Goal: Task Accomplishment & Management: Manage account settings

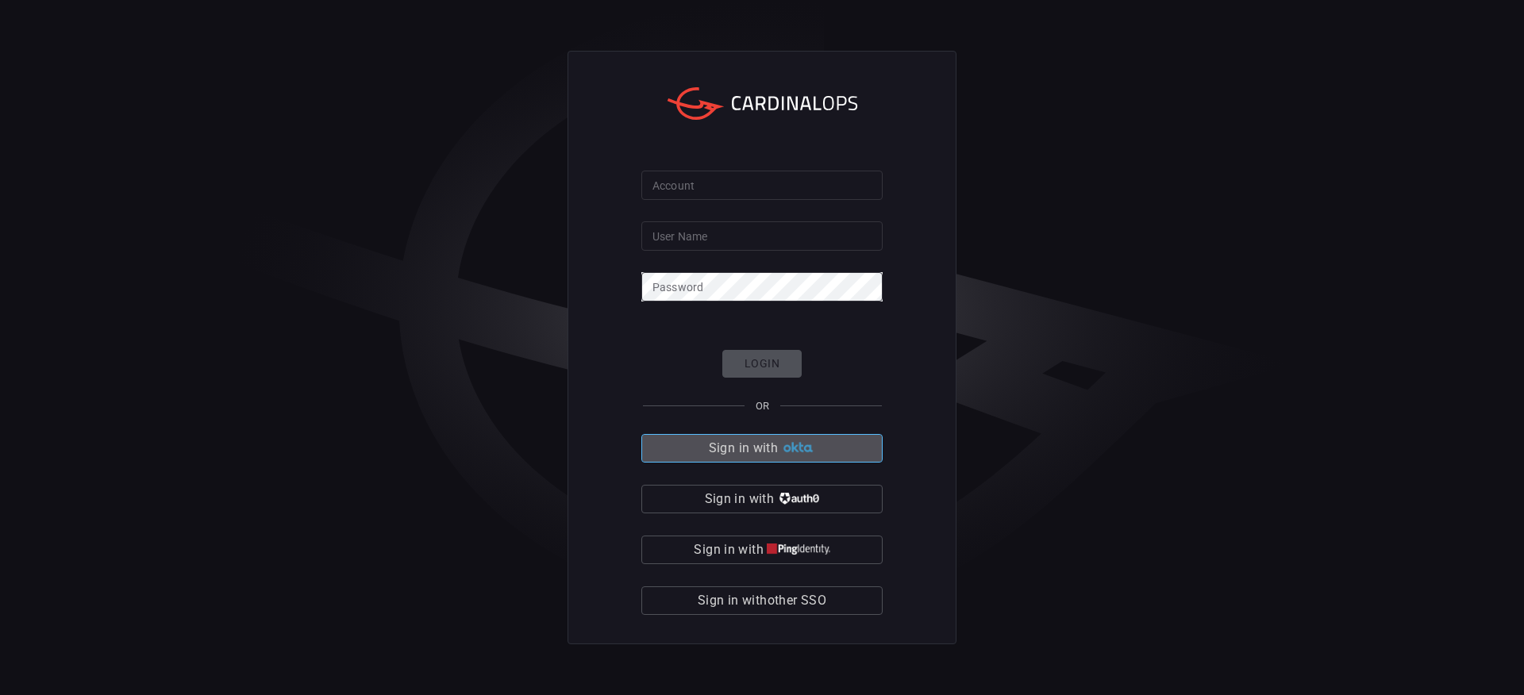
click at [717, 448] on span "Sign in with" at bounding box center [743, 448] width 69 height 22
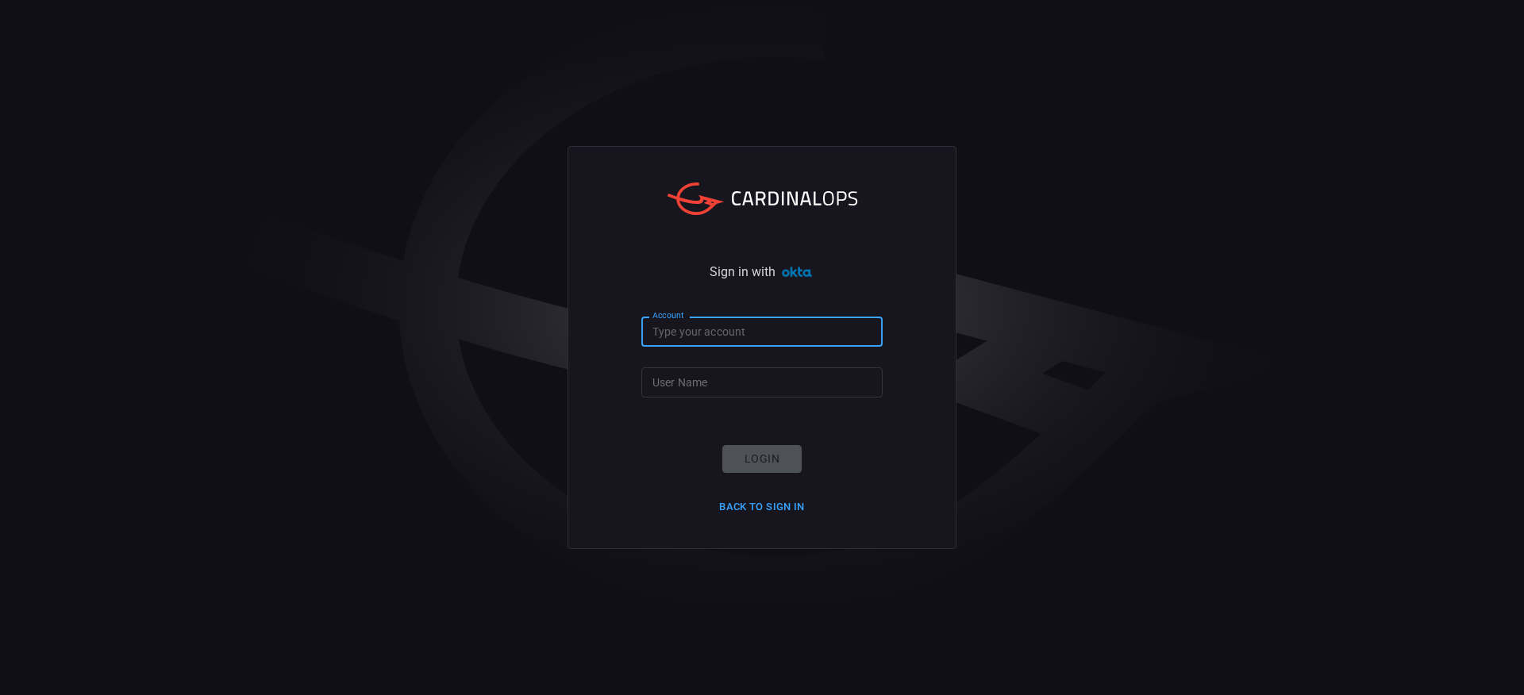
click at [709, 336] on input "Account" at bounding box center [761, 331] width 241 height 29
click at [487, 339] on div "Sign in with Account Account User Name User Name Login Back to Sign in" at bounding box center [762, 347] width 1524 height 695
click at [758, 503] on button "Back to Sign in" at bounding box center [762, 507] width 105 height 25
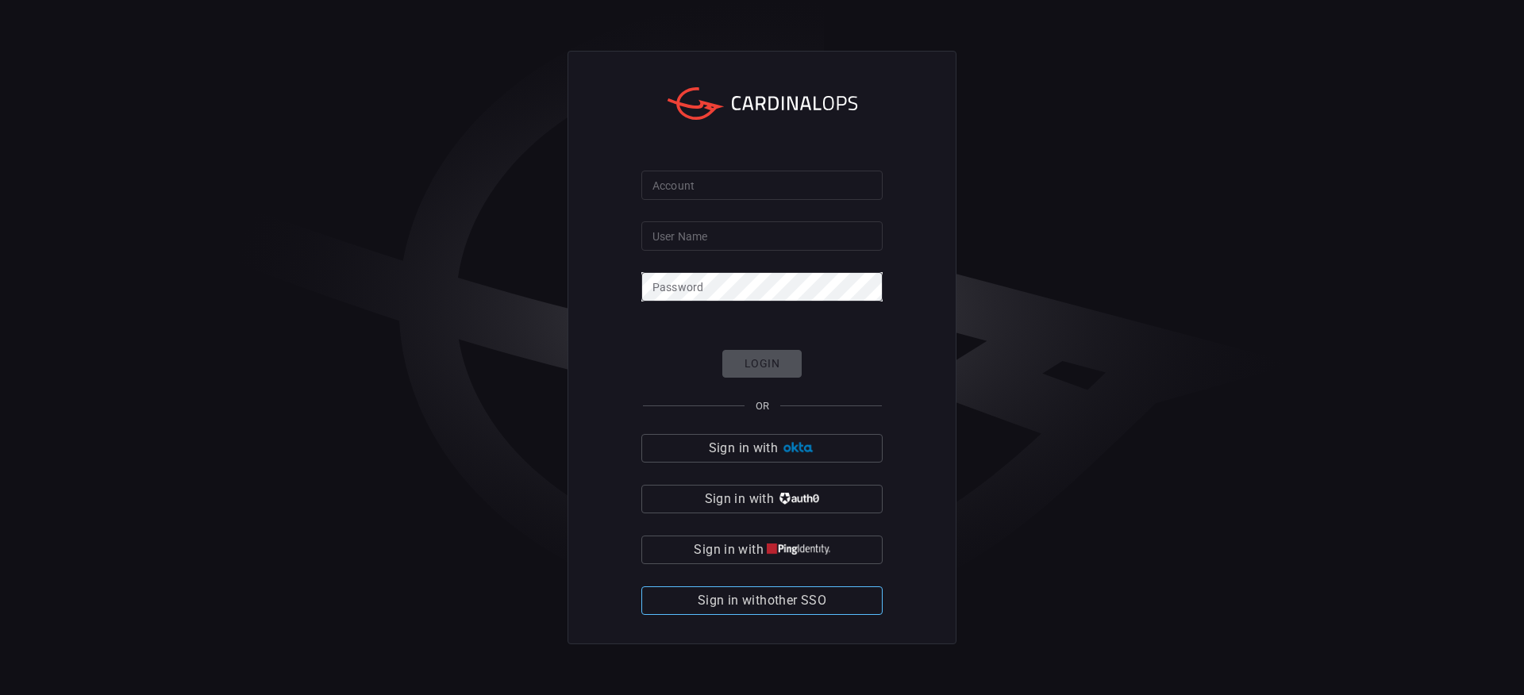
click at [738, 609] on span "Sign in with other SSO" at bounding box center [762, 601] width 129 height 22
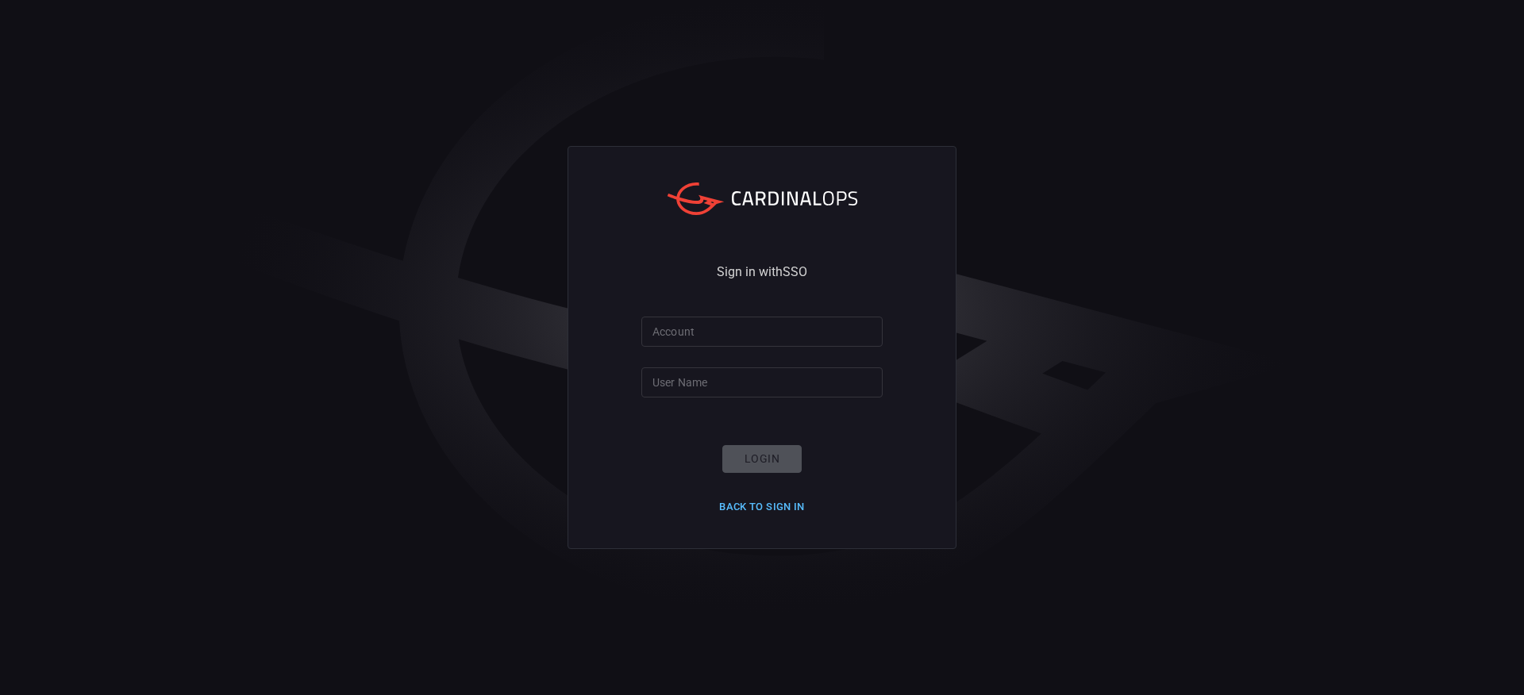
click at [742, 504] on button "Back to Sign in" at bounding box center [762, 507] width 105 height 25
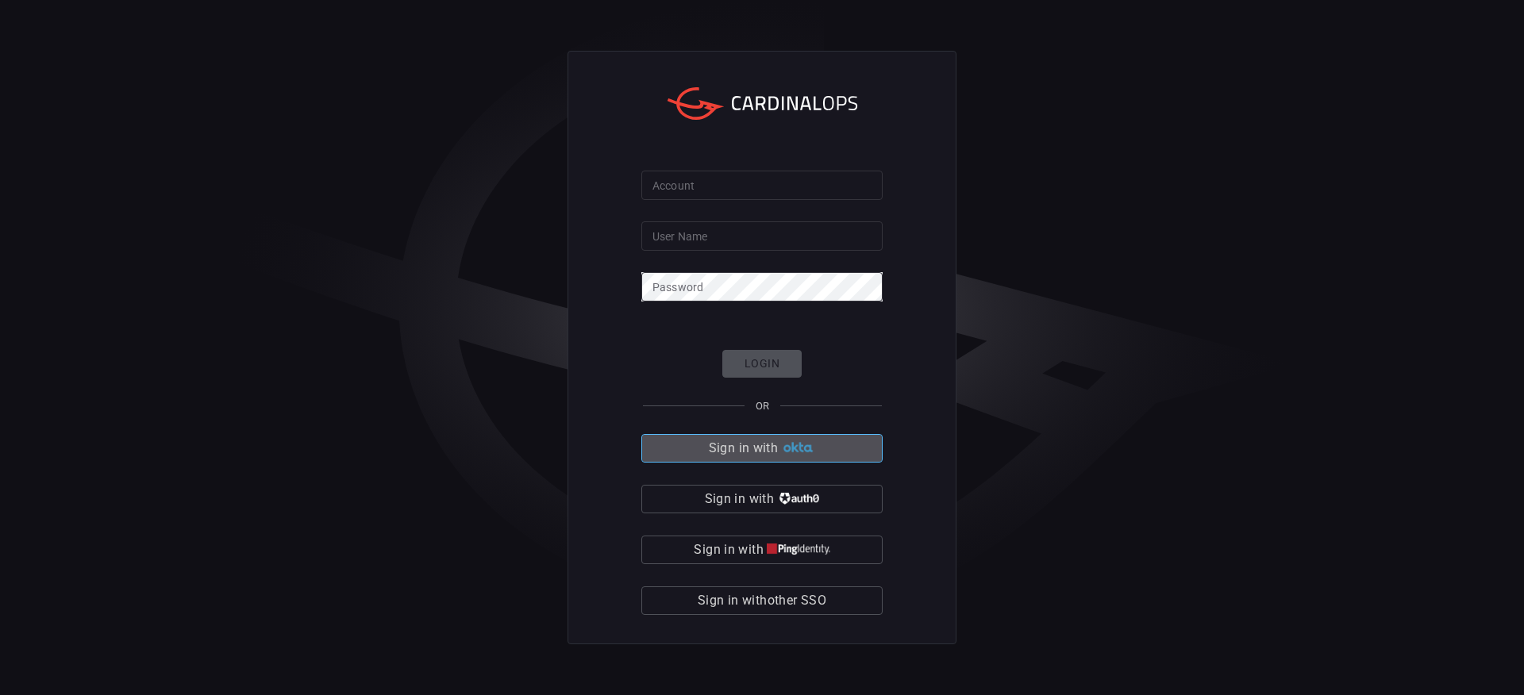
click at [727, 446] on span "Sign in with" at bounding box center [743, 448] width 69 height 22
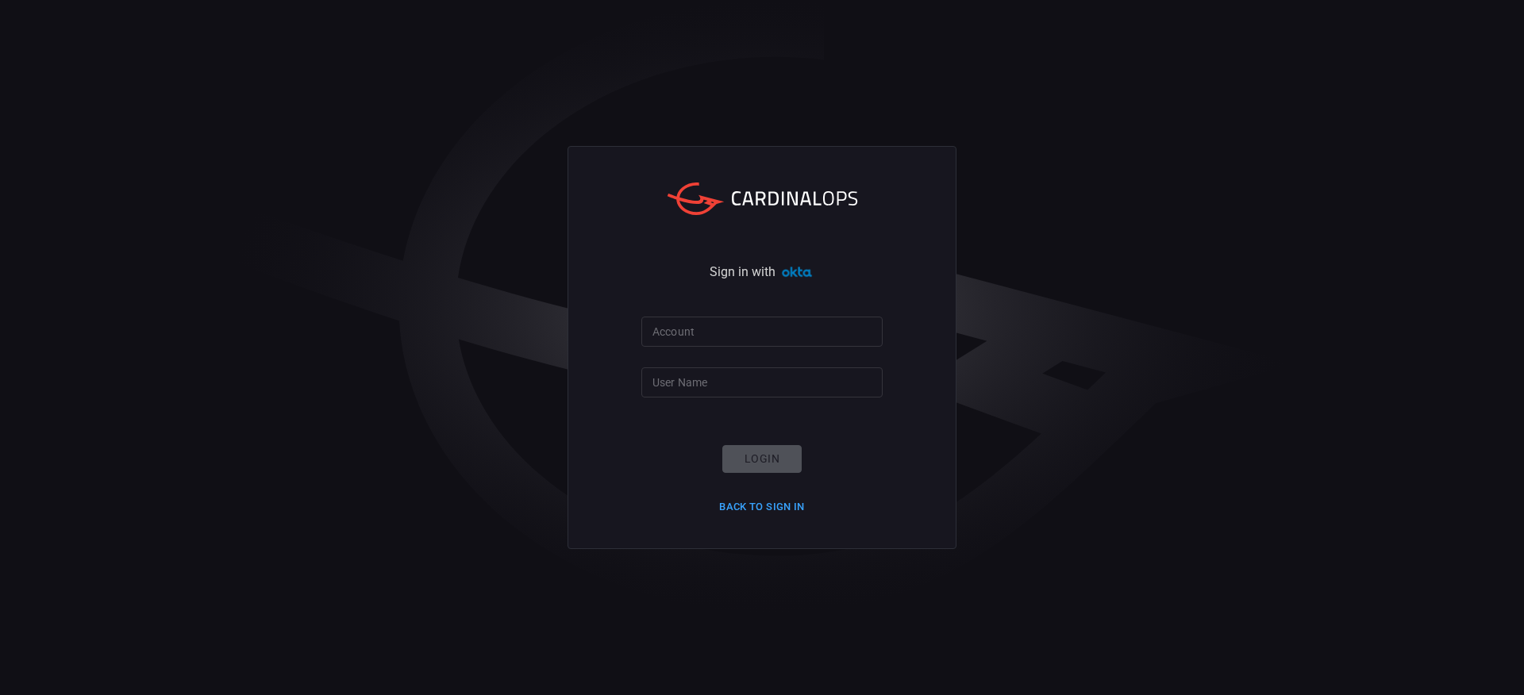
click at [696, 335] on input "Account" at bounding box center [761, 331] width 241 height 29
type input "nutanix"
type input "[PERSON_NAME].vermaak"
click at [765, 459] on button "Login" at bounding box center [761, 459] width 79 height 28
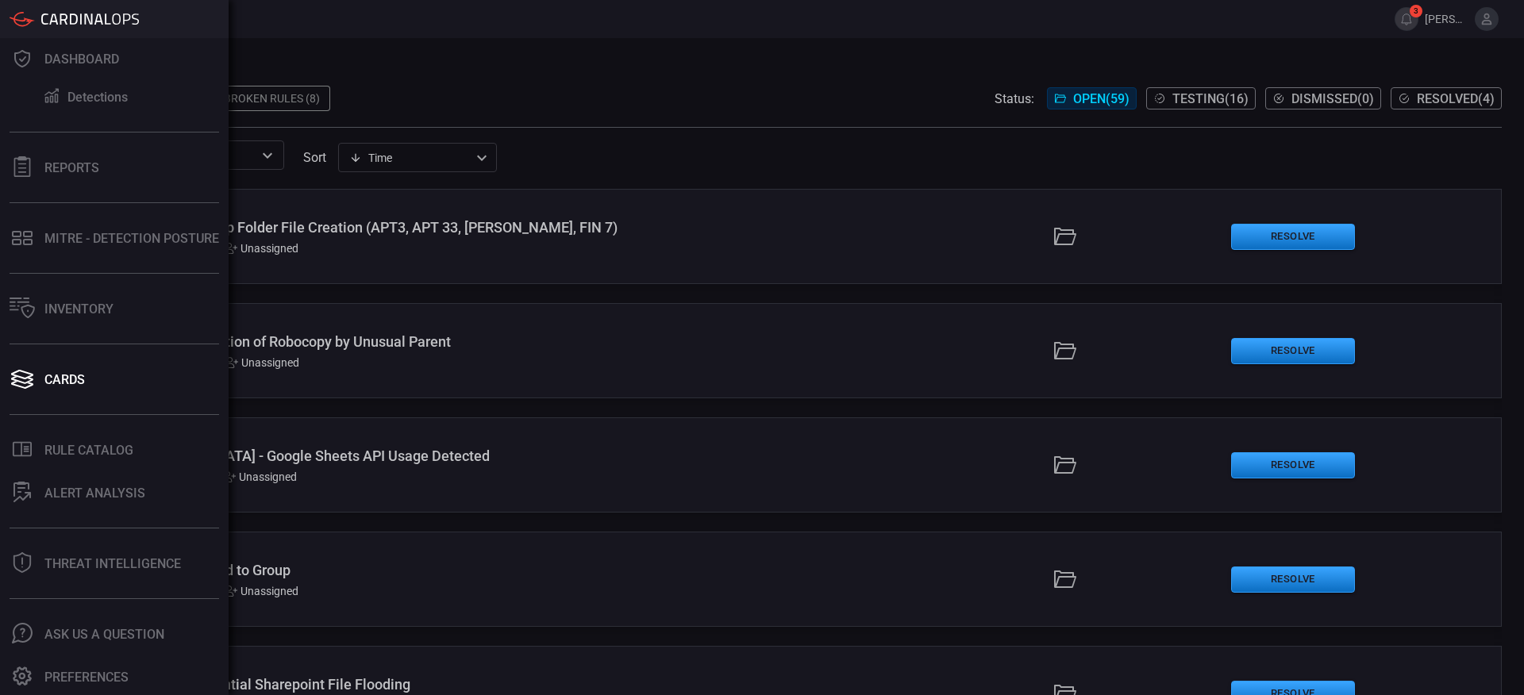
scroll to position [37, 0]
click at [97, 683] on div "Preferences" at bounding box center [86, 676] width 84 height 15
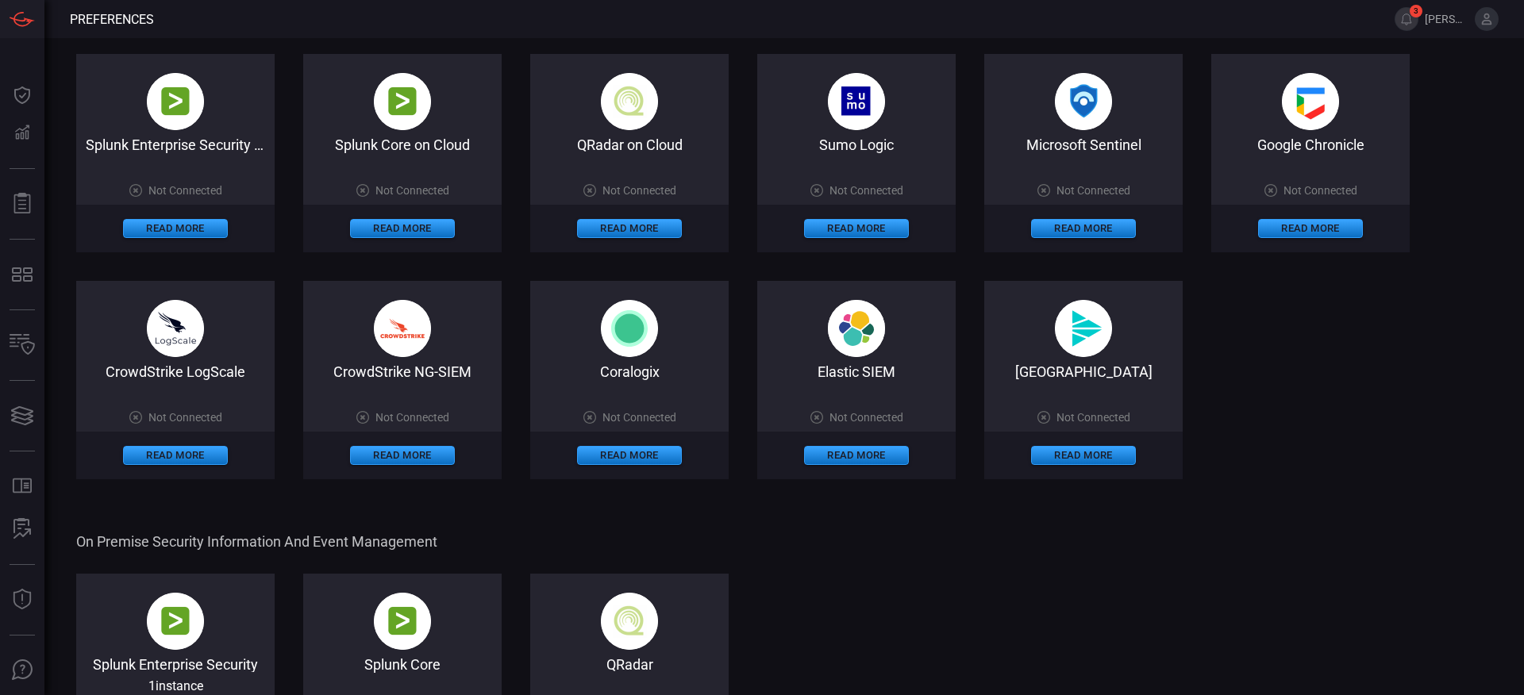
scroll to position [33, 0]
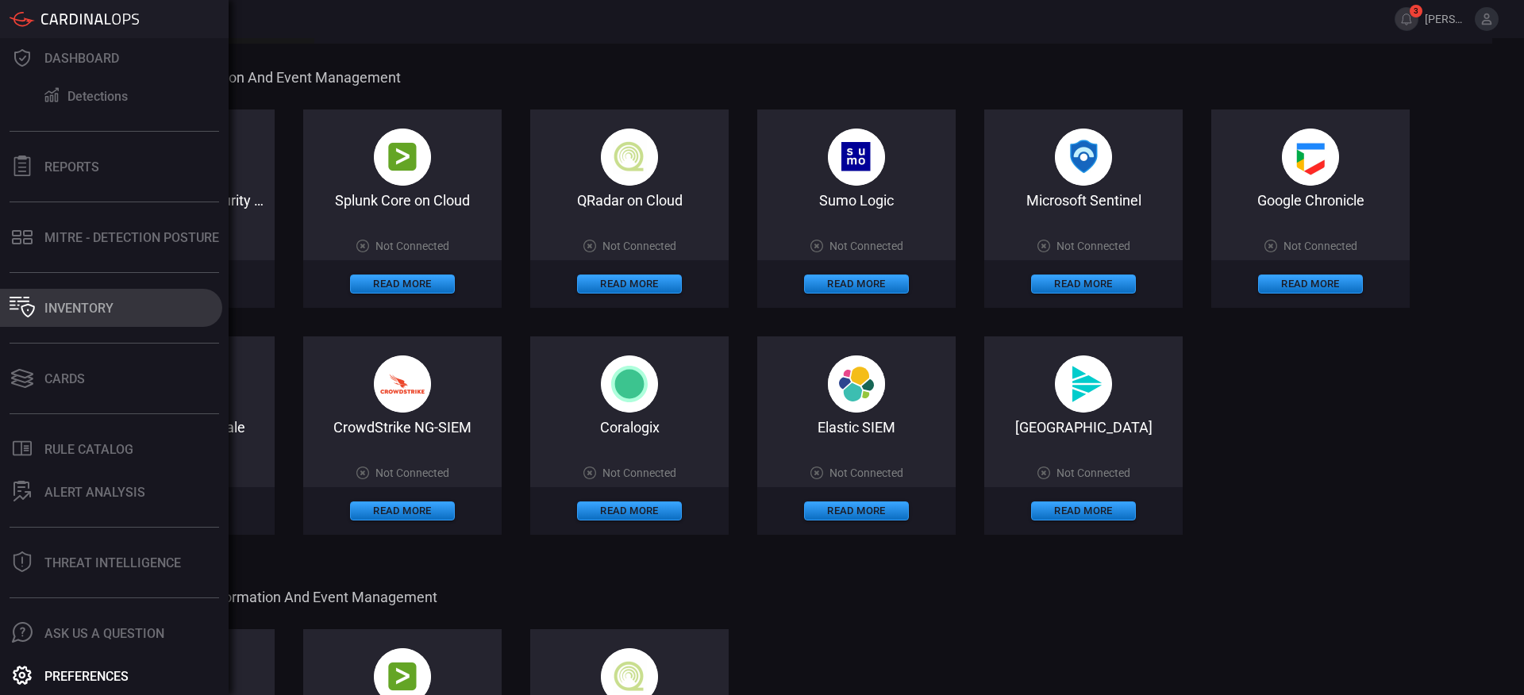
click at [61, 299] on button "Inventory" at bounding box center [111, 308] width 222 height 38
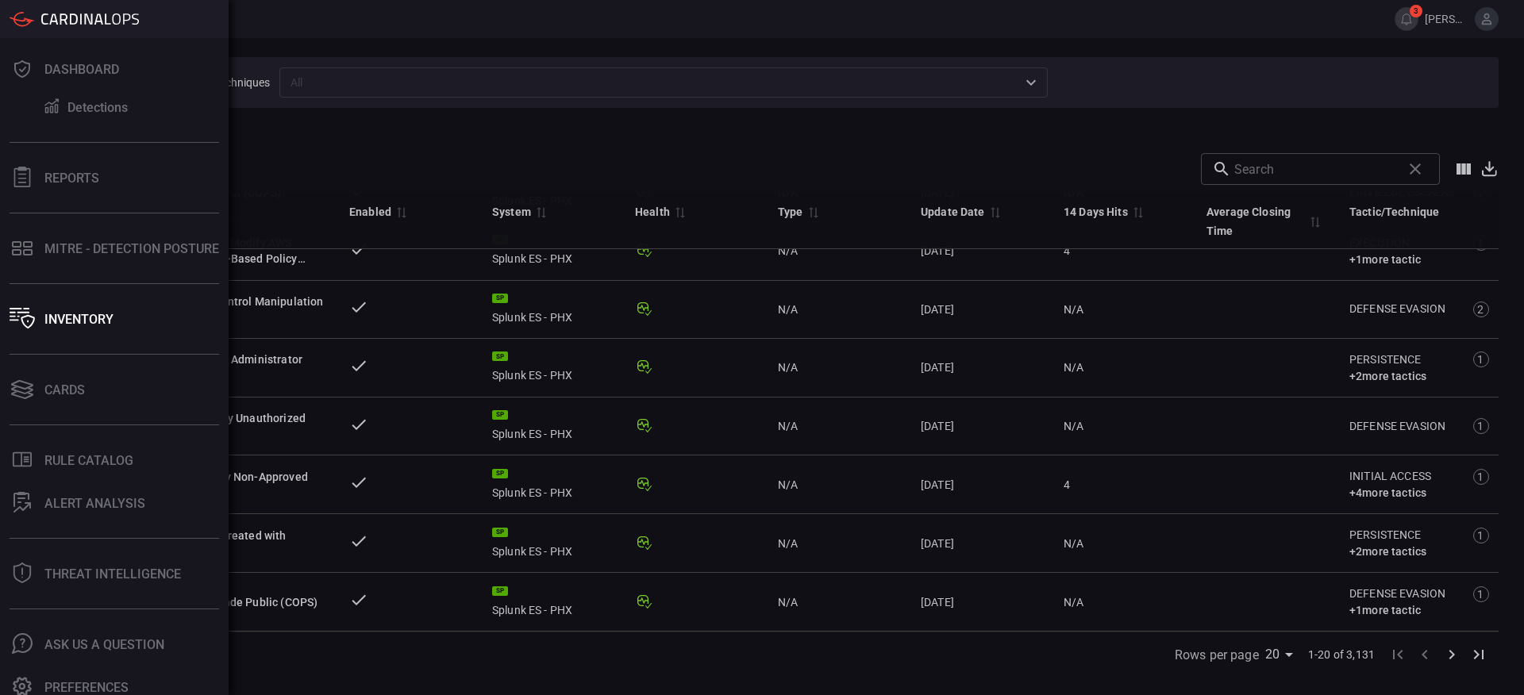
scroll to position [37, 0]
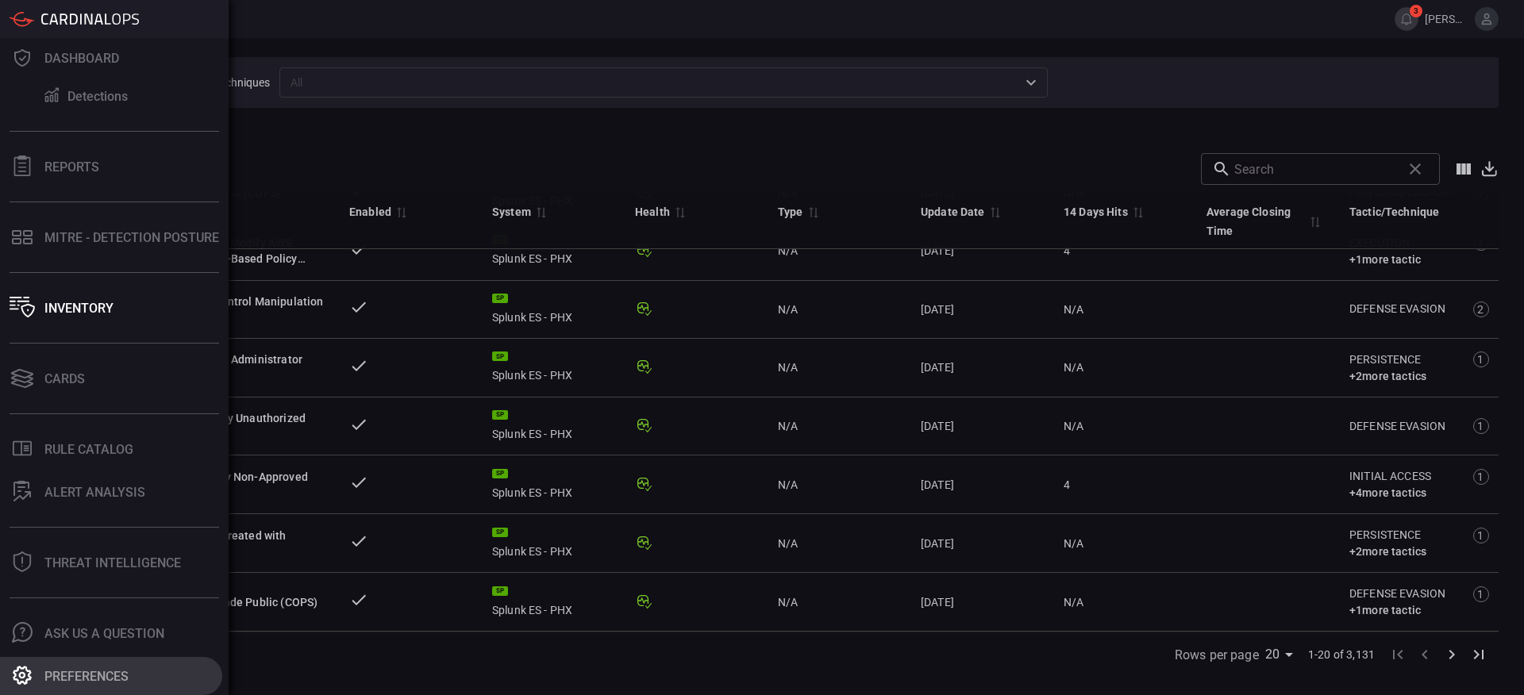
click at [80, 670] on div "Preferences" at bounding box center [86, 676] width 84 height 15
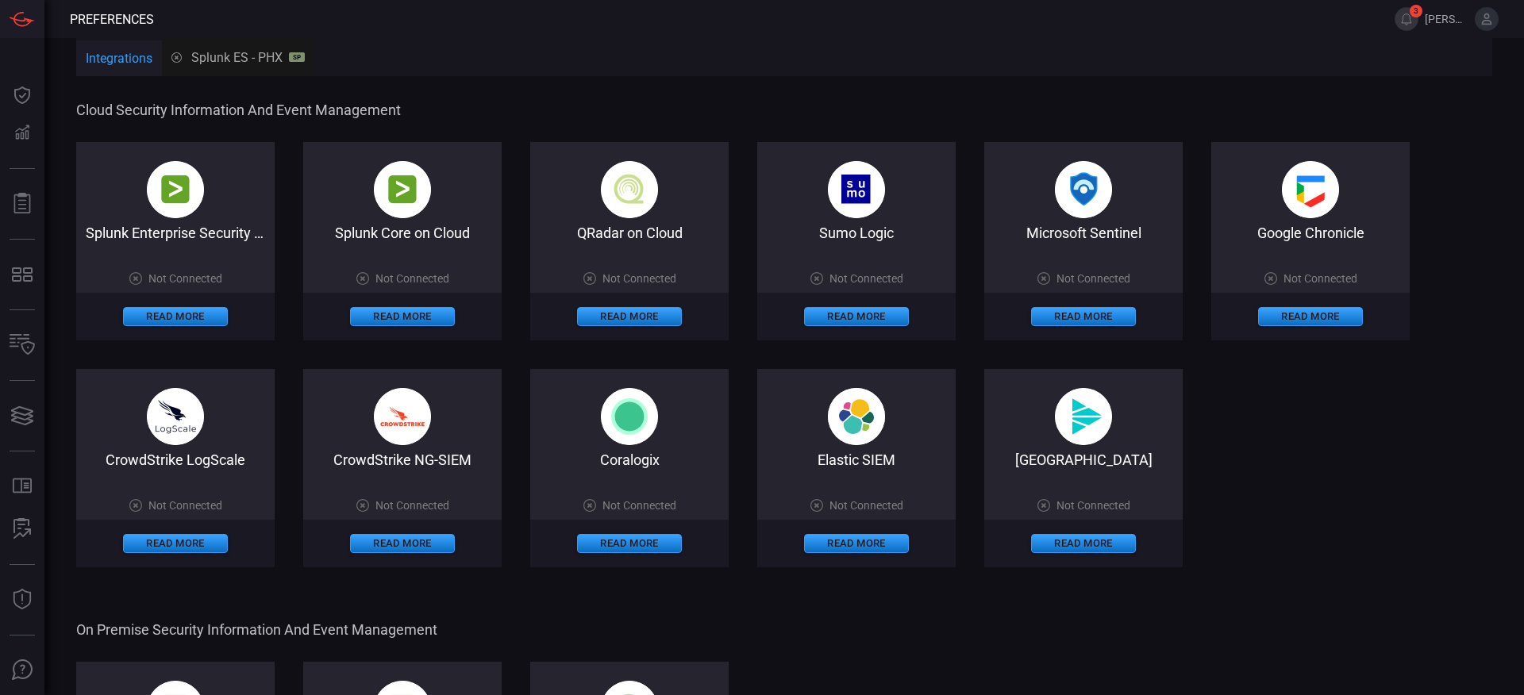
click at [1481, 21] on icon at bounding box center [1487, 19] width 14 height 14
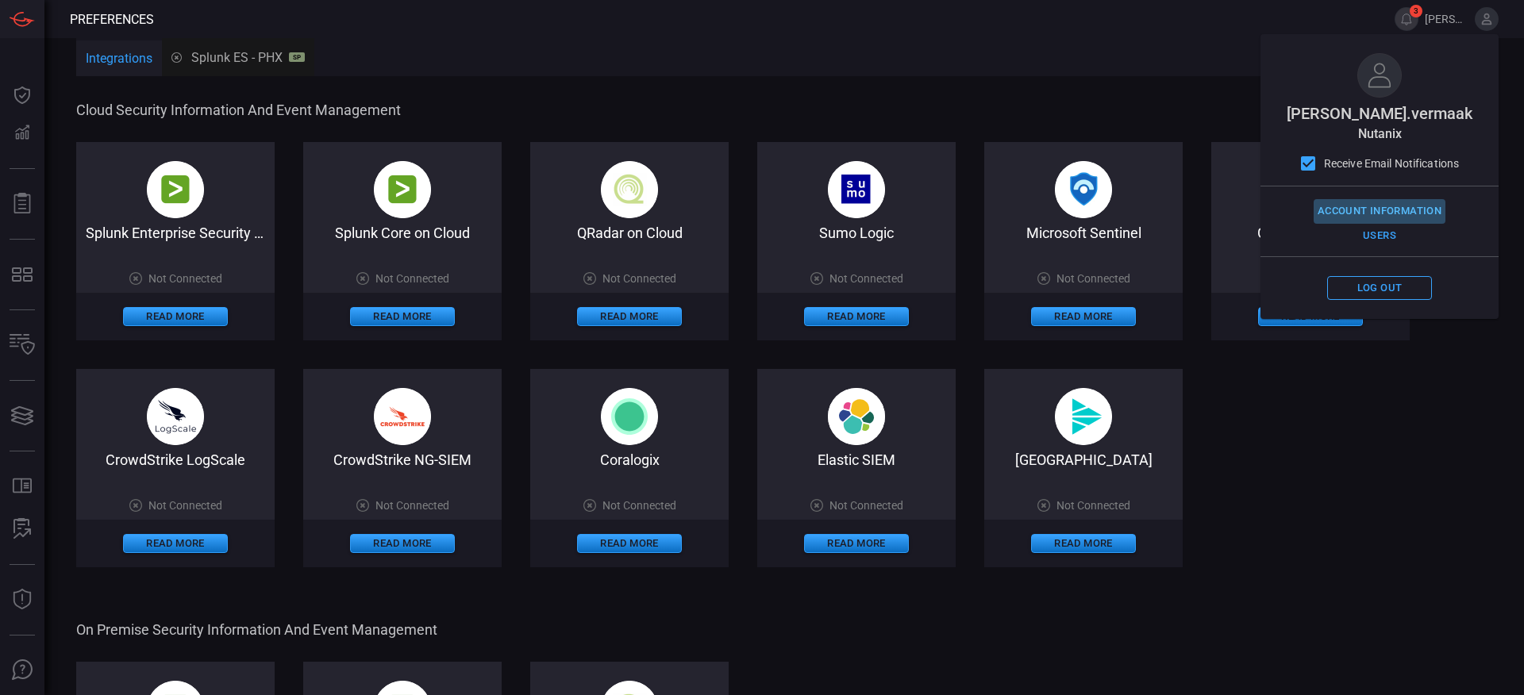
click at [1354, 215] on button "Account Information" at bounding box center [1380, 211] width 132 height 25
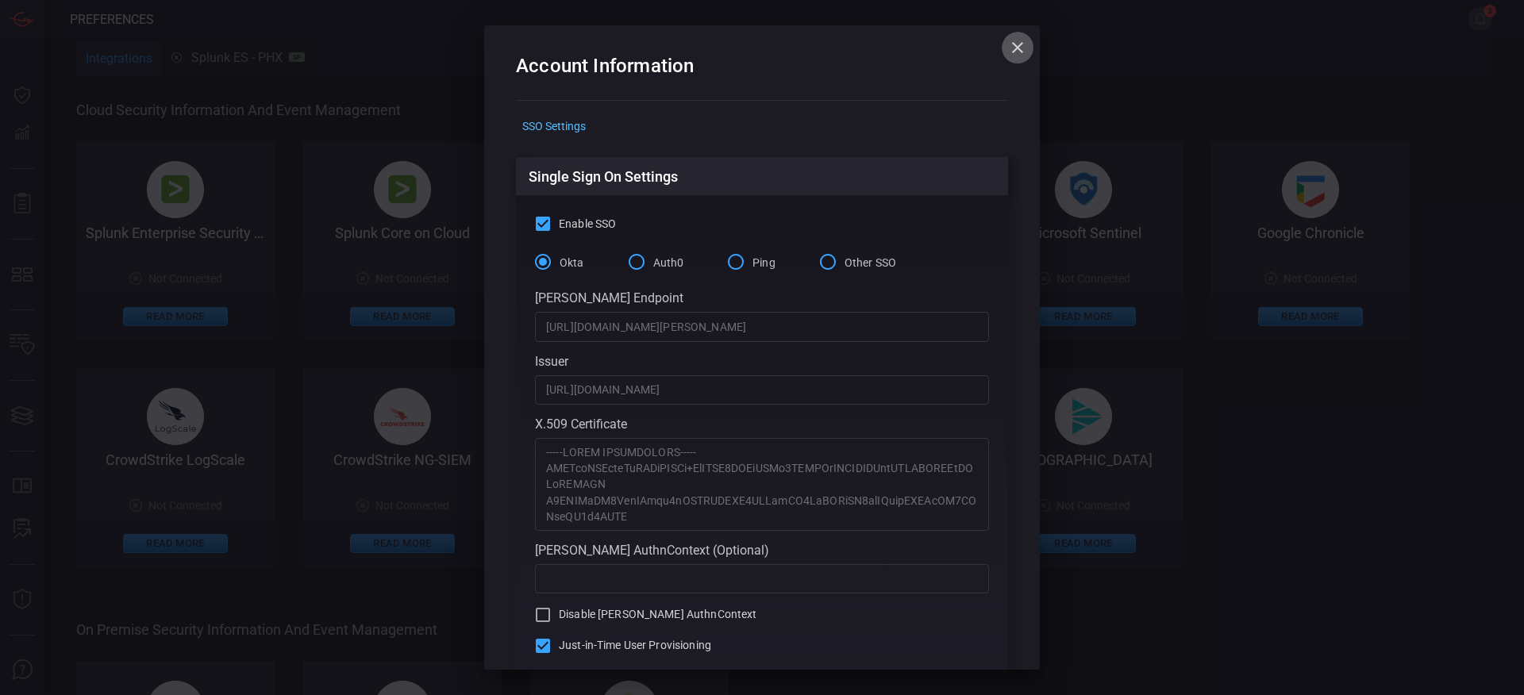
click at [1013, 53] on icon "button" at bounding box center [1017, 47] width 19 height 19
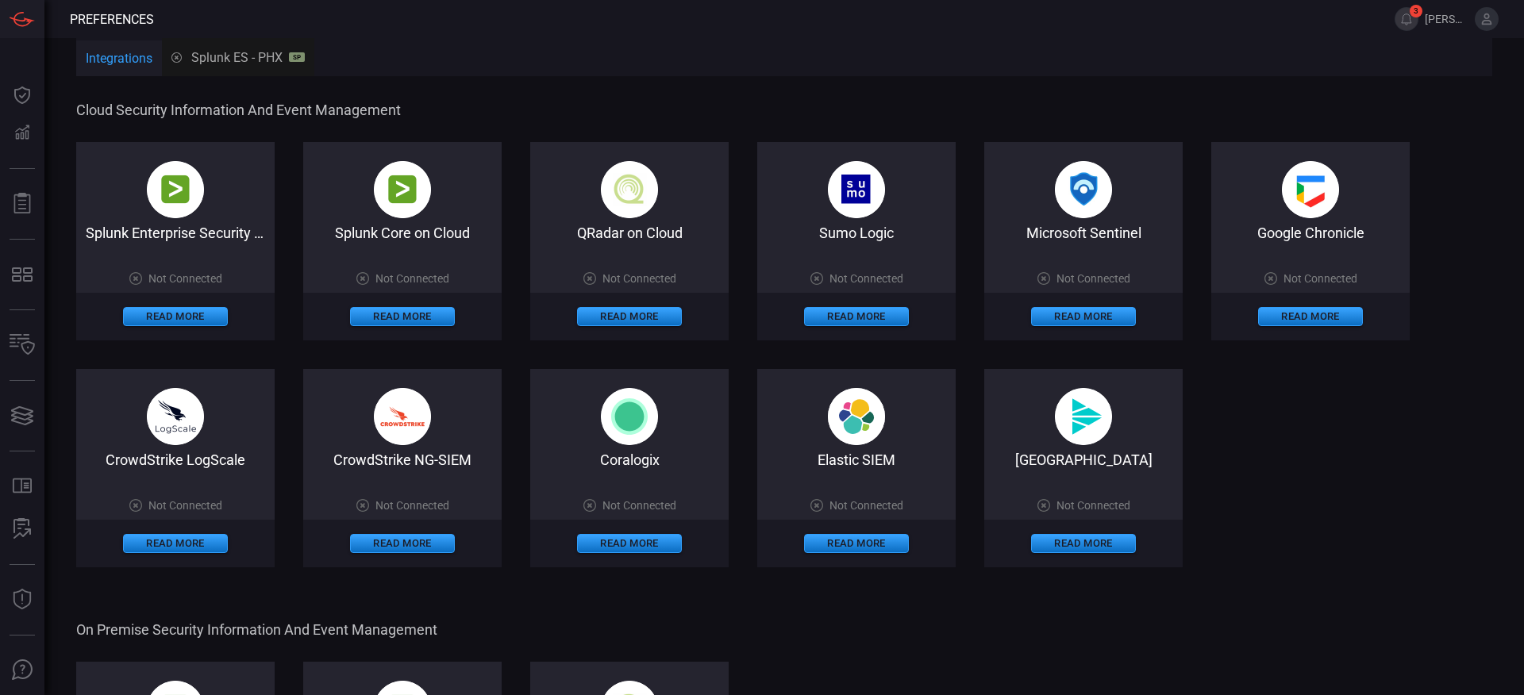
click at [1485, 25] on icon at bounding box center [1487, 19] width 14 height 14
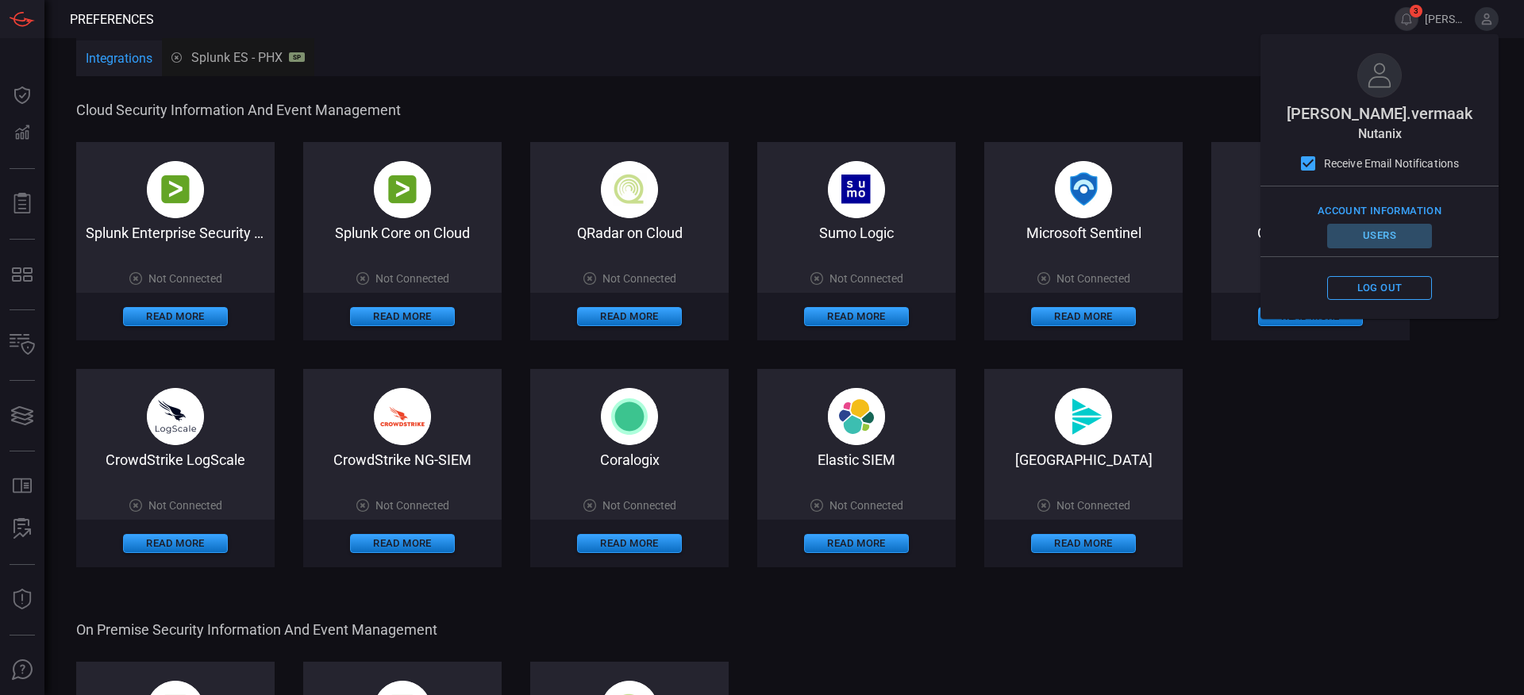
click at [1373, 238] on button "Users" at bounding box center [1379, 236] width 105 height 25
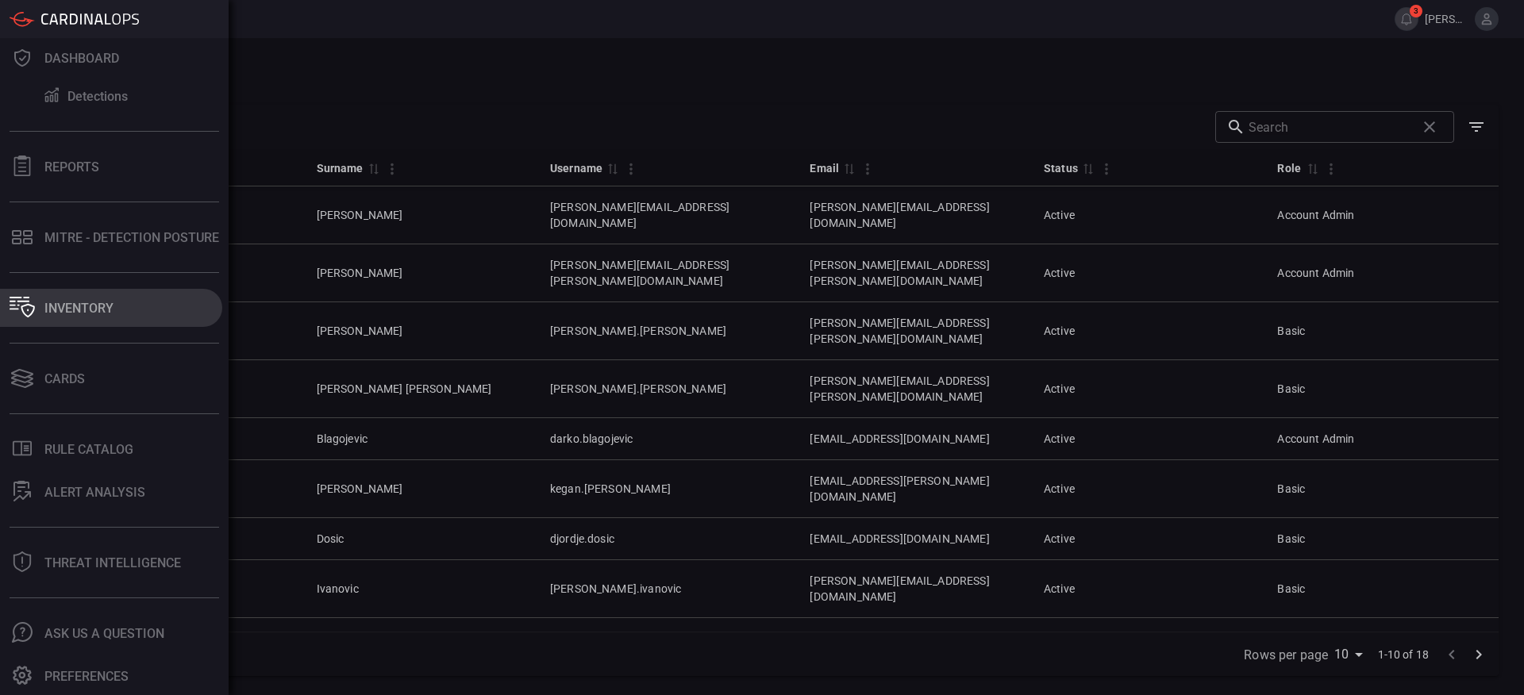
click at [52, 298] on button "Inventory" at bounding box center [111, 308] width 222 height 38
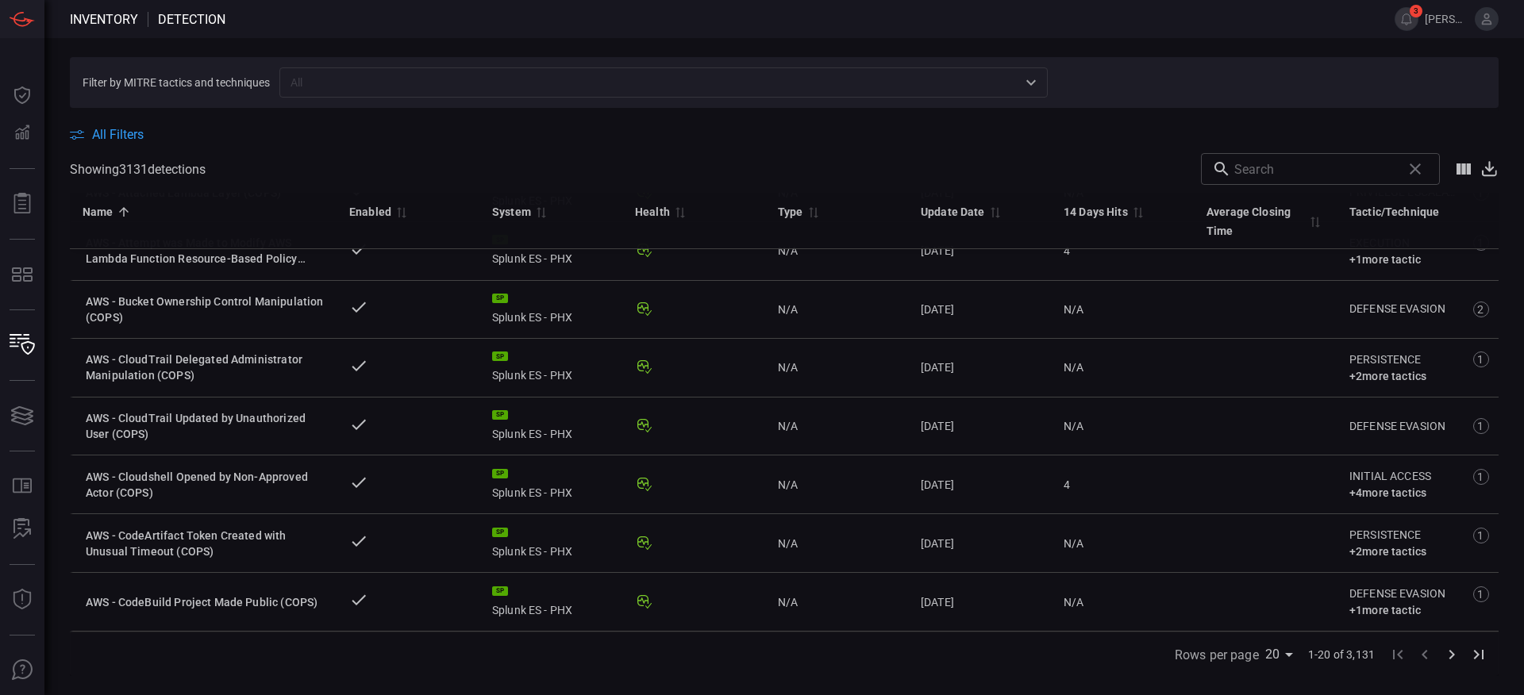
scroll to position [795, 0]
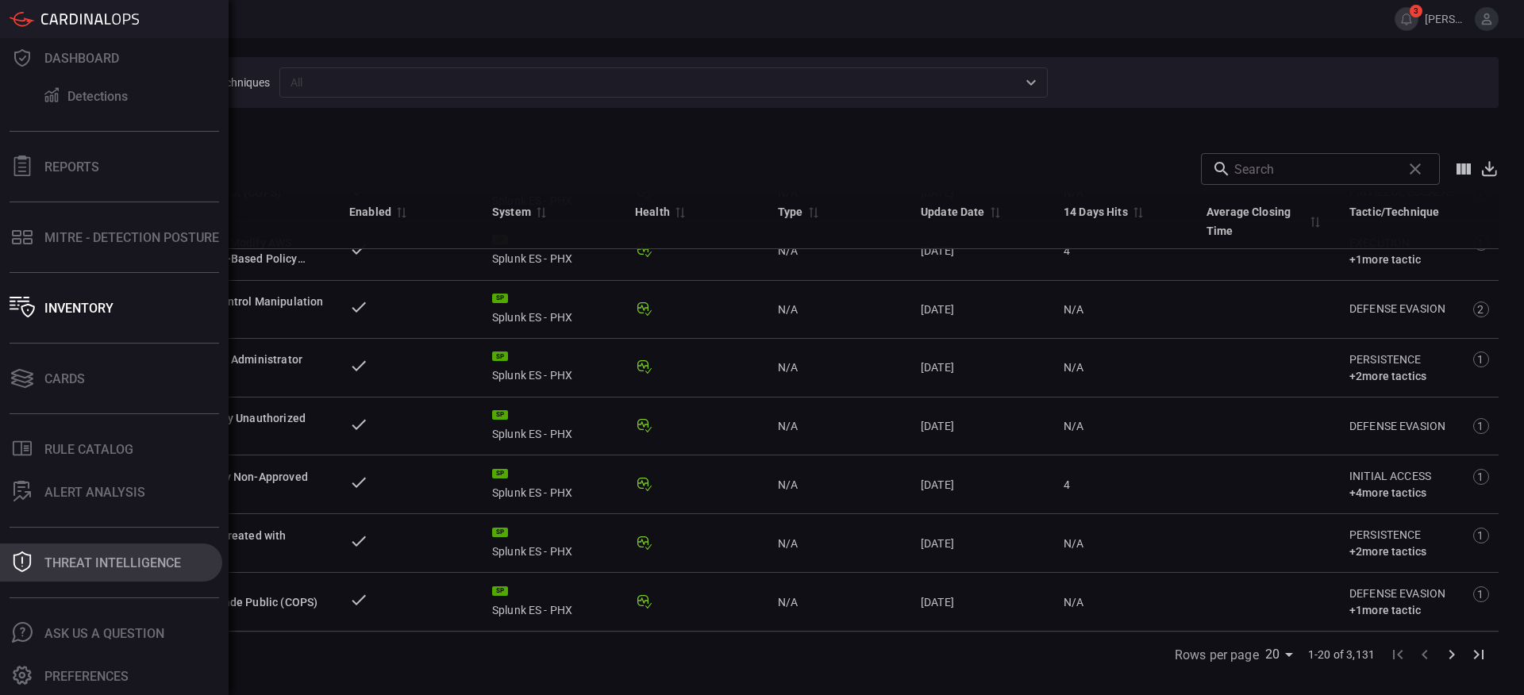
click at [106, 565] on div "Threat Intelligence" at bounding box center [112, 563] width 137 height 15
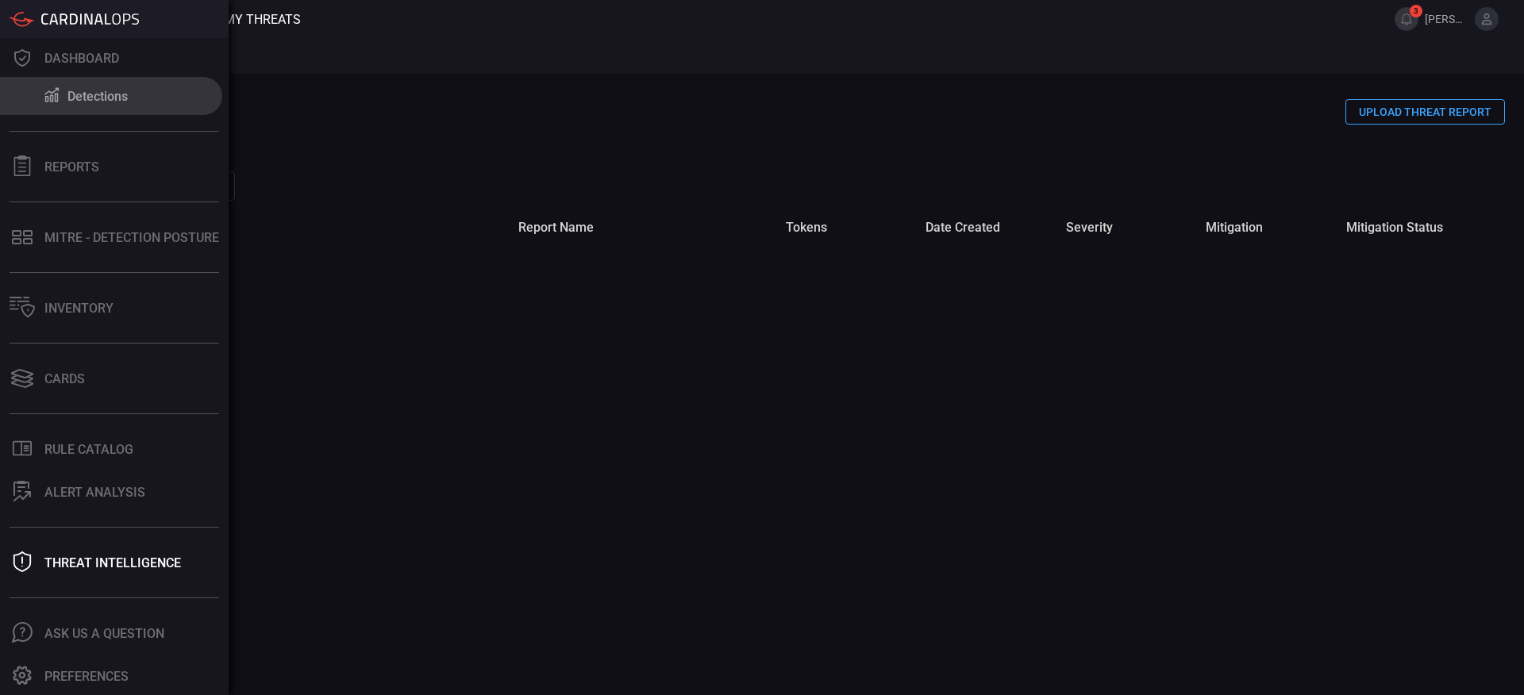
click at [45, 103] on div at bounding box center [51, 96] width 19 height 19
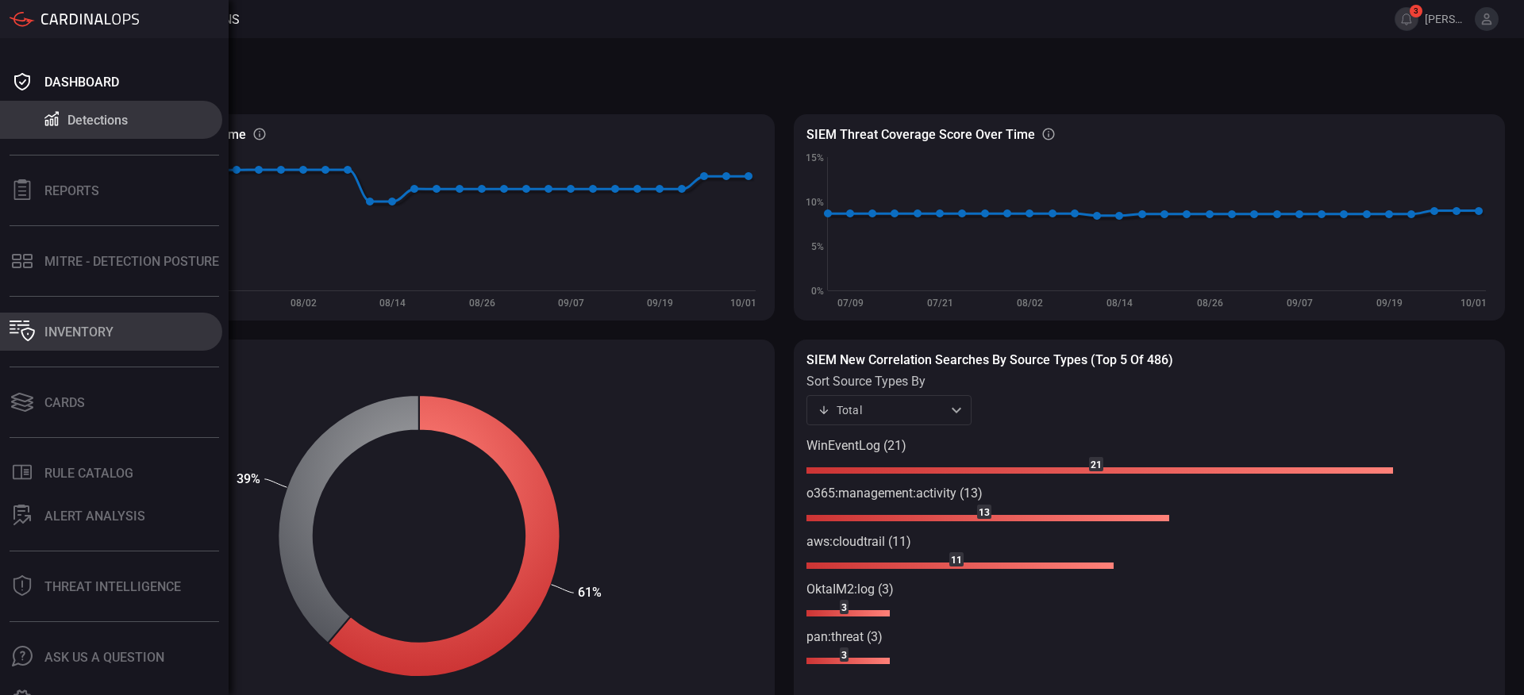
scroll to position [37, 0]
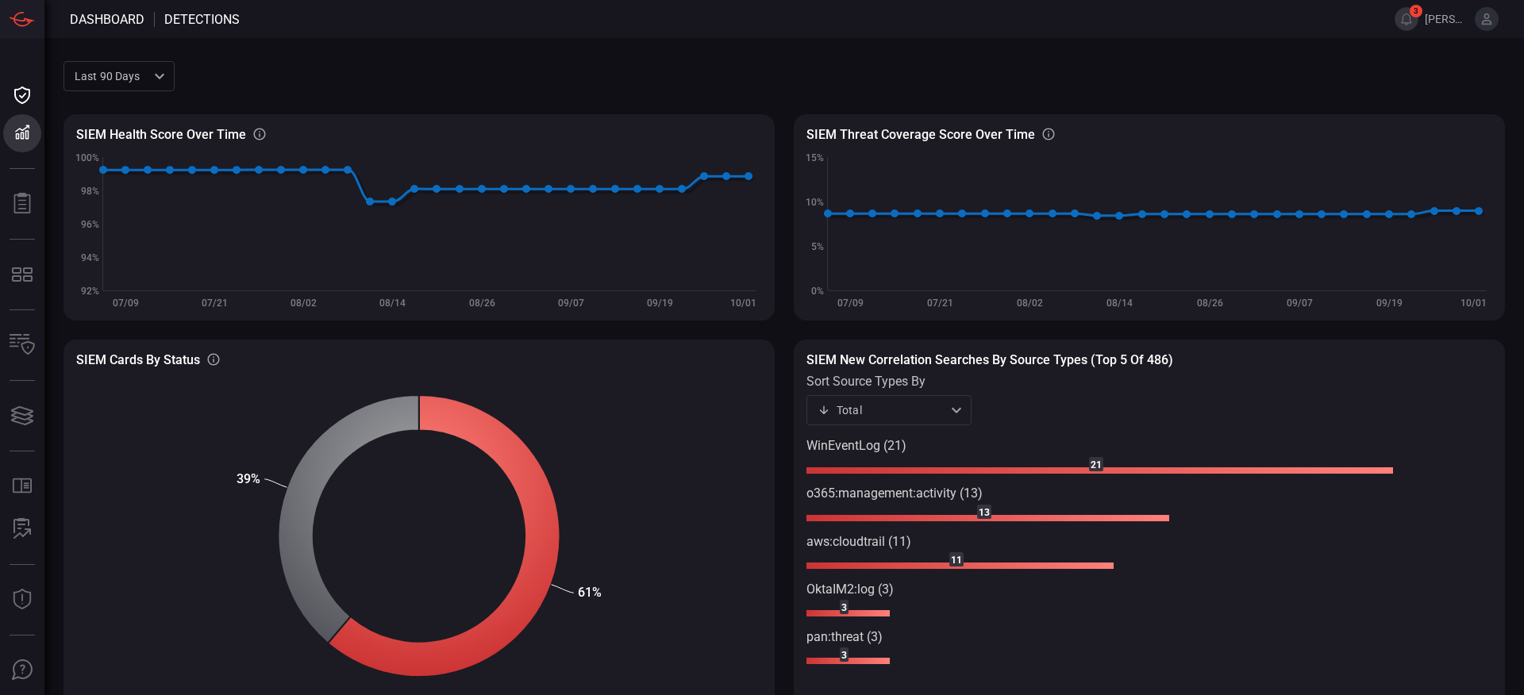
click at [659, 85] on span at bounding box center [840, 76] width 1331 height 38
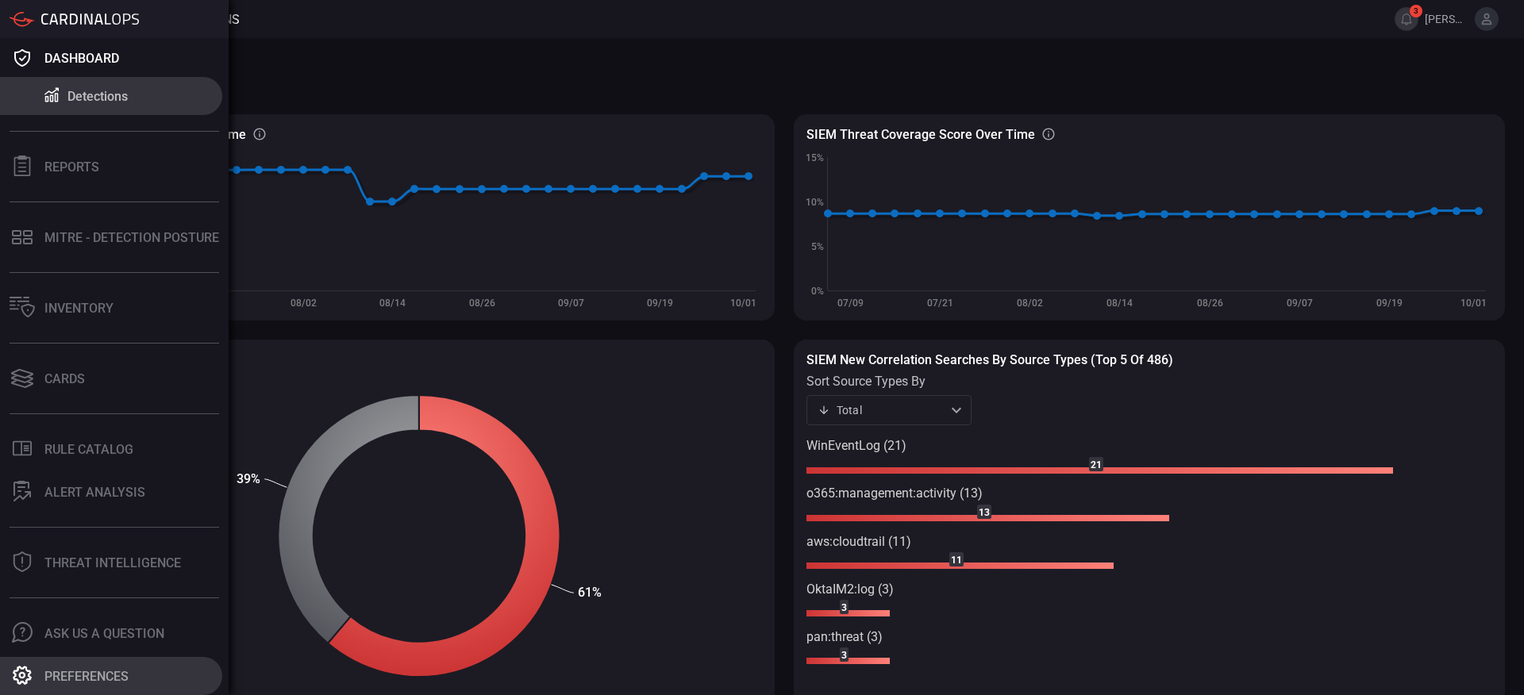
click at [71, 674] on div "Preferences" at bounding box center [86, 676] width 84 height 15
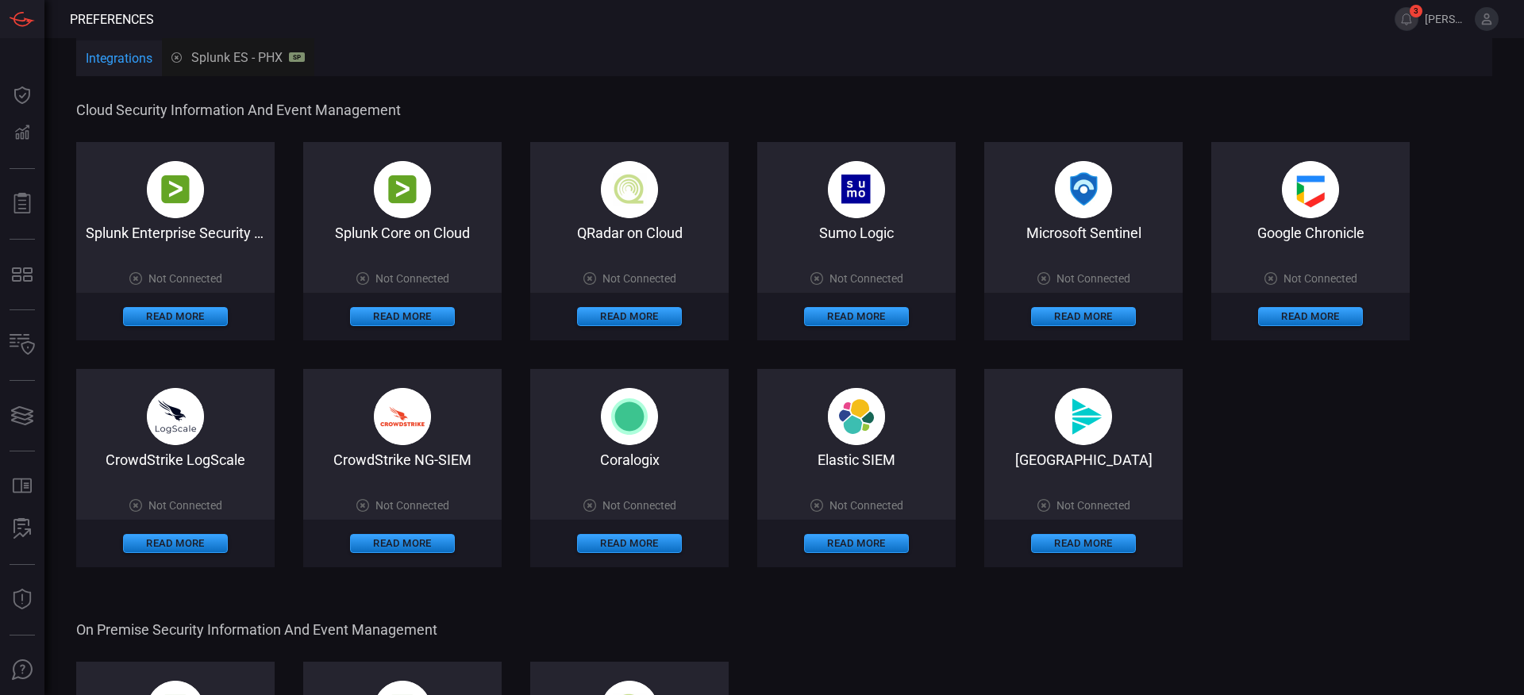
click at [130, 60] on button "Integrations" at bounding box center [119, 59] width 86 height 38
click at [123, 57] on button "Integrations" at bounding box center [119, 59] width 86 height 38
click at [191, 321] on button "Read More" at bounding box center [175, 316] width 105 height 19
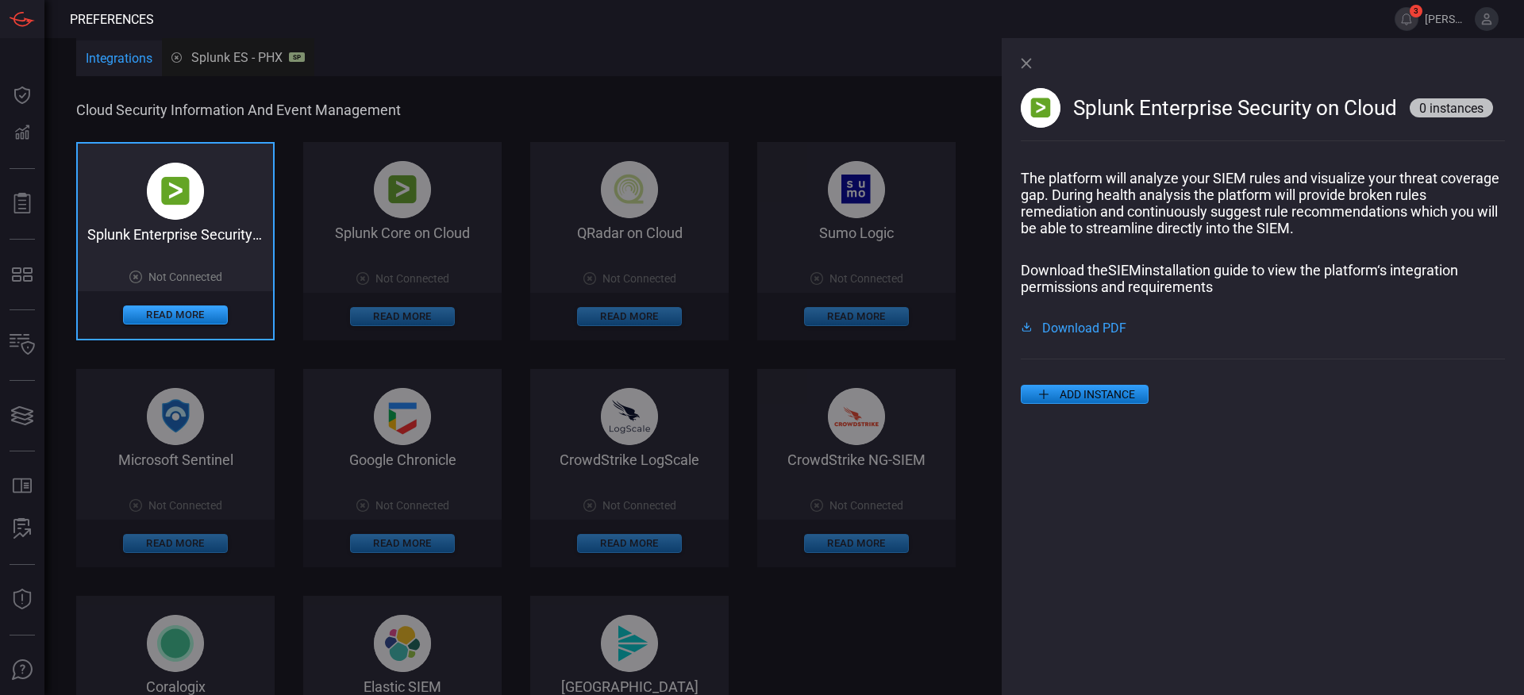
click at [1092, 329] on span "Download PDF" at bounding box center [1084, 327] width 84 height 13
click at [1131, 525] on div "Splunk Enterprise Security on Cloud 0 instances The platform will analyze your …" at bounding box center [1263, 366] width 522 height 657
click at [1024, 67] on icon at bounding box center [1026, 63] width 11 height 11
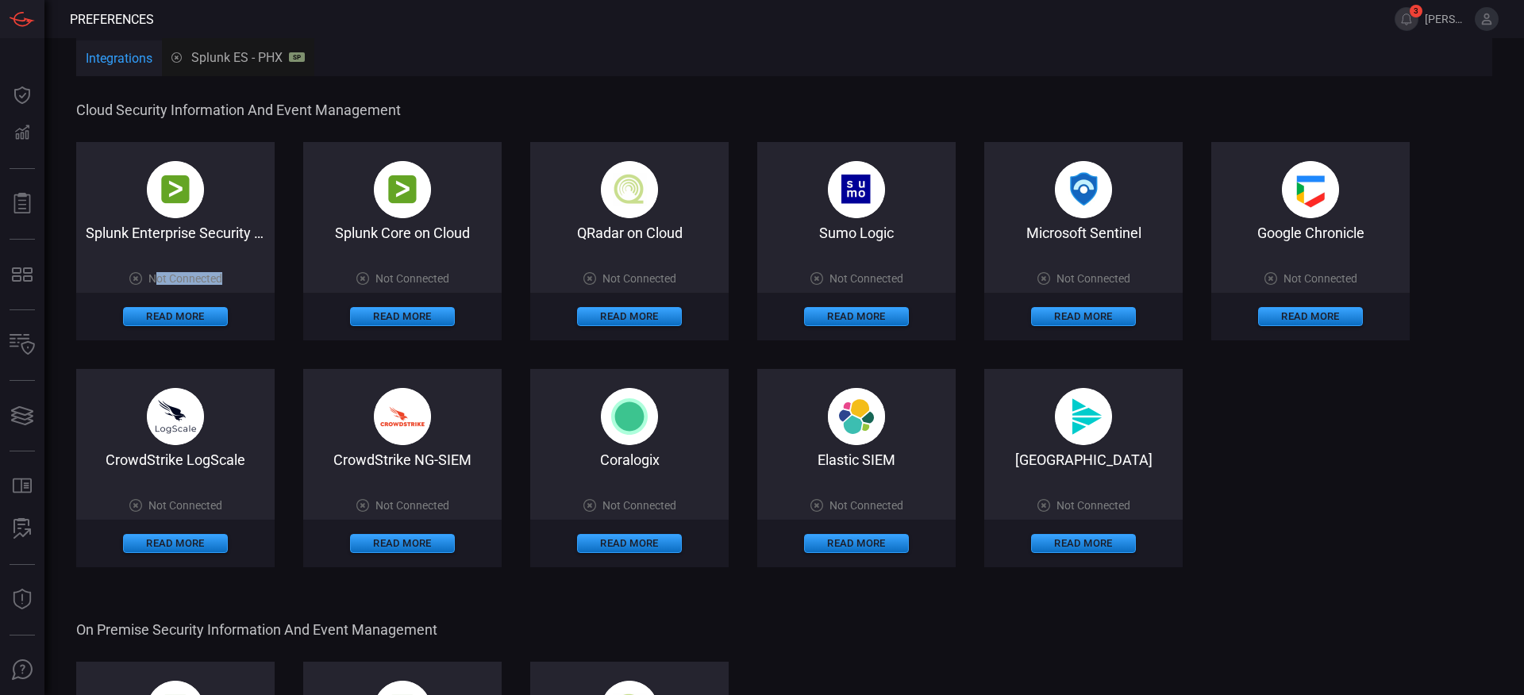
drag, startPoint x: 153, startPoint y: 278, endPoint x: 239, endPoint y: 279, distance: 85.8
click at [239, 279] on div "Splunk Enterprise Security on Cloud Not Connected Read More" at bounding box center [175, 241] width 198 height 198
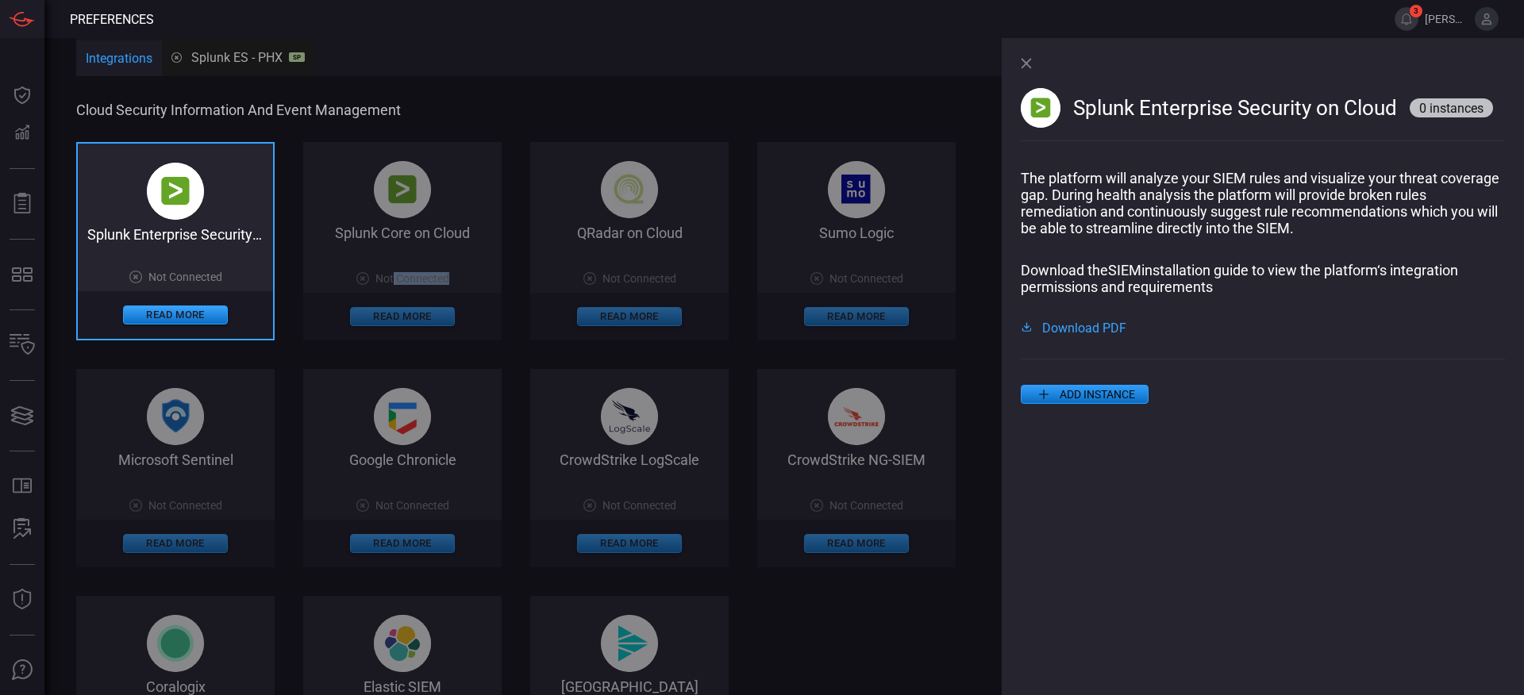
drag, startPoint x: 392, startPoint y: 282, endPoint x: 486, endPoint y: 291, distance: 94.2
click at [486, 291] on div "Splunk Enterprise Security on Cloud Not Connected Read More Splunk Core on Clou…" at bounding box center [546, 468] width 940 height 653
drag, startPoint x: 589, startPoint y: 298, endPoint x: 684, endPoint y: 276, distance: 97.6
click at [682, 277] on div "Splunk Enterprise Security on Cloud Not Connected Read More Splunk Core on Clou…" at bounding box center [546, 468] width 940 height 653
click at [1015, 64] on div "Splunk Enterprise Security on Cloud 0 instances The platform will analyze your …" at bounding box center [1263, 366] width 522 height 657
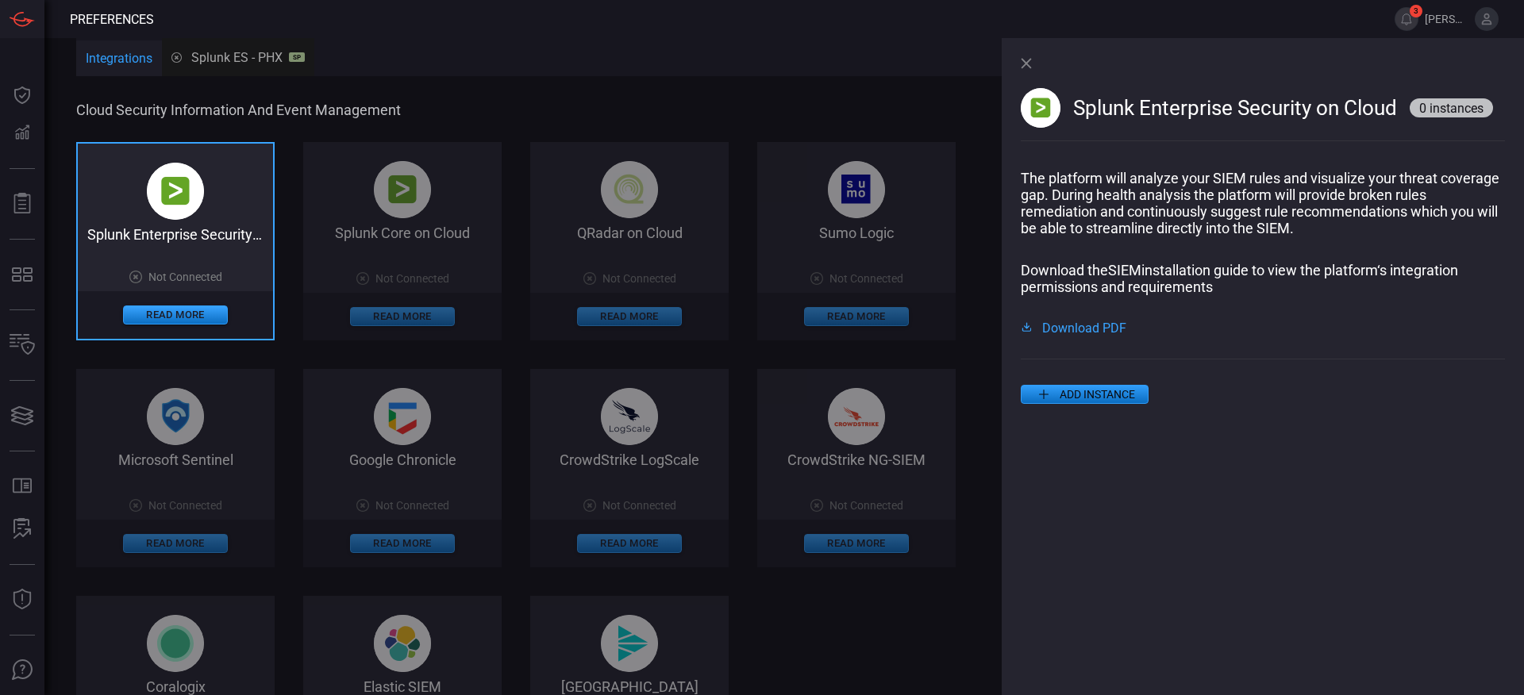
click at [1034, 66] on div "Splunk Enterprise Security on Cloud 0 instances" at bounding box center [1263, 104] width 484 height 132
click at [1023, 63] on icon at bounding box center [1026, 63] width 11 height 11
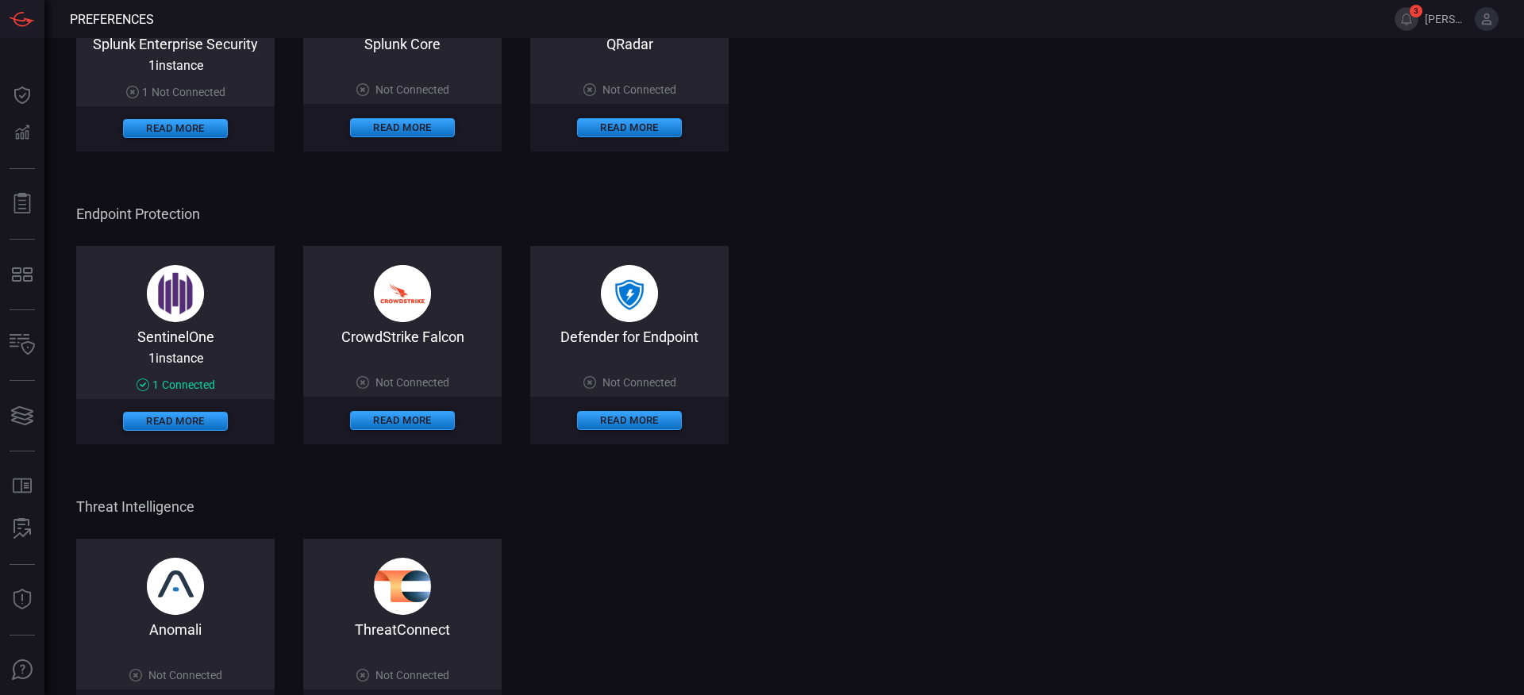
scroll to position [773, 0]
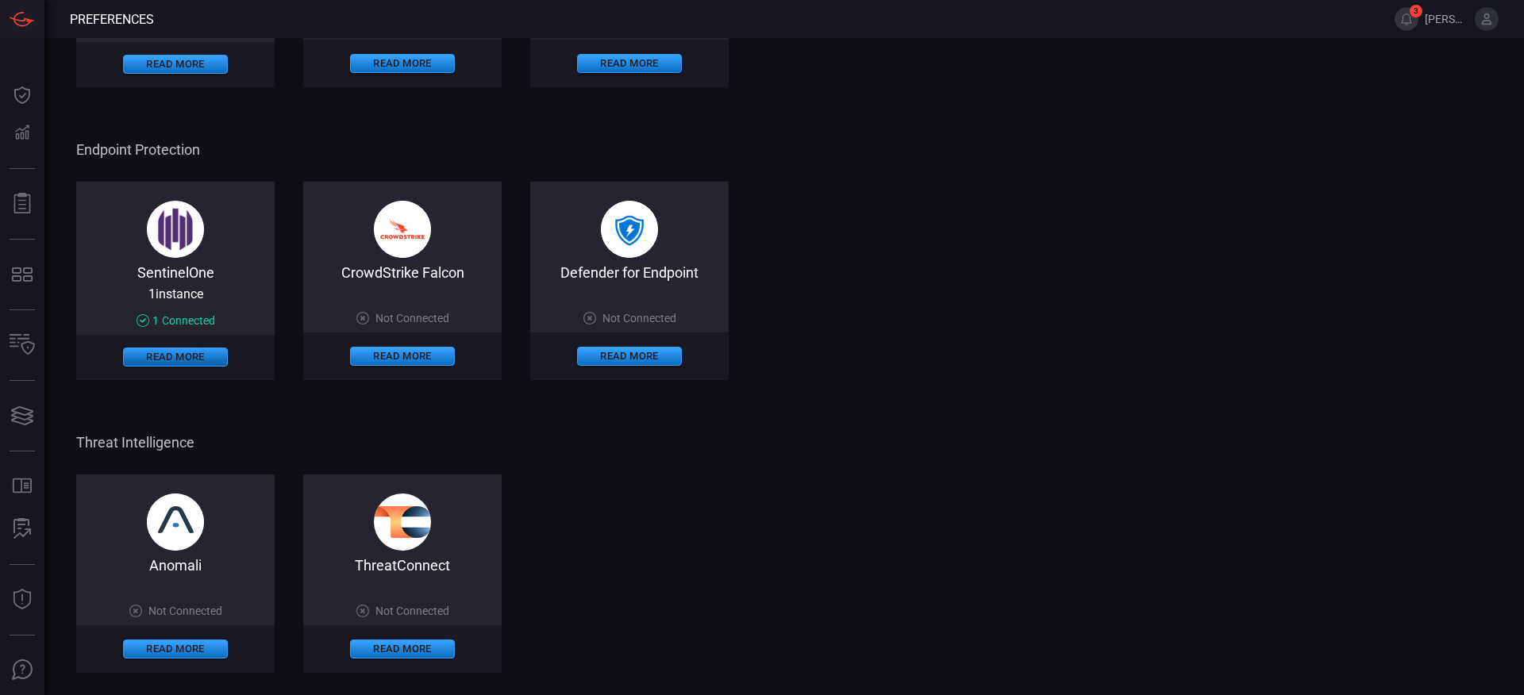
click at [175, 362] on button "Read More" at bounding box center [175, 357] width 105 height 19
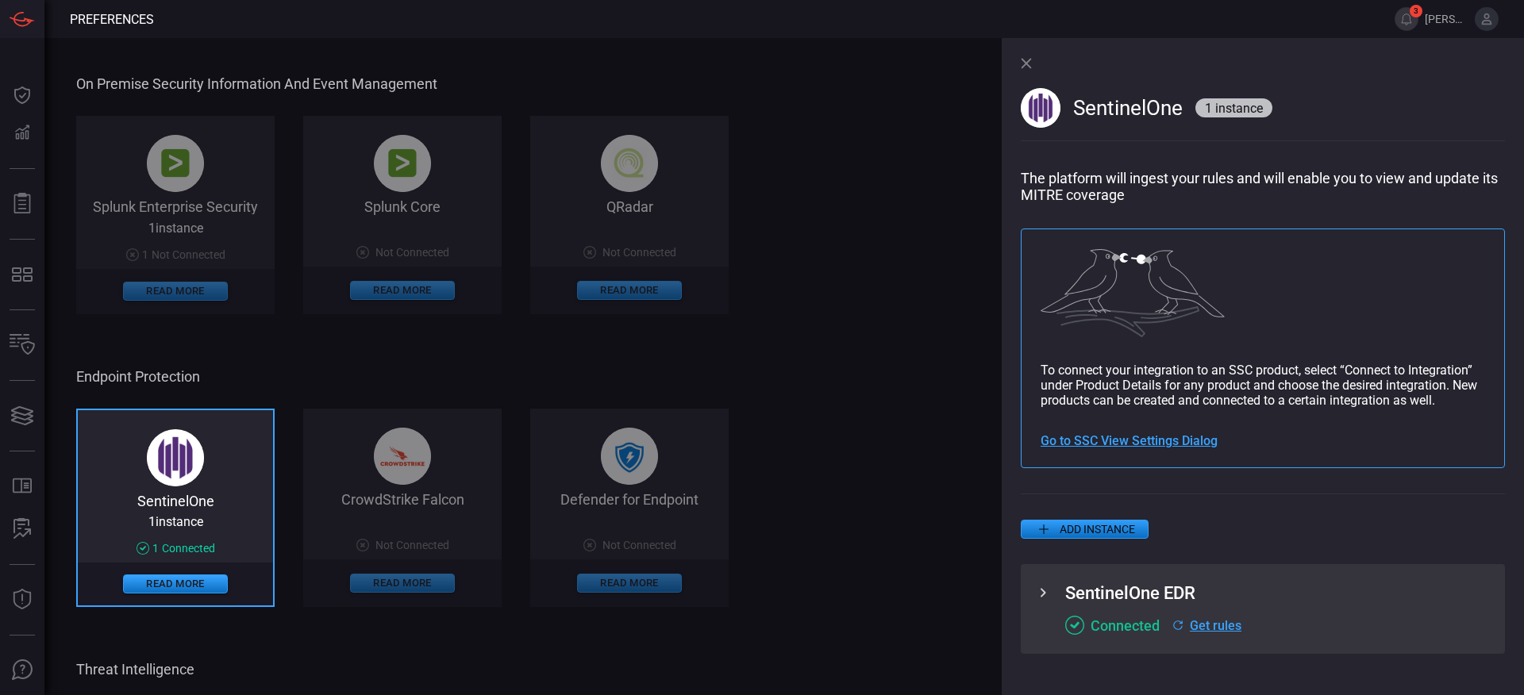
click at [1027, 64] on icon at bounding box center [1026, 63] width 11 height 11
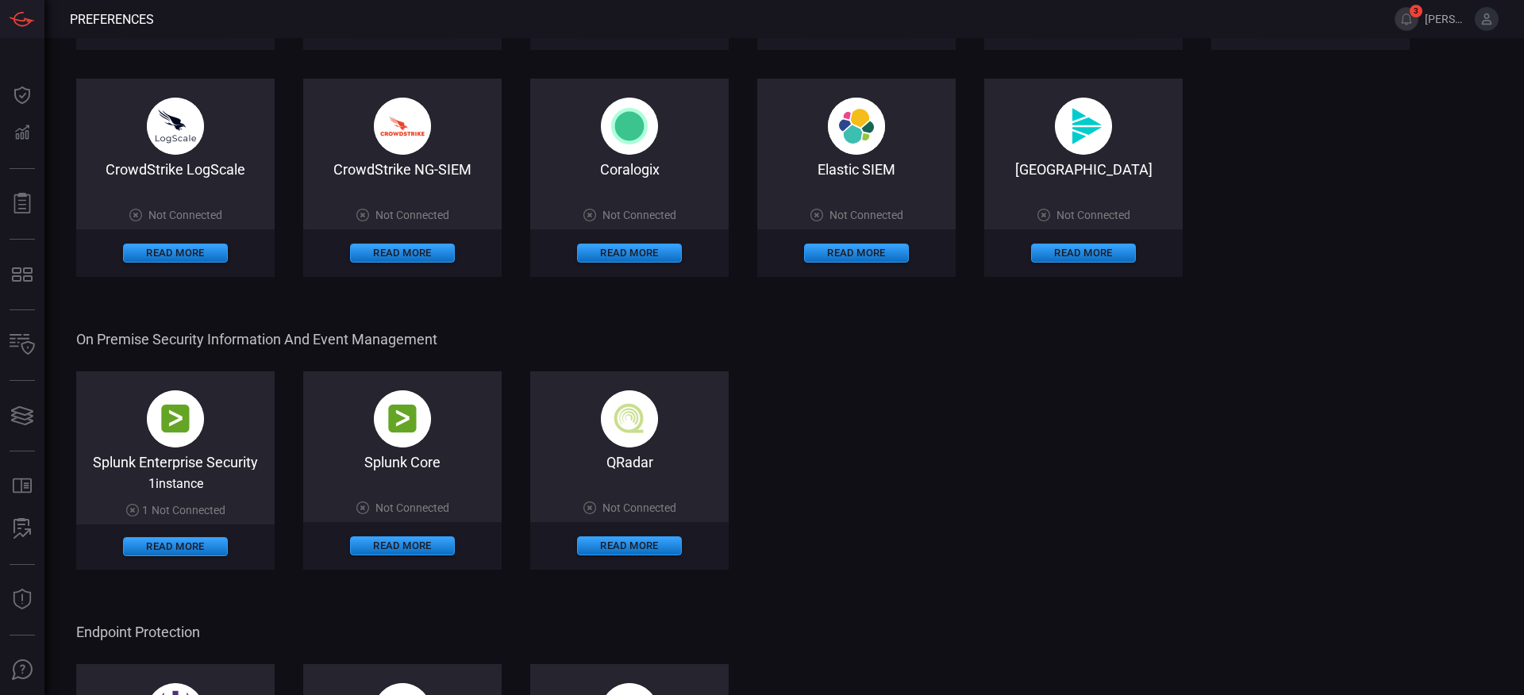
scroll to position [0, 0]
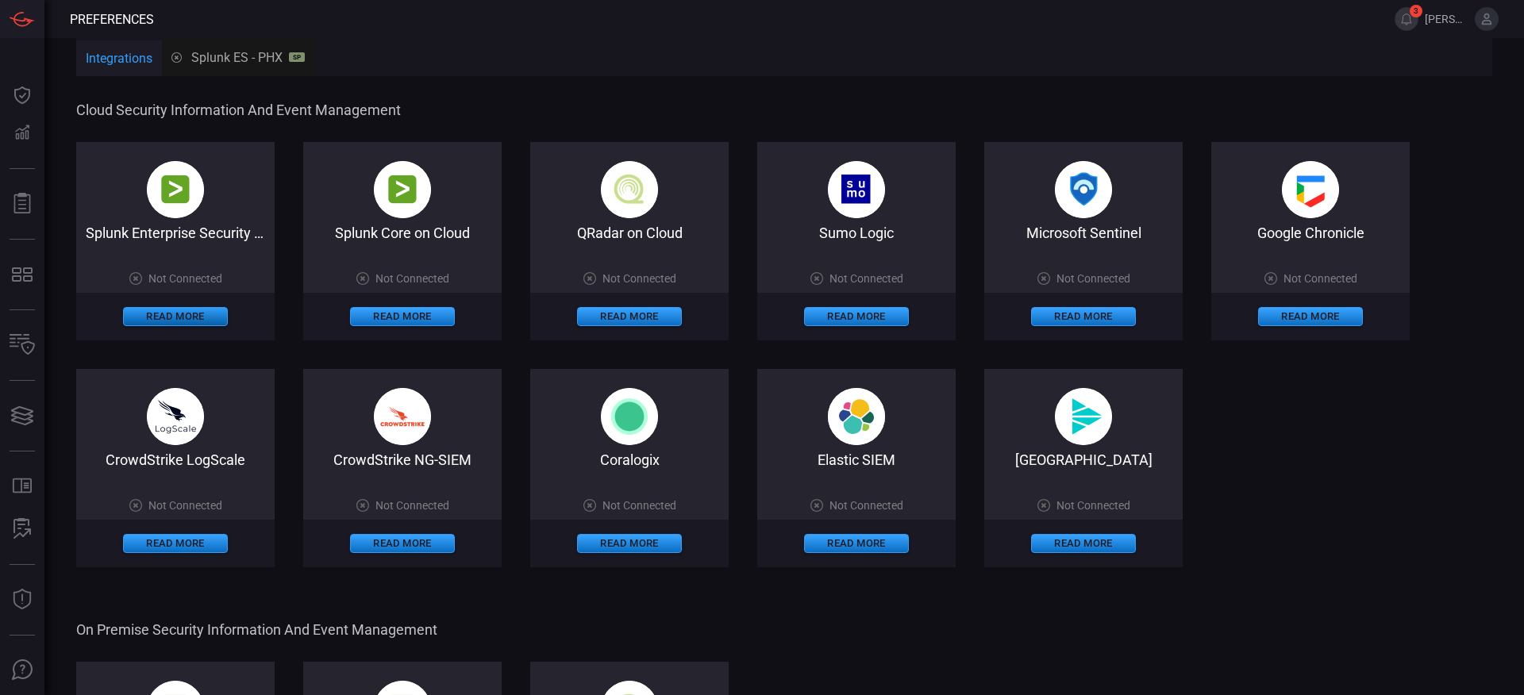
click at [167, 323] on button "Read More" at bounding box center [175, 316] width 105 height 19
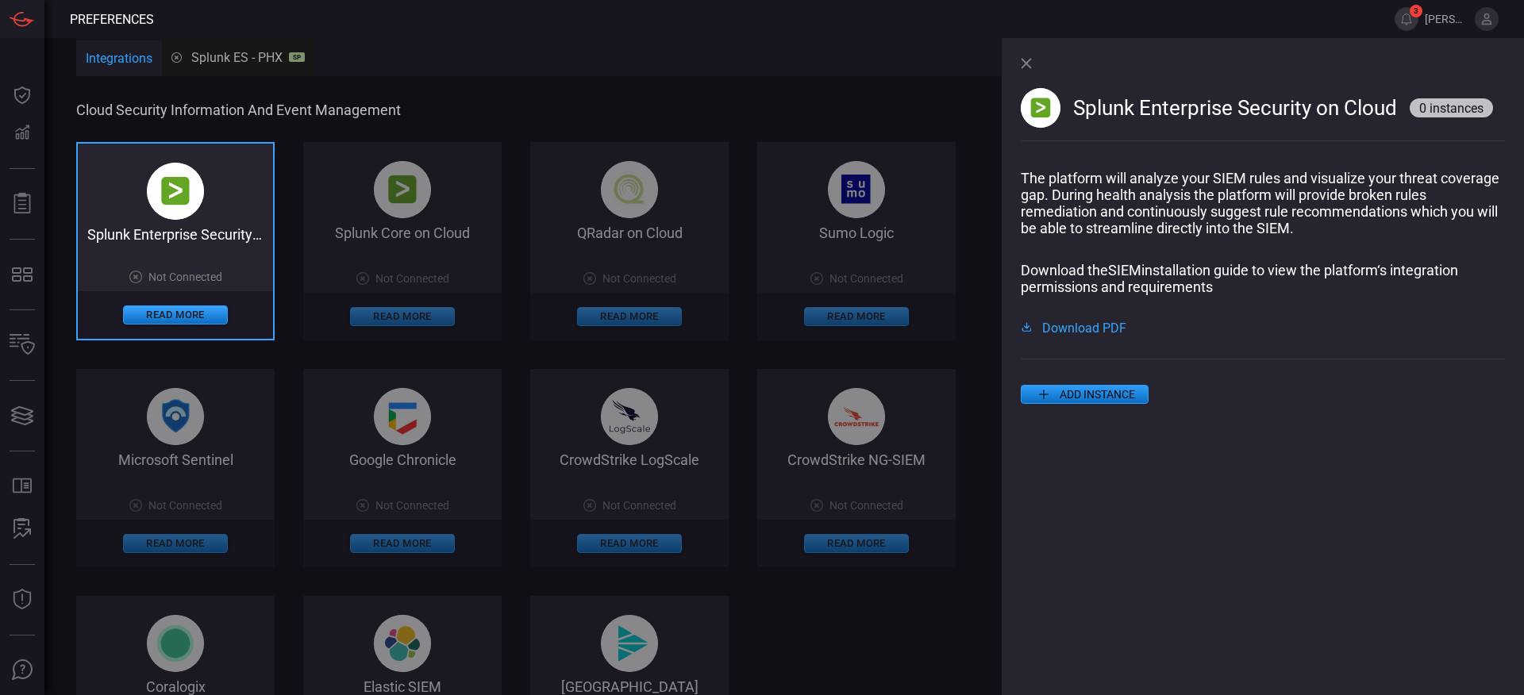
click at [1059, 326] on span "Download PDF" at bounding box center [1084, 327] width 84 height 13
click at [1092, 400] on button "ADD INSTANCE" at bounding box center [1085, 394] width 128 height 19
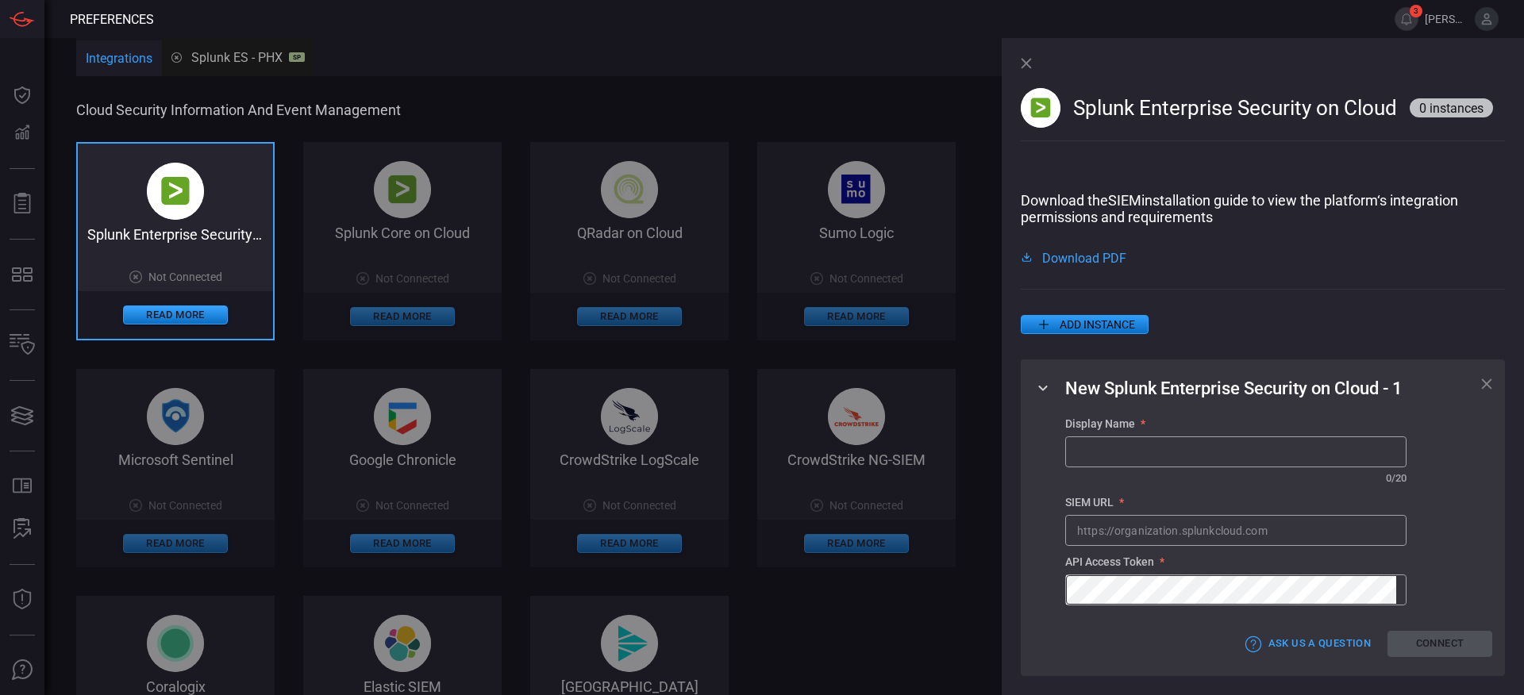
scroll to position [78, 0]
click at [1481, 387] on icon at bounding box center [1486, 384] width 11 height 11
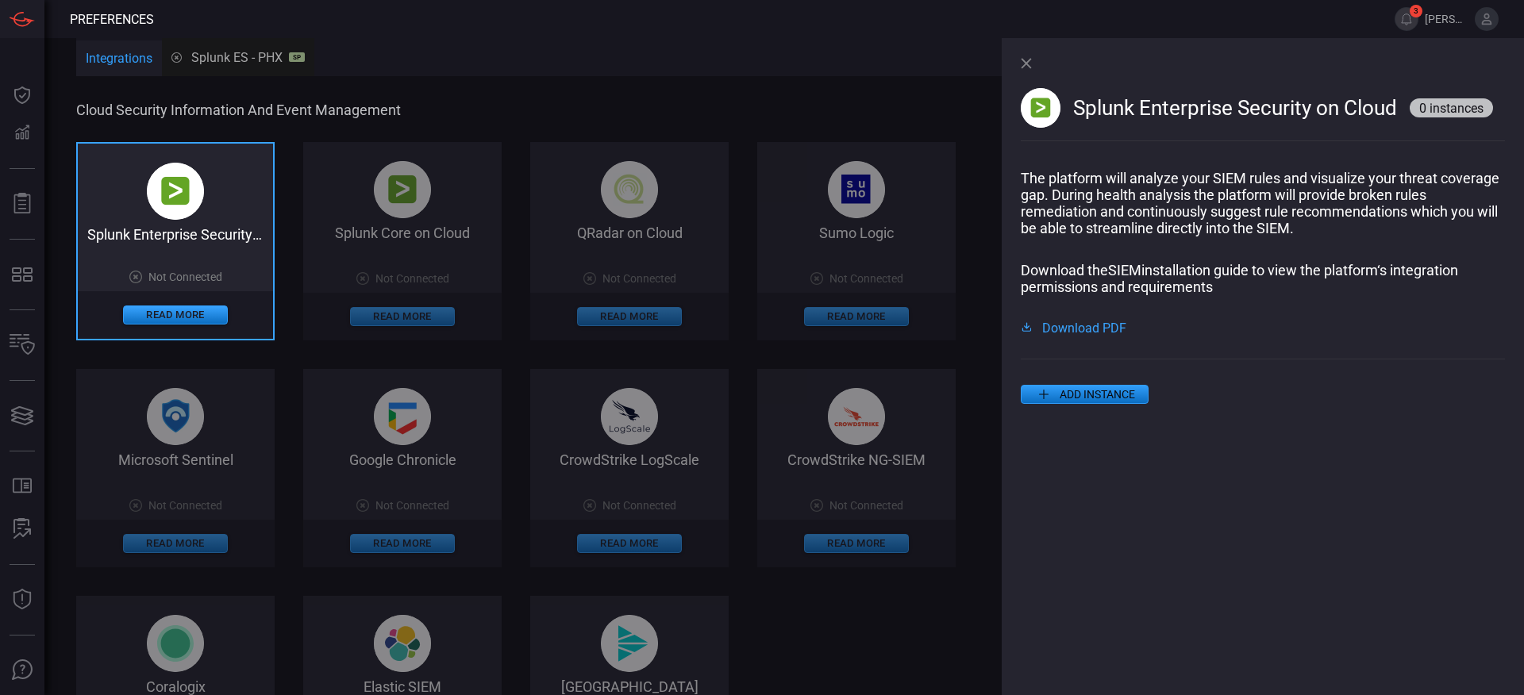
scroll to position [0, 0]
click at [1029, 69] on div "Splunk Enterprise Security on Cloud 0 instances" at bounding box center [1263, 104] width 484 height 132
click at [1027, 66] on icon at bounding box center [1026, 63] width 11 height 11
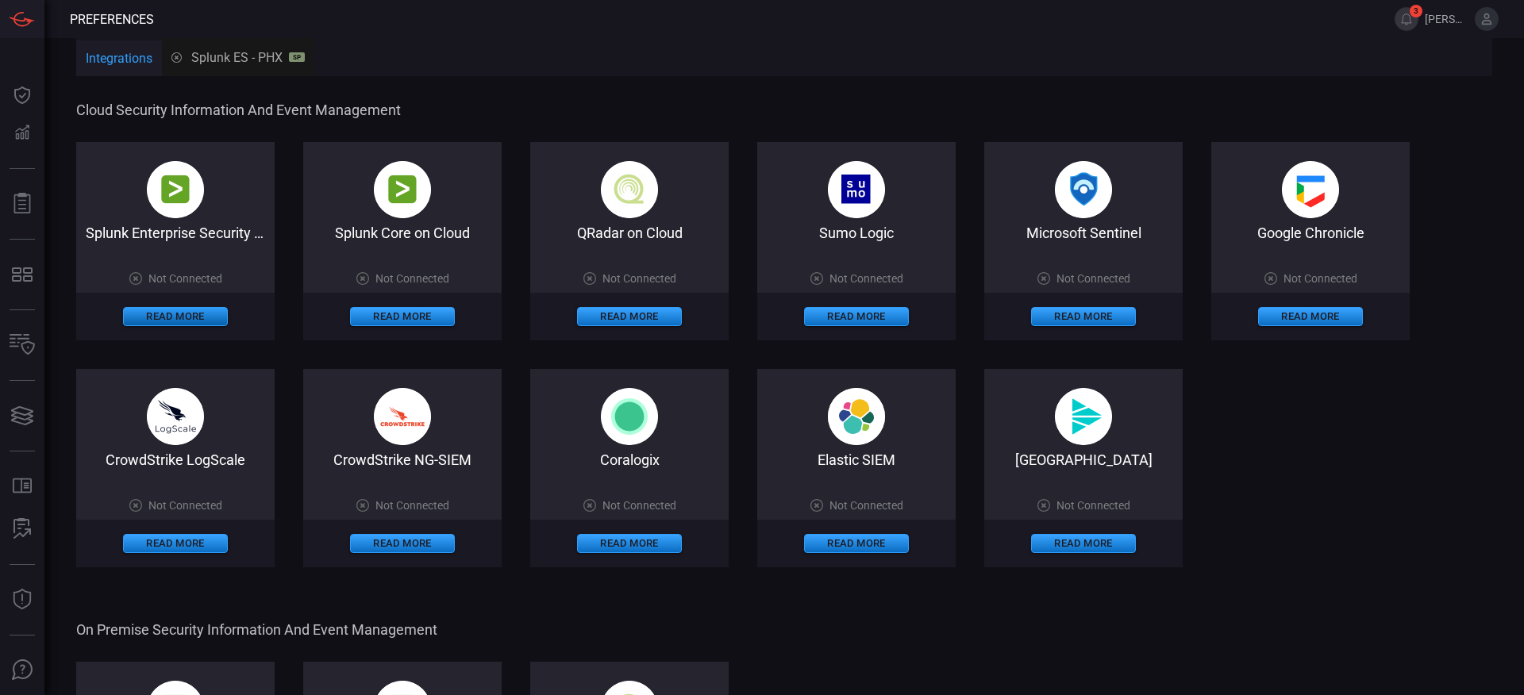
click at [167, 314] on button "Read More" at bounding box center [175, 316] width 105 height 19
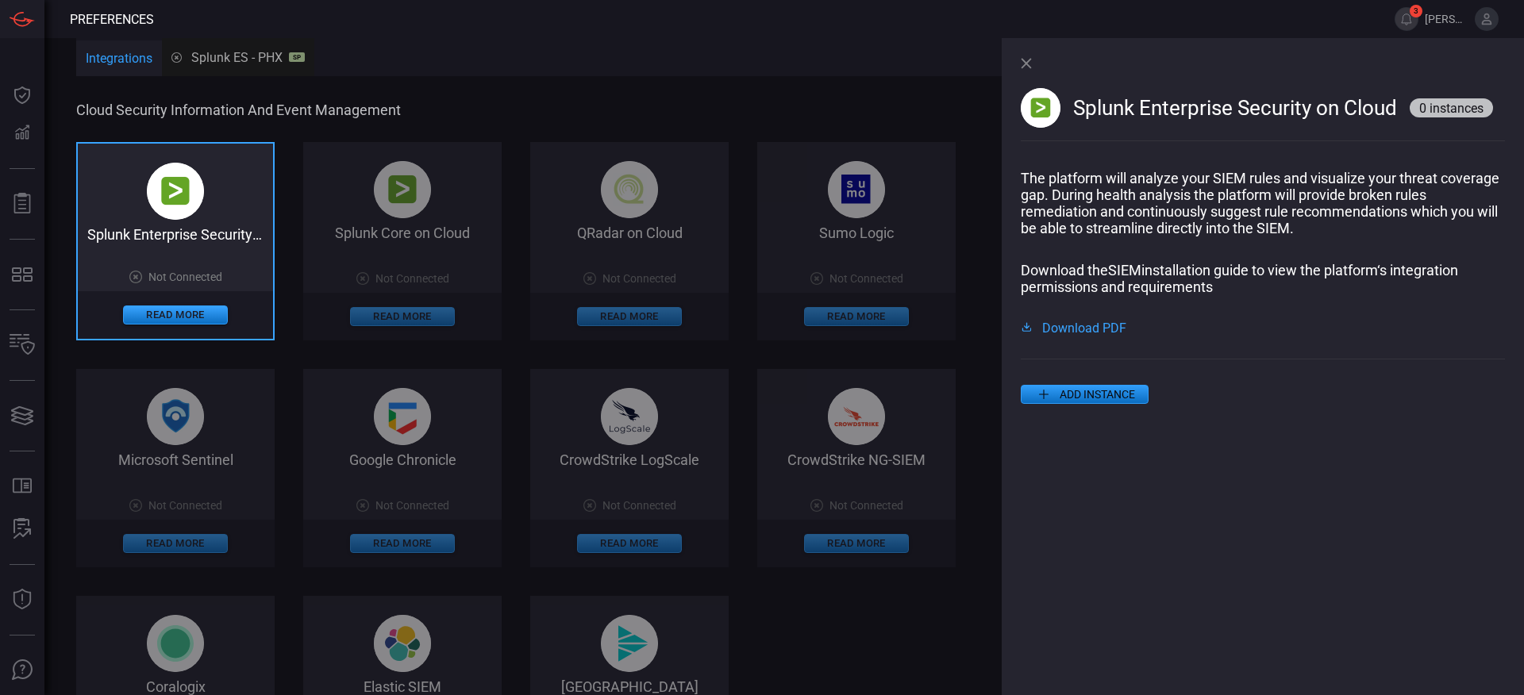
click at [1096, 395] on button "ADD INSTANCE" at bounding box center [1085, 394] width 128 height 19
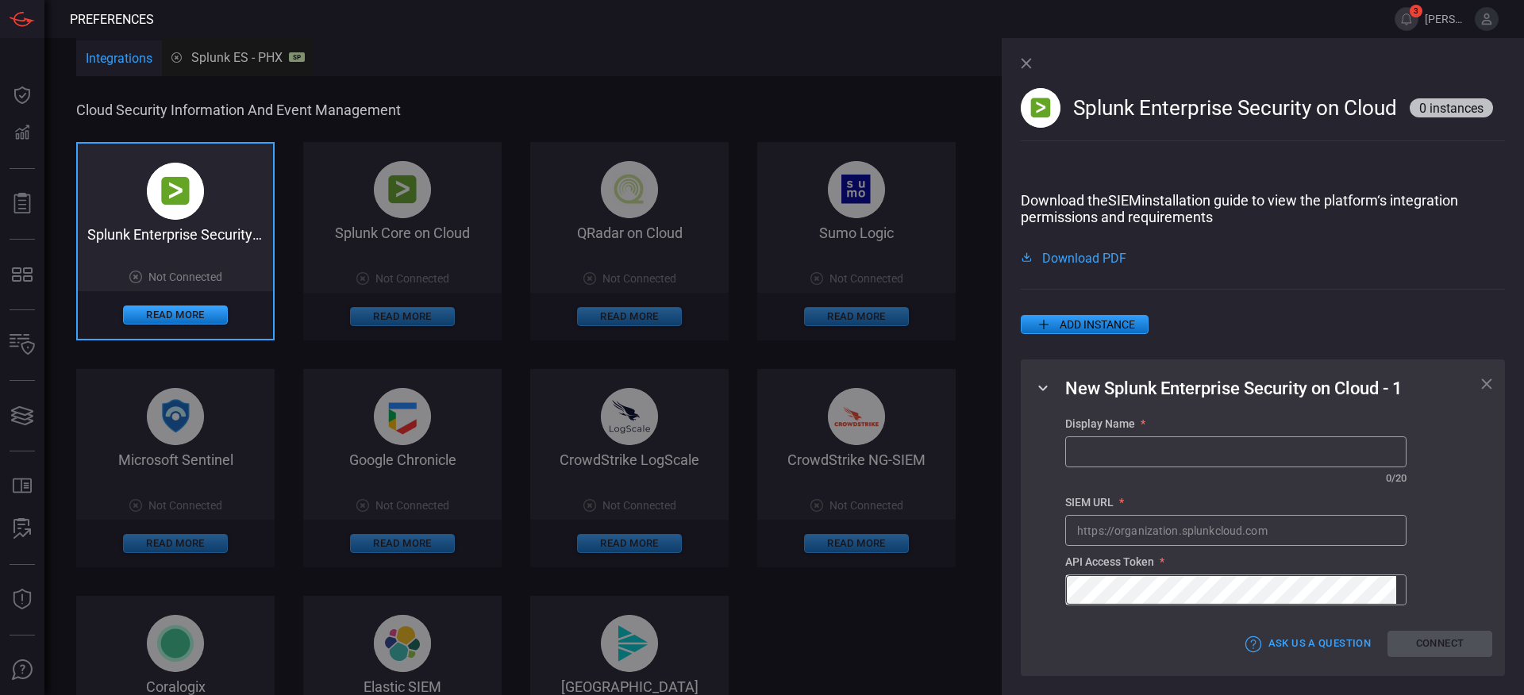
scroll to position [78, 0]
click at [1021, 62] on icon at bounding box center [1026, 63] width 11 height 11
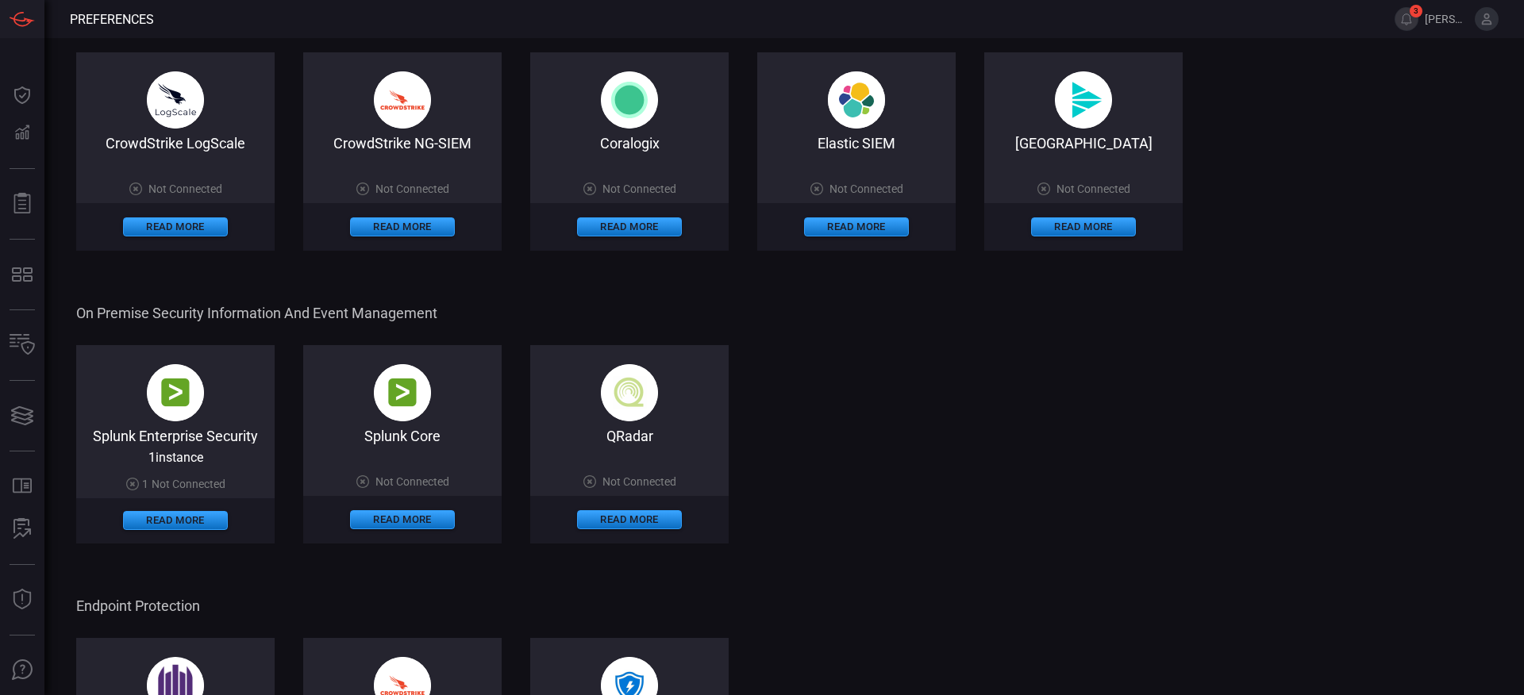
scroll to position [395, 0]
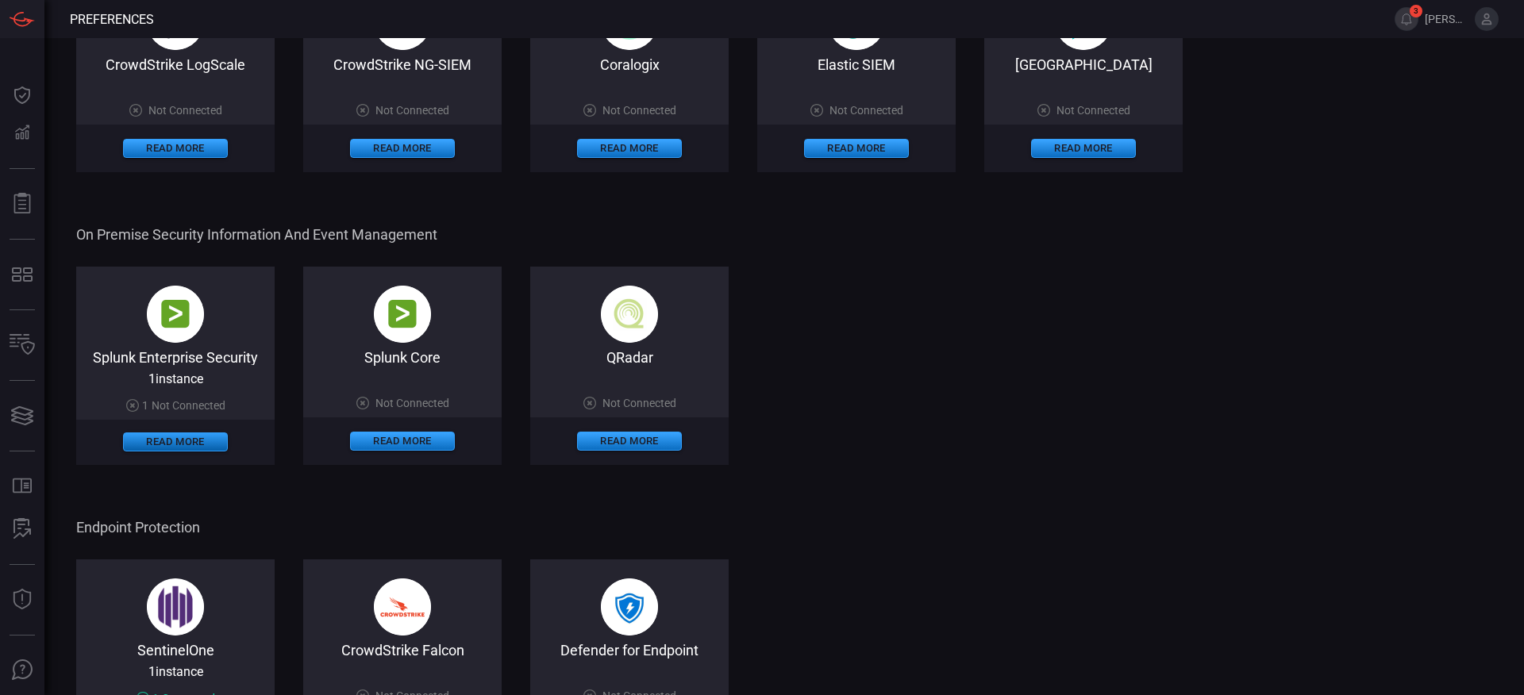
click at [160, 439] on button "Read More" at bounding box center [175, 442] width 105 height 19
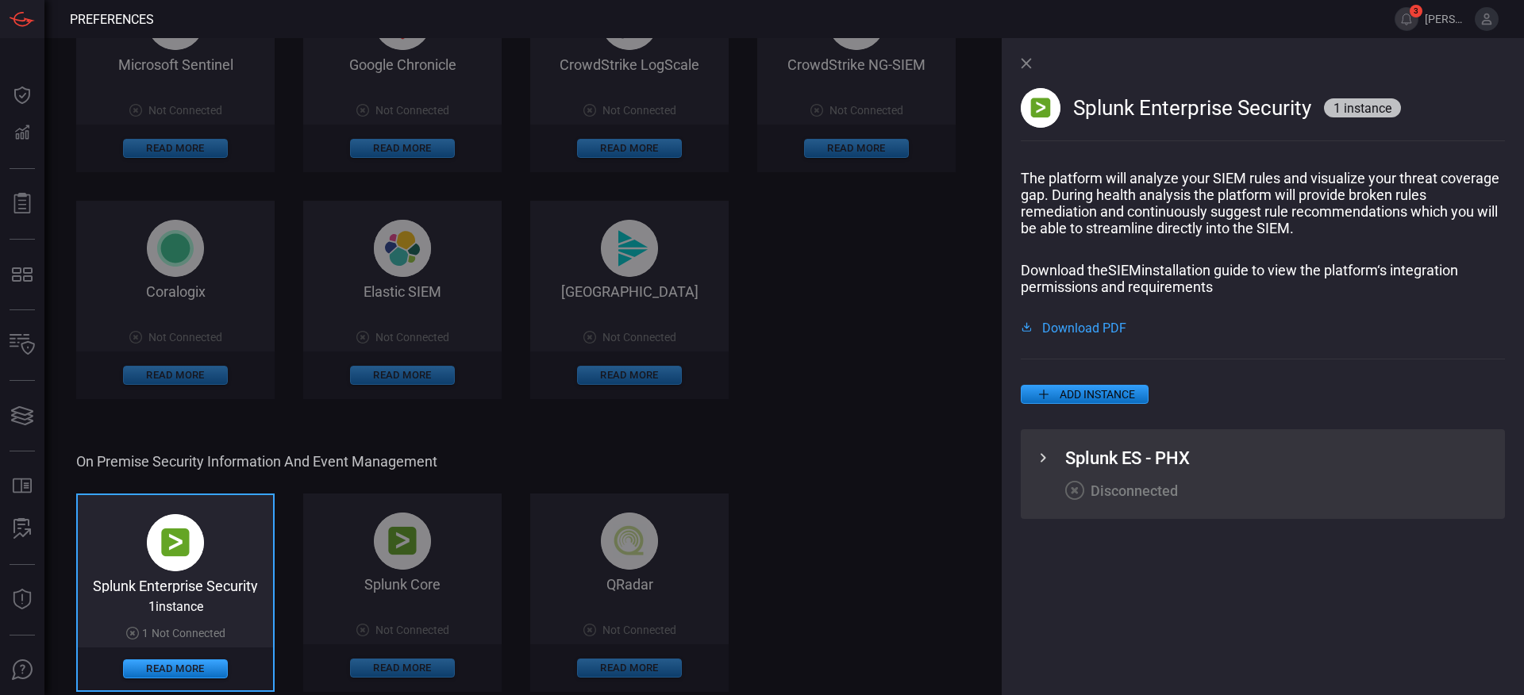
click at [1044, 460] on icon at bounding box center [1043, 458] width 19 height 19
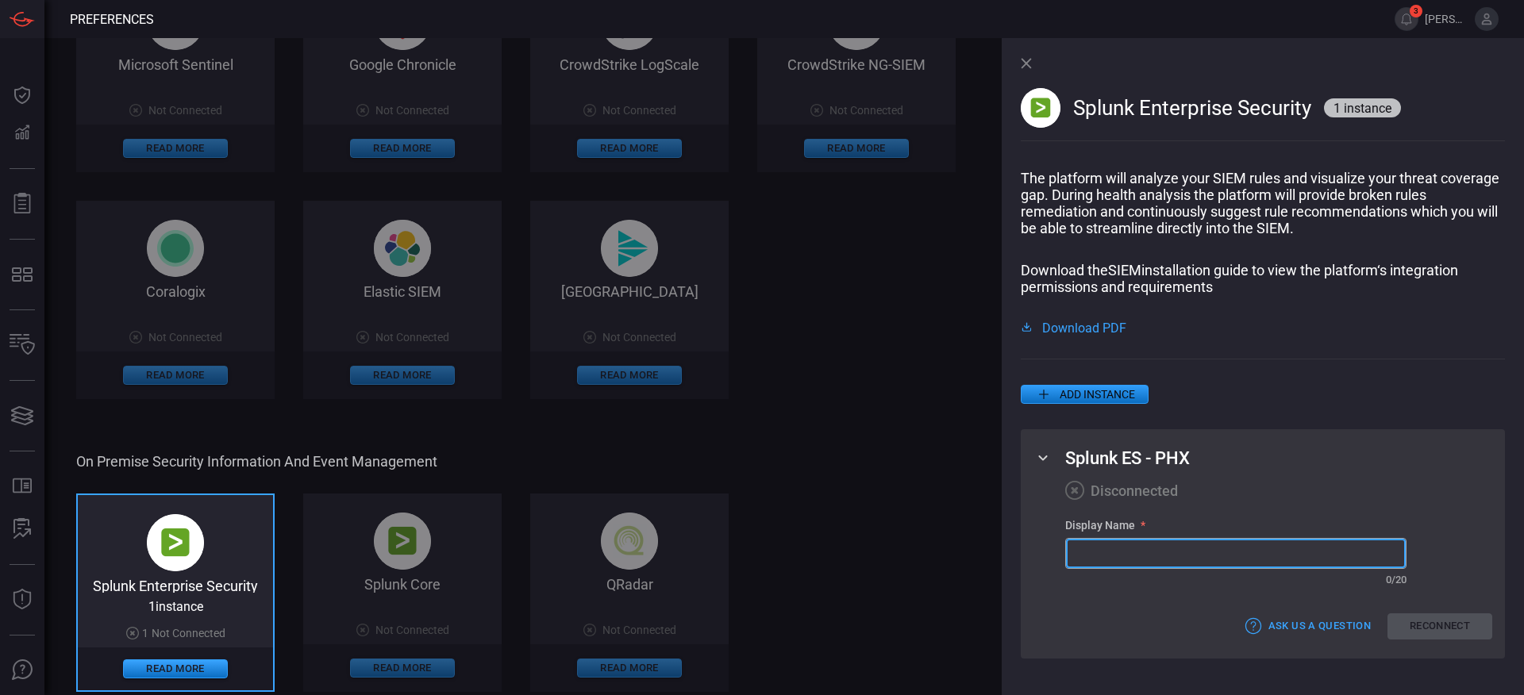
click at [1202, 561] on input "text" at bounding box center [1236, 553] width 340 height 29
click at [1283, 498] on div "Disconnected" at bounding box center [1278, 490] width 427 height 19
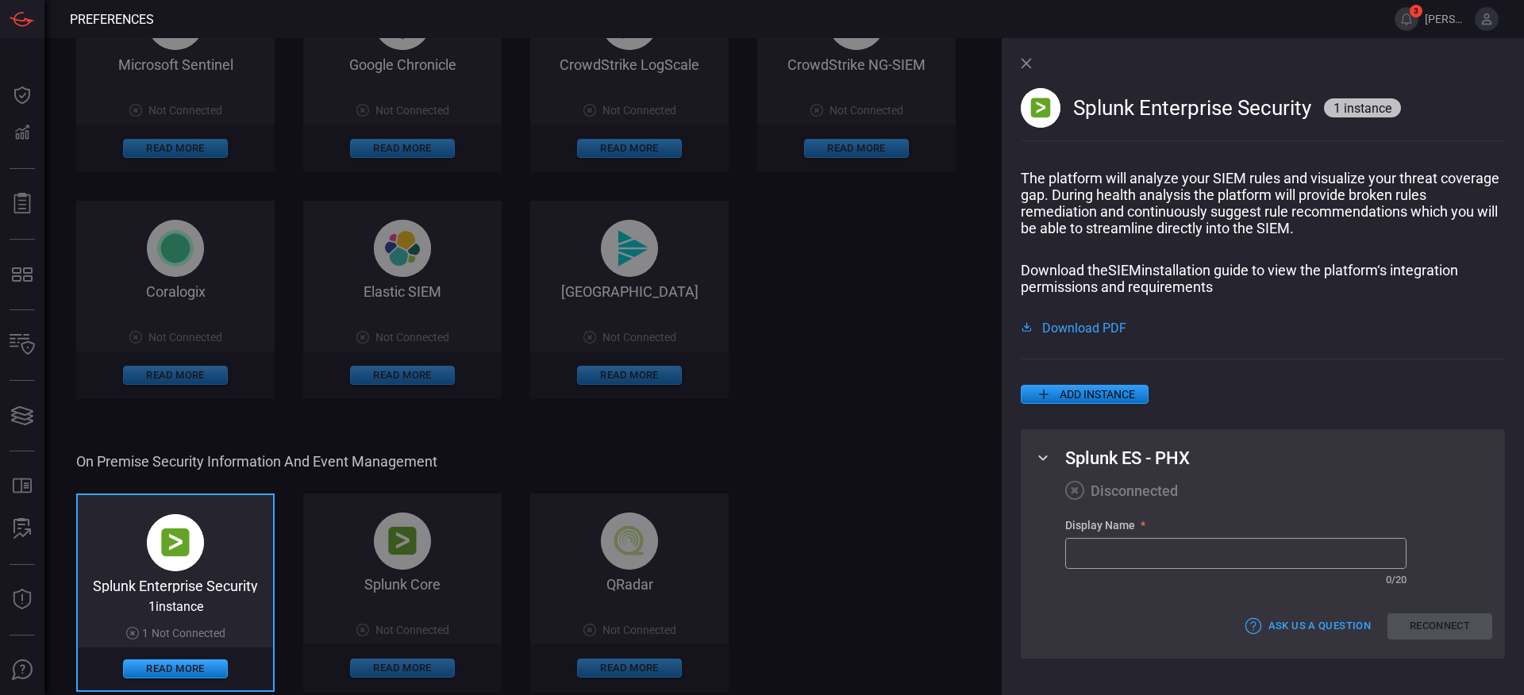
click at [1023, 67] on icon at bounding box center [1026, 63] width 10 height 10
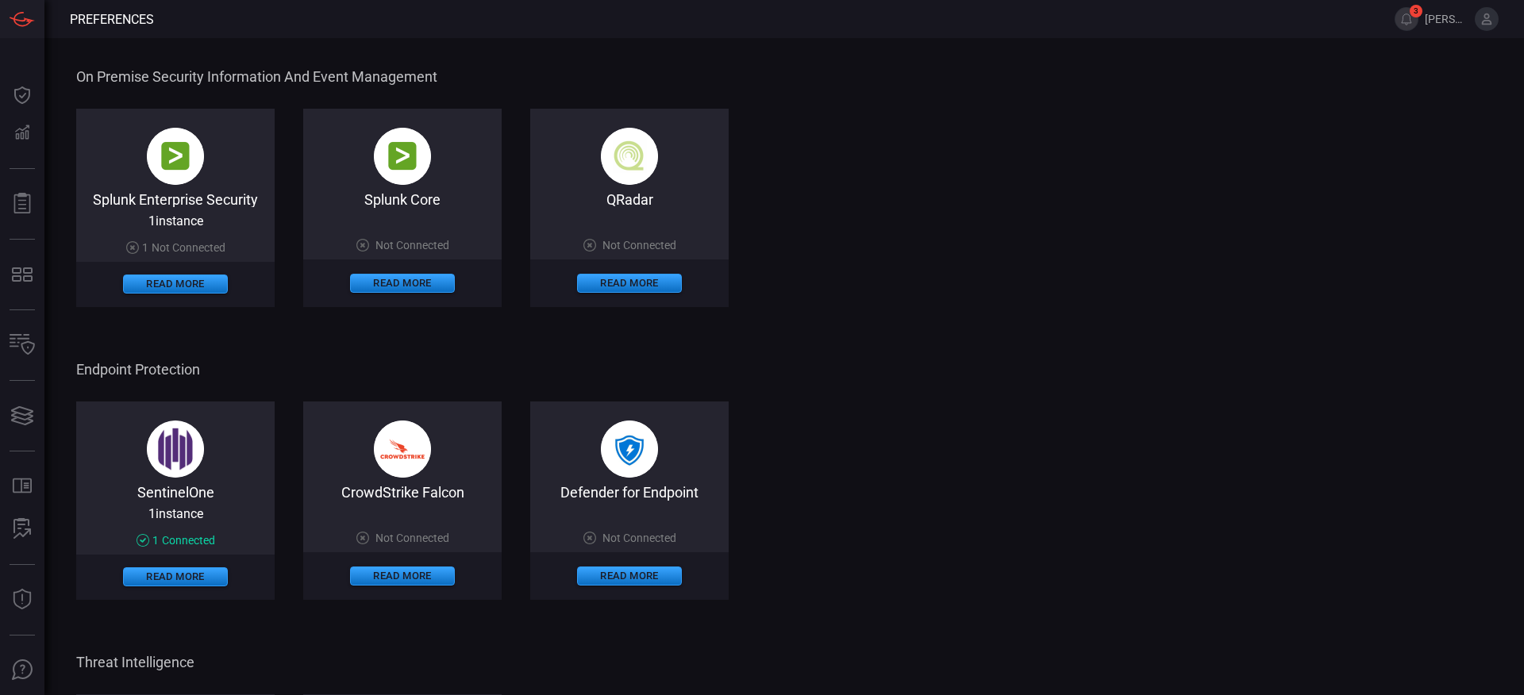
scroll to position [475, 0]
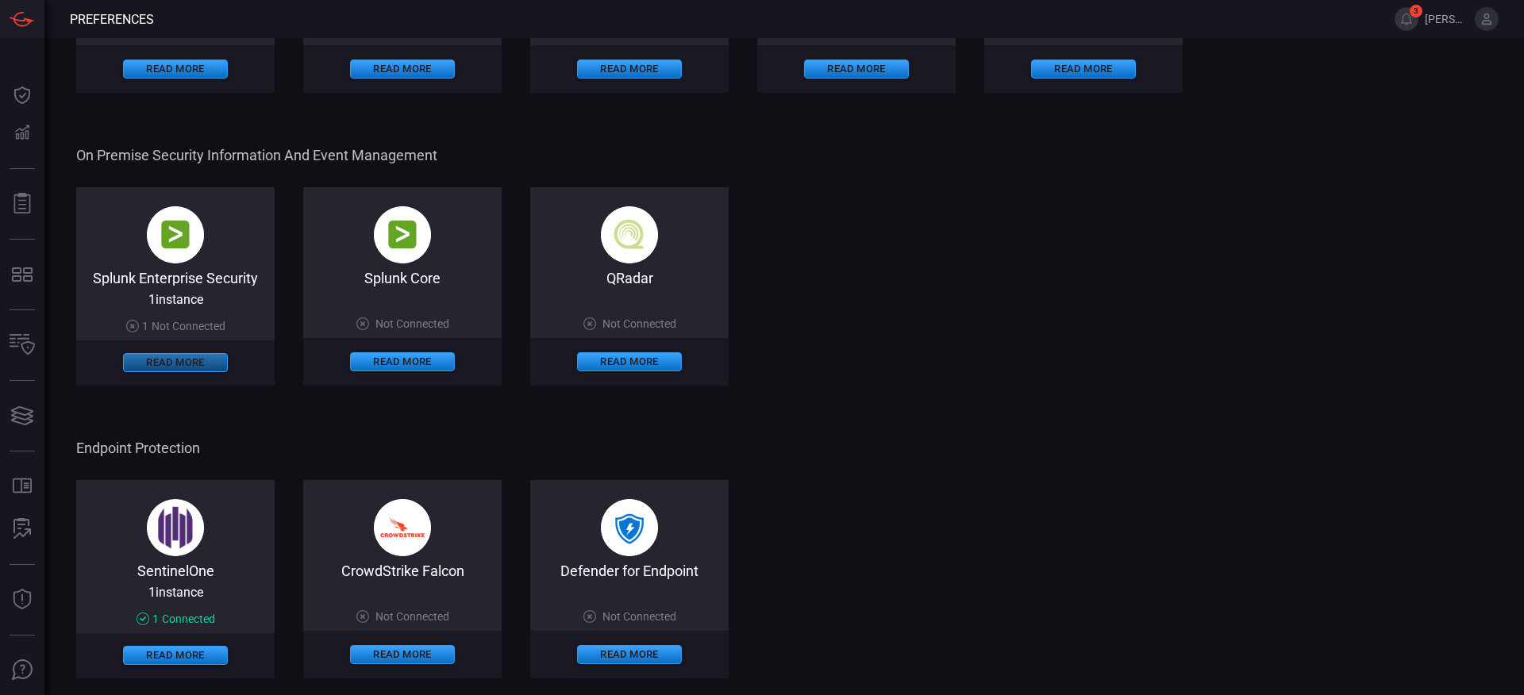
click at [174, 359] on button "Read More" at bounding box center [175, 362] width 105 height 19
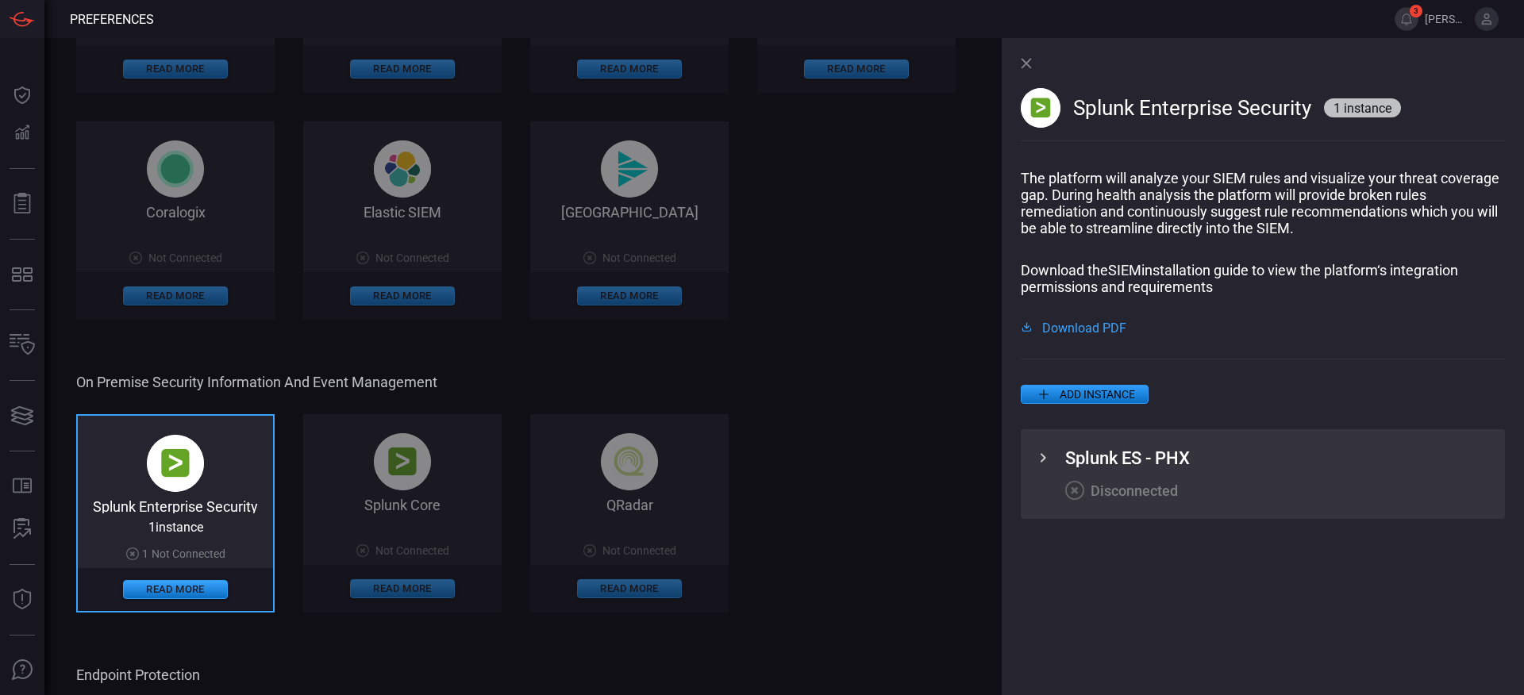
click at [1042, 462] on icon at bounding box center [1043, 458] width 19 height 19
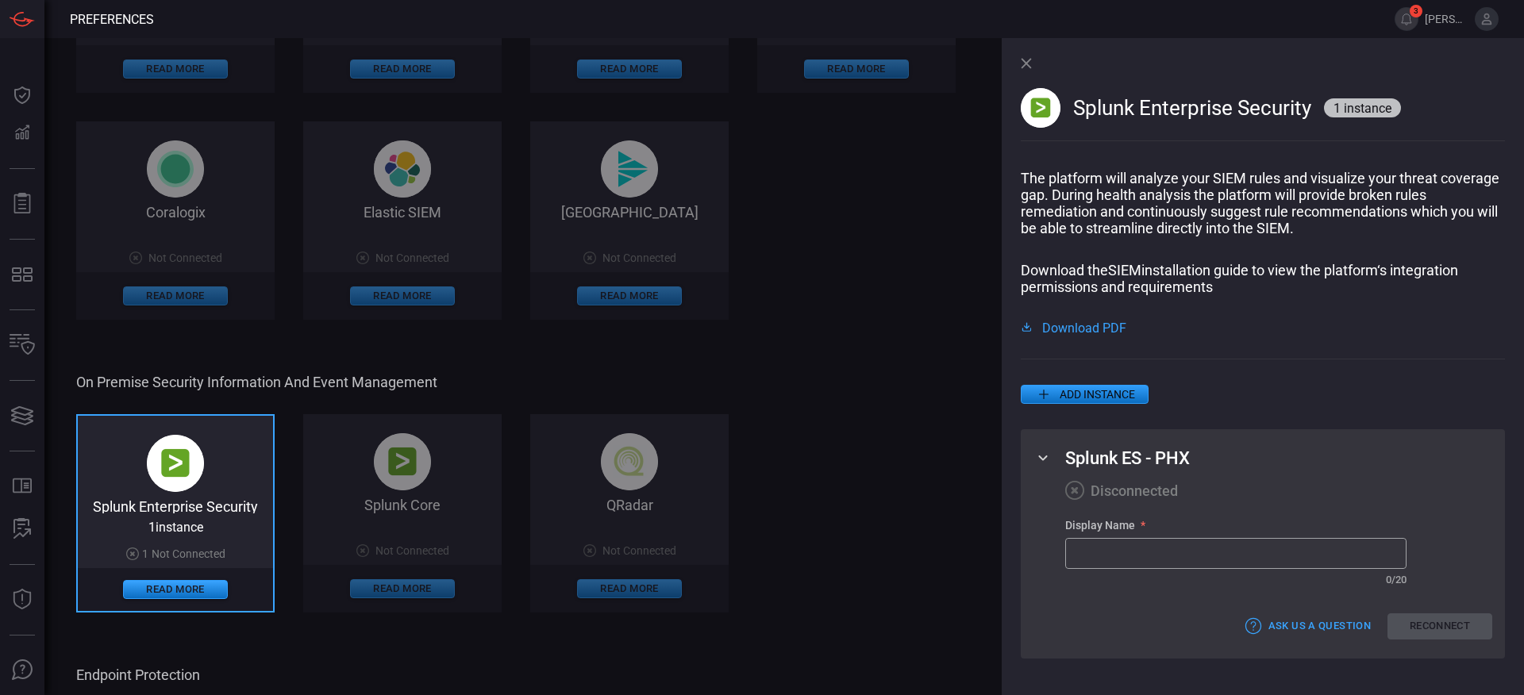
click at [1144, 555] on input "text" at bounding box center [1236, 553] width 340 height 29
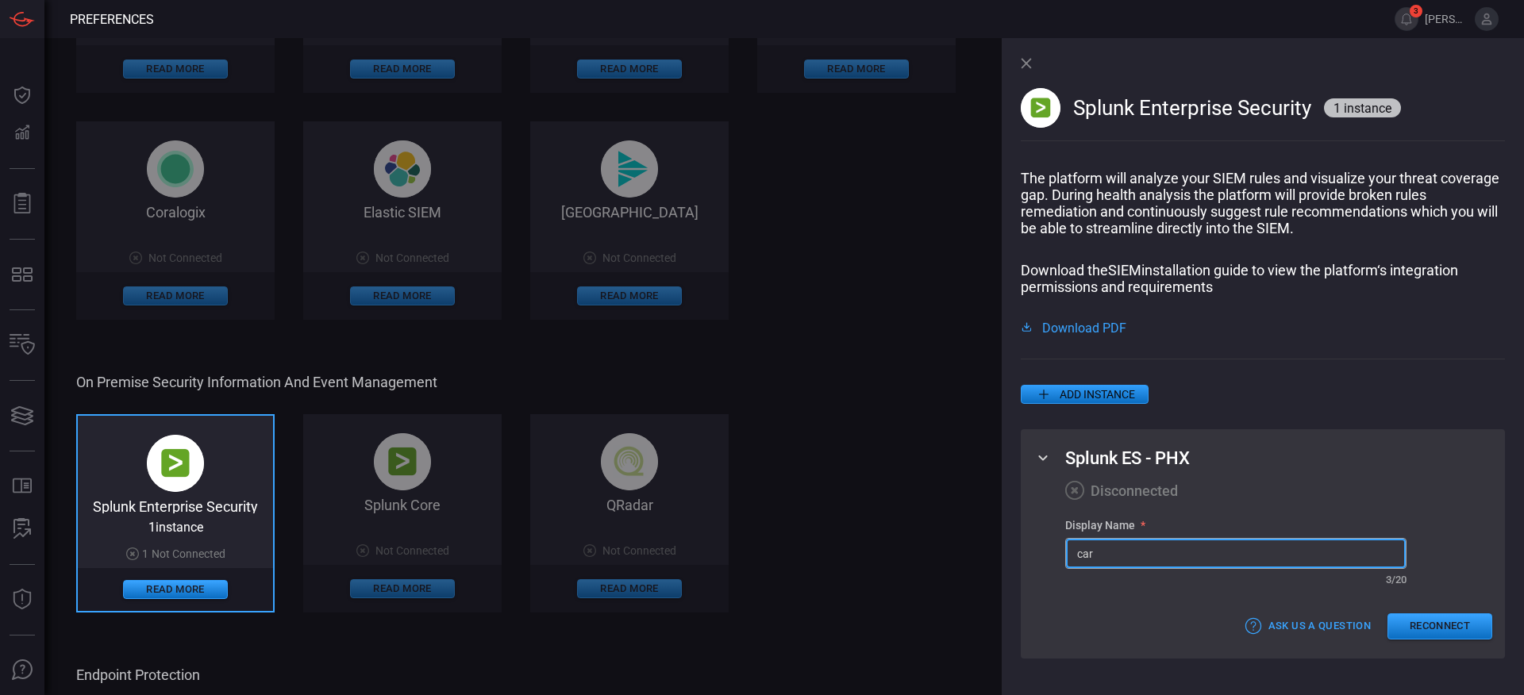
type input "car"
drag, startPoint x: 1113, startPoint y: 551, endPoint x: 1046, endPoint y: 545, distance: 67.7
click at [1046, 545] on div "Splunk ES - PHX Disconnected Display Name * car ​ ​ 3 / 20 Ask Us a Question Re…" at bounding box center [1263, 543] width 484 height 229
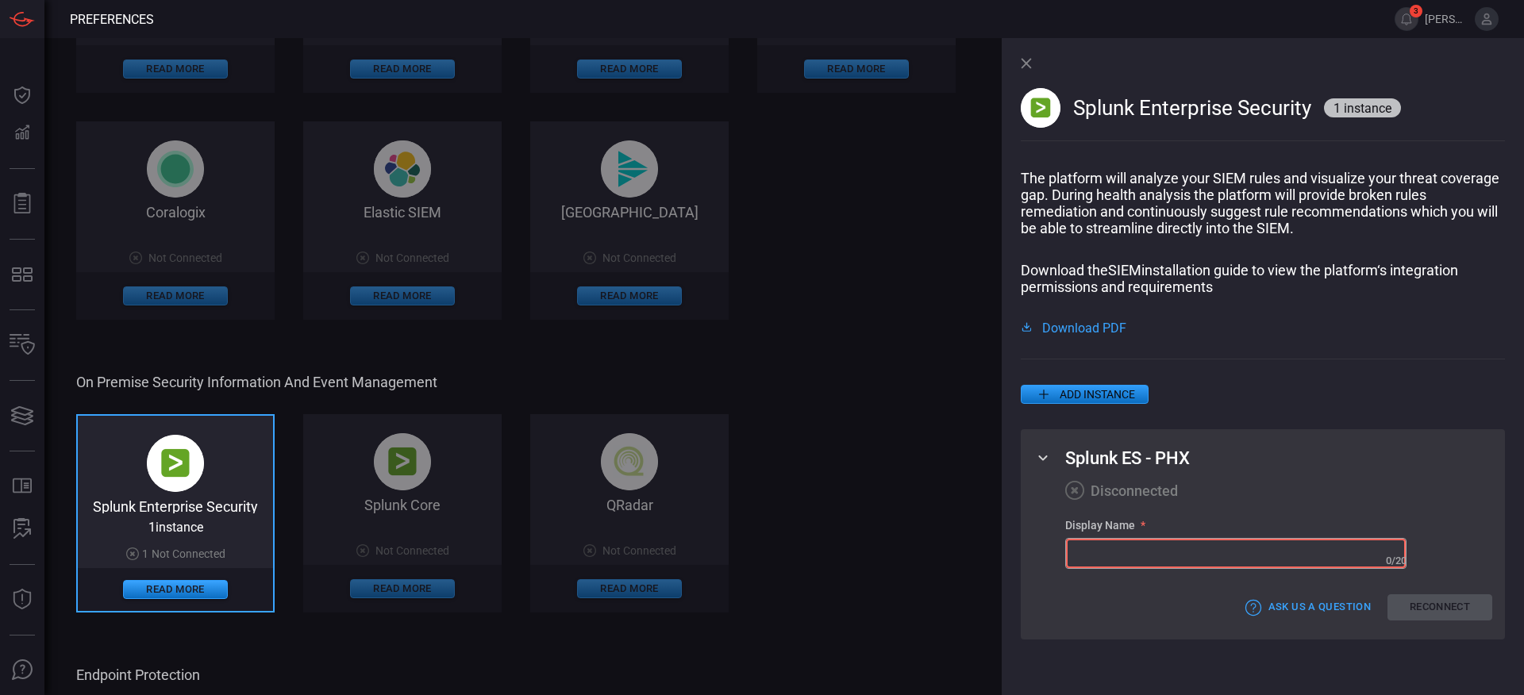
click at [1057, 612] on div "Splunk ES - PHX Disconnected Display Name * ​ 0 / 20 Ask Us a Question Reconnect" at bounding box center [1263, 534] width 484 height 210
click at [1084, 616] on div "Ask Us a Question Reconnect" at bounding box center [1278, 608] width 427 height 26
click at [1072, 329] on span "Download PDF" at bounding box center [1084, 327] width 84 height 13
click at [785, 349] on div "Cloud Security Information and Event Management Splunk Enterprise Security on C…" at bounding box center [546, 413] width 940 height 1616
click at [1125, 560] on input "text" at bounding box center [1236, 553] width 340 height 29
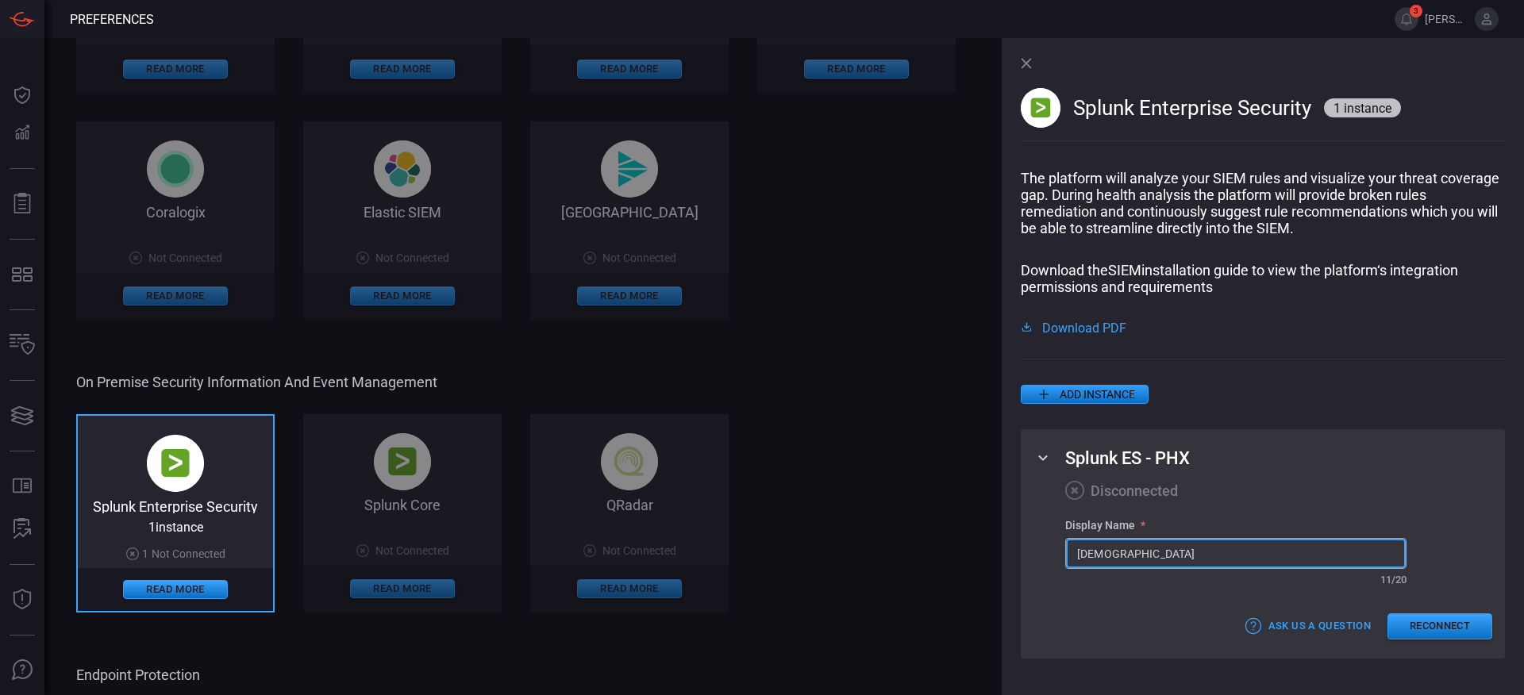
type input "[DEMOGRAPHIC_DATA]"
drag, startPoint x: 1408, startPoint y: 584, endPoint x: 1377, endPoint y: 579, distance: 32.1
click at [1377, 579] on div "Display Name * cardinalops ​ ​ 11 / 20" at bounding box center [1278, 553] width 427 height 69
click at [1386, 585] on div "11 / 20" at bounding box center [1394, 580] width 26 height 12
click at [1152, 558] on input "[DEMOGRAPHIC_DATA]" at bounding box center [1236, 553] width 340 height 29
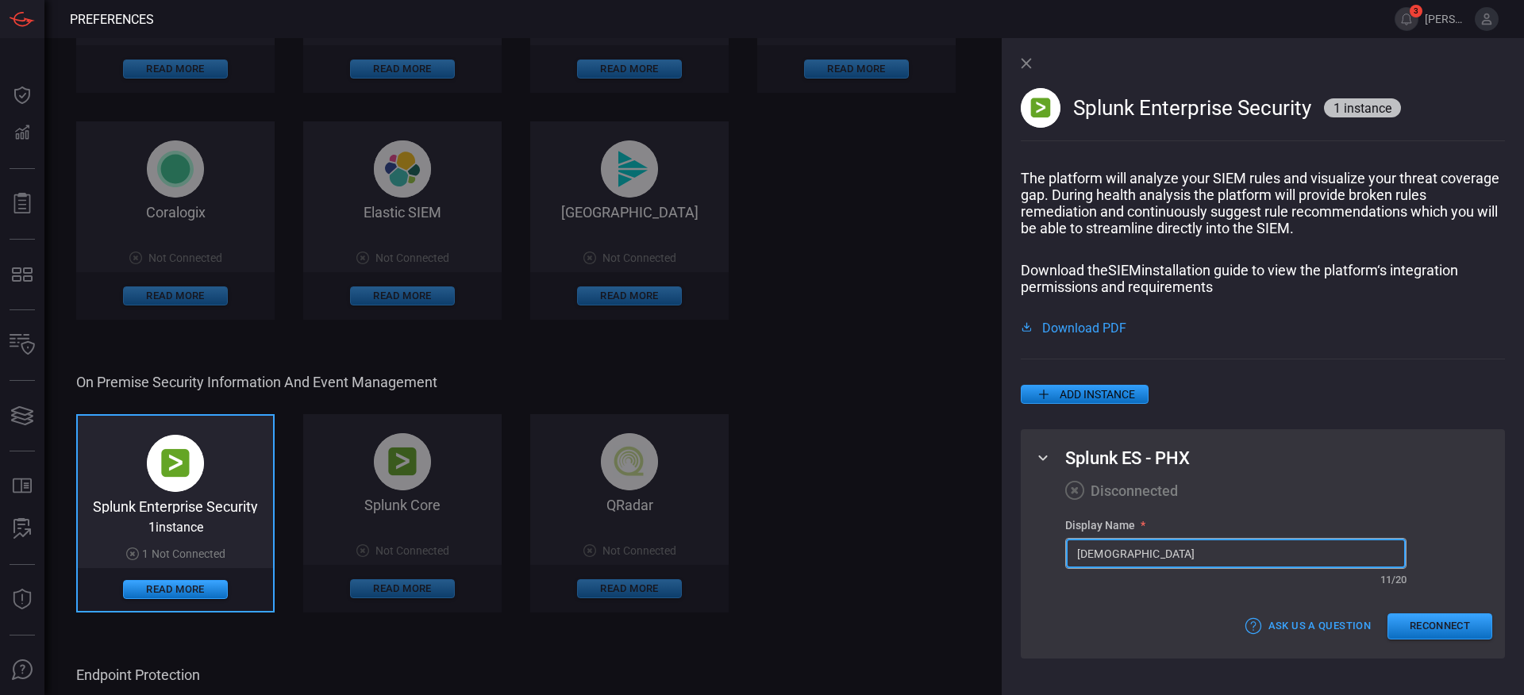
drag, startPoint x: 1154, startPoint y: 556, endPoint x: 1068, endPoint y: 556, distance: 85.7
click at [1068, 556] on input "[DEMOGRAPHIC_DATA]" at bounding box center [1236, 553] width 340 height 29
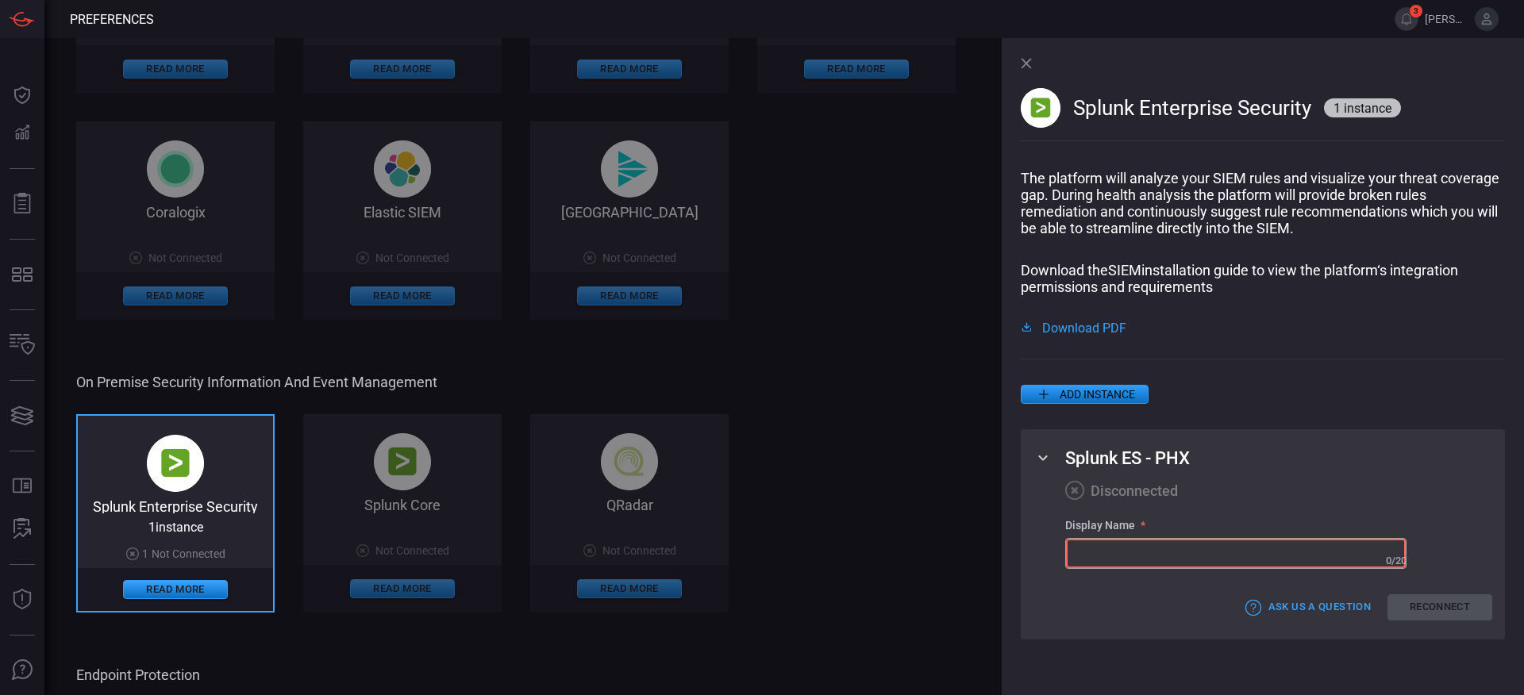
click at [777, 374] on span "On Premise Security Information and Event Management" at bounding box center [544, 382] width 937 height 17
click at [1027, 60] on icon at bounding box center [1026, 63] width 11 height 11
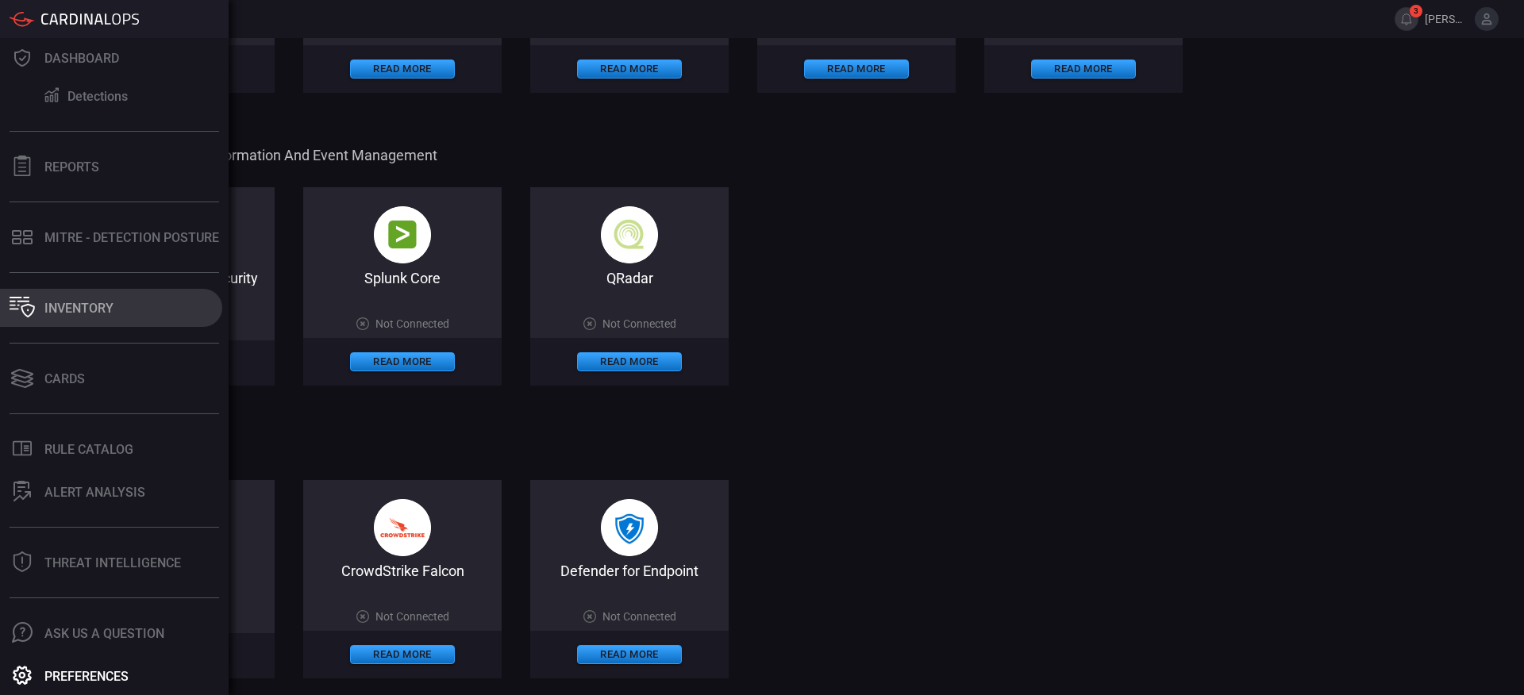
click at [58, 310] on div "Inventory" at bounding box center [78, 308] width 69 height 15
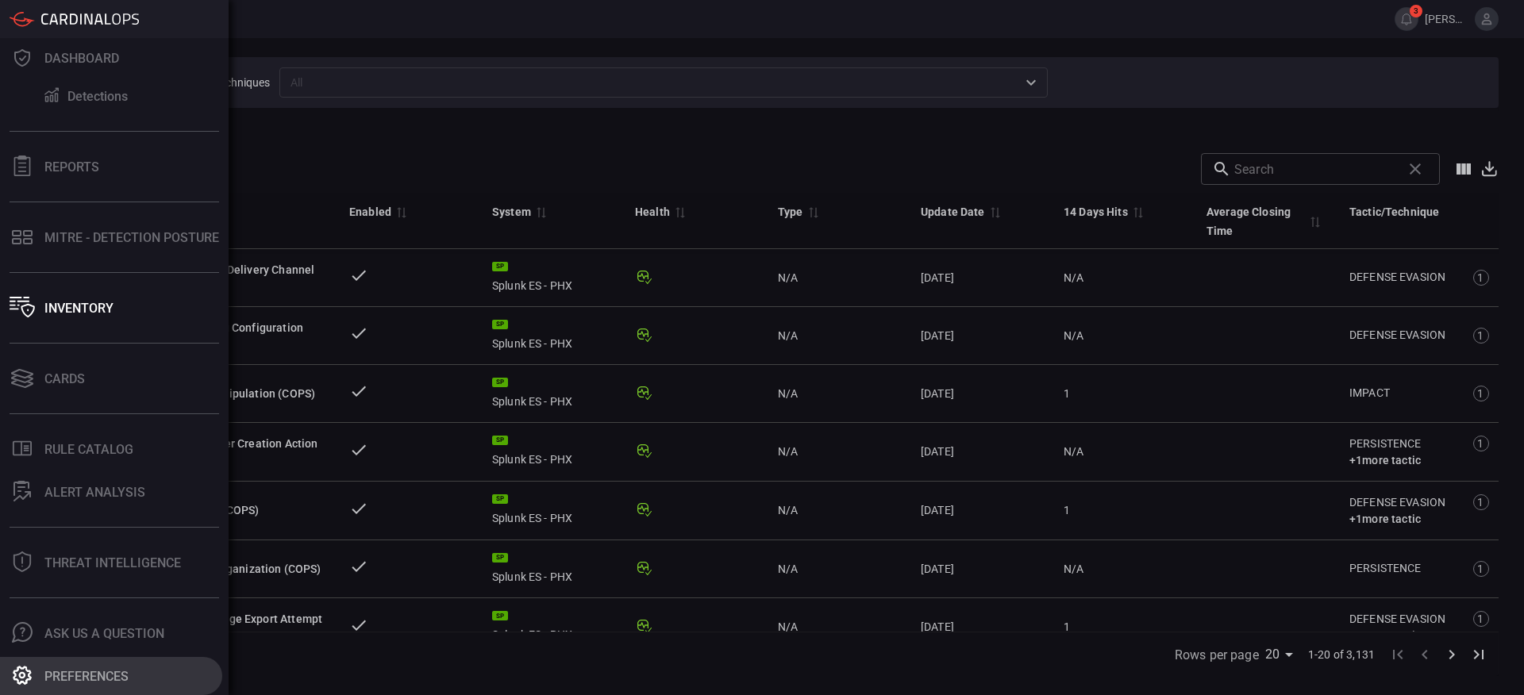
click at [79, 679] on div "Preferences" at bounding box center [86, 676] width 84 height 15
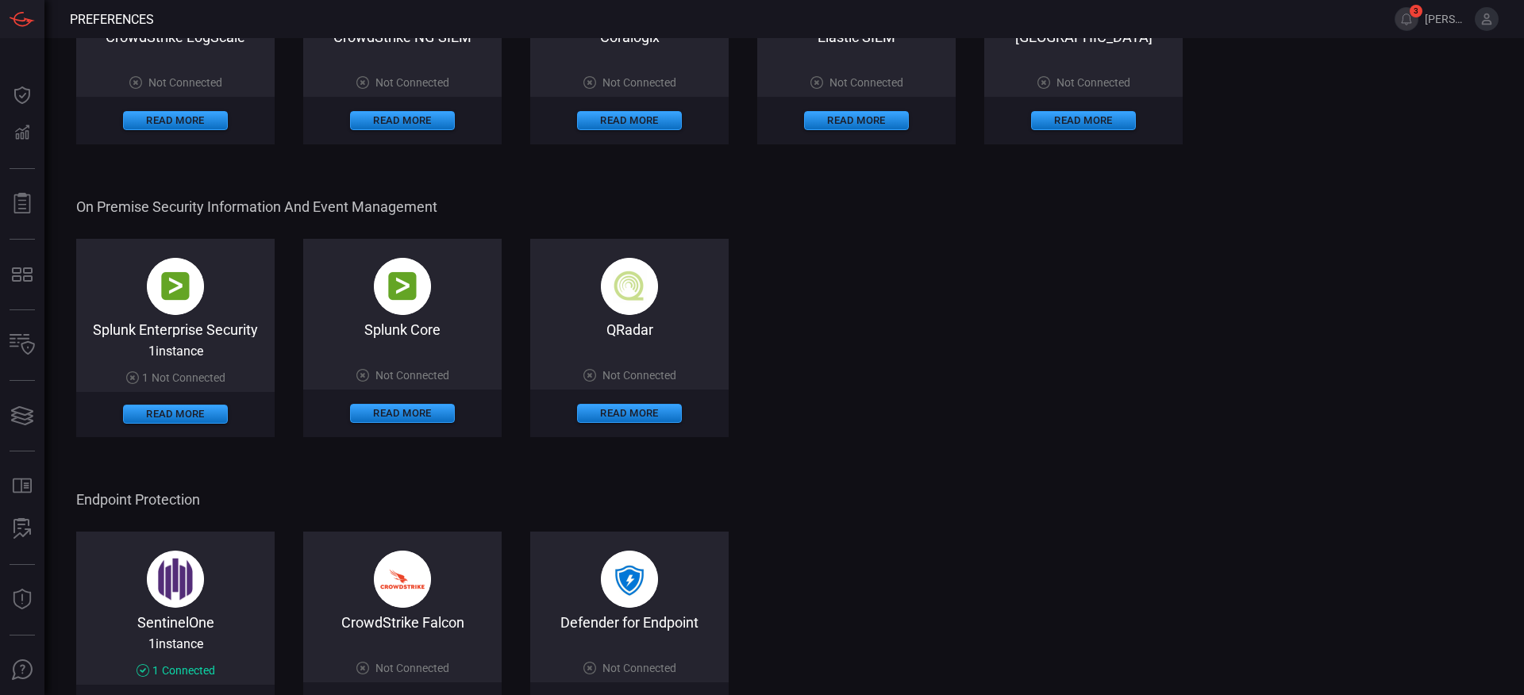
scroll to position [442, 0]
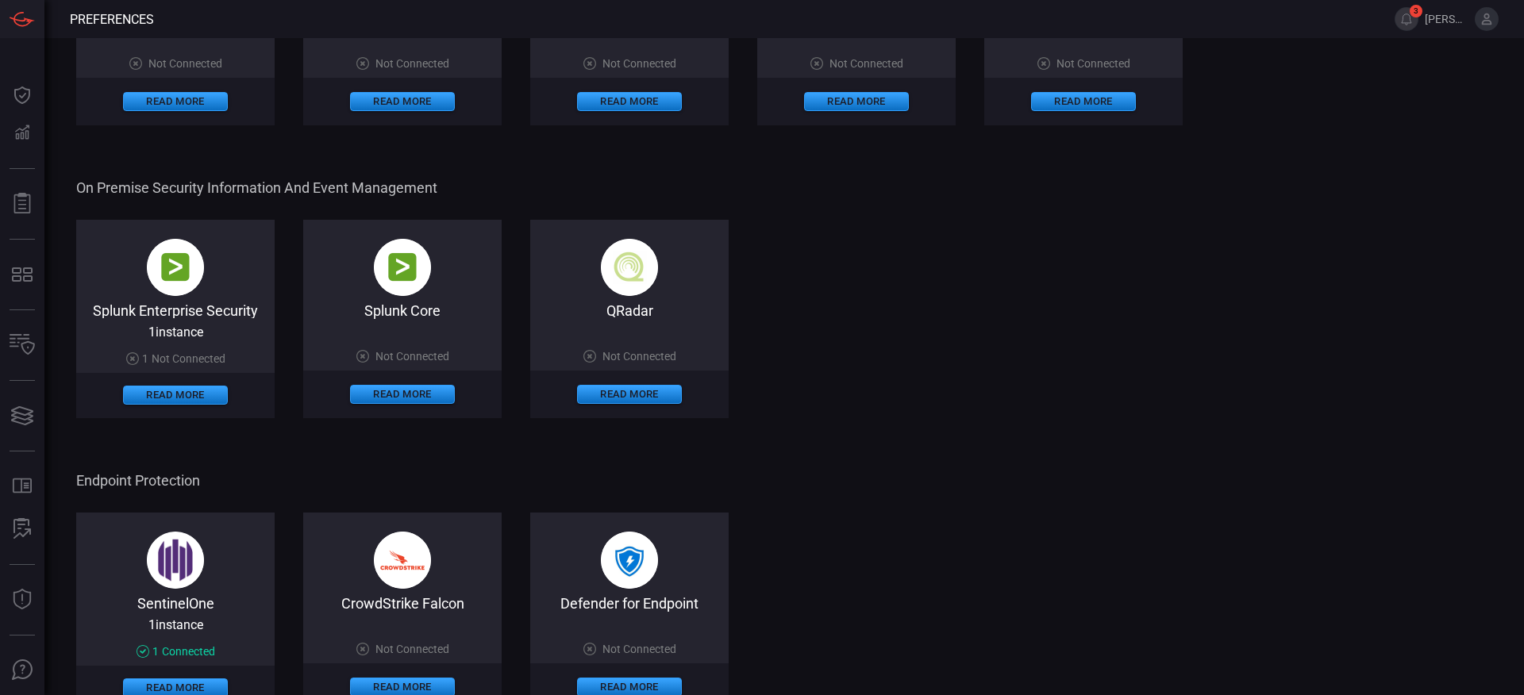
click at [175, 289] on img at bounding box center [175, 267] width 57 height 57
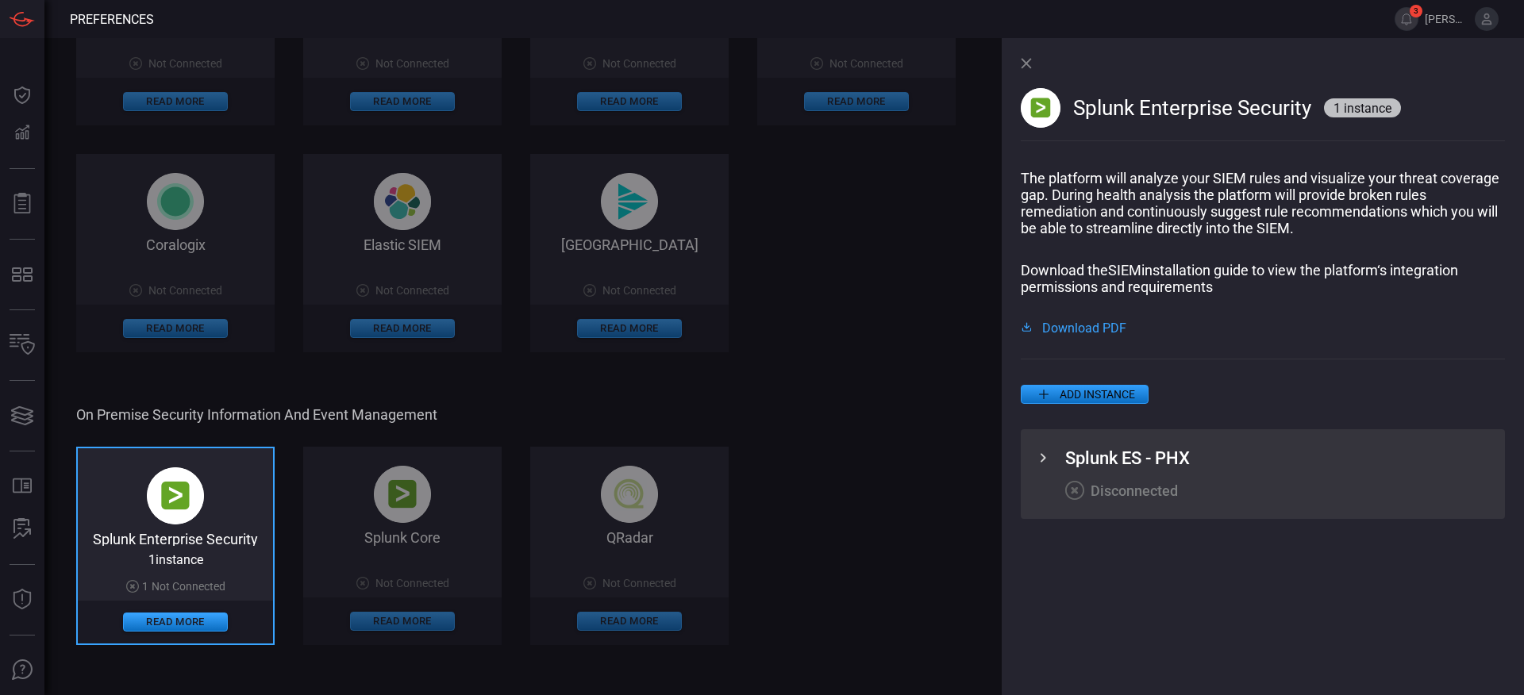
click at [1047, 457] on icon at bounding box center [1043, 458] width 19 height 19
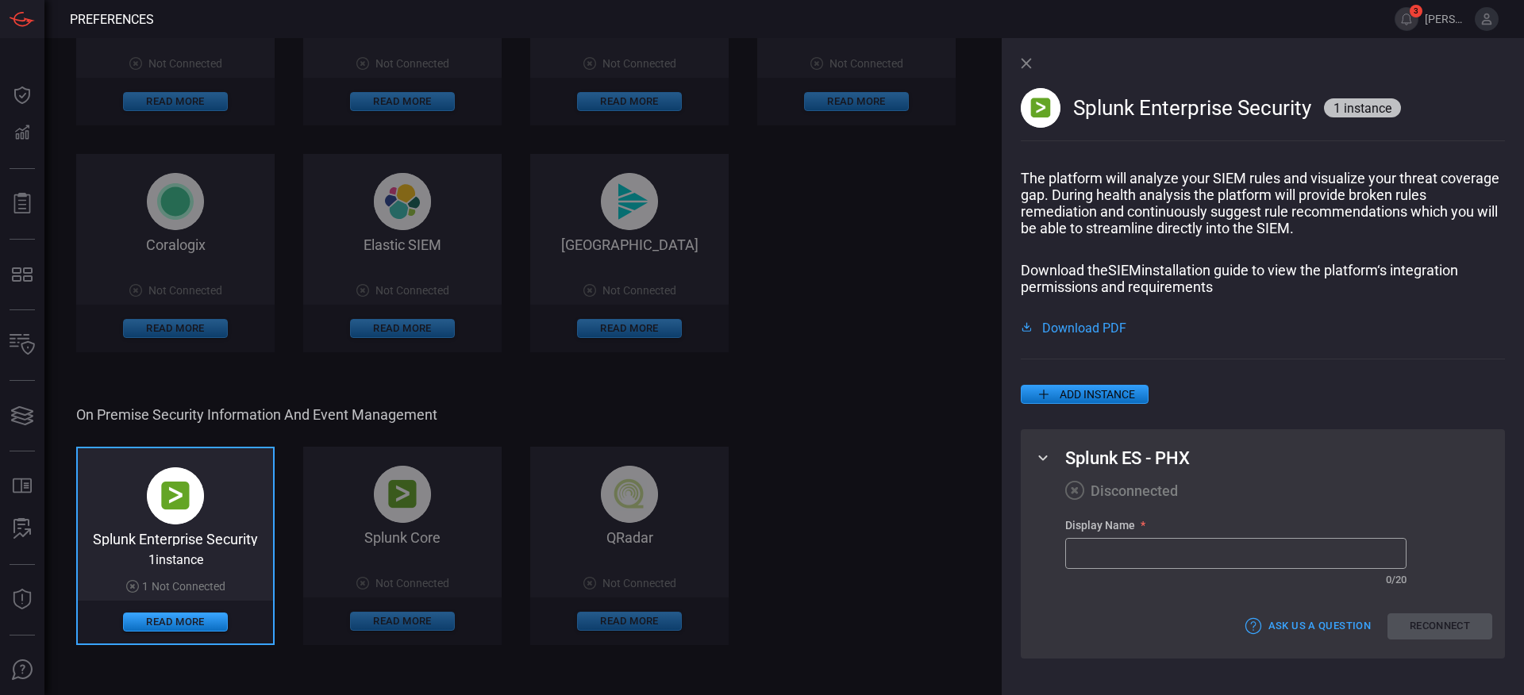
click at [1116, 556] on input "text" at bounding box center [1236, 553] width 340 height 29
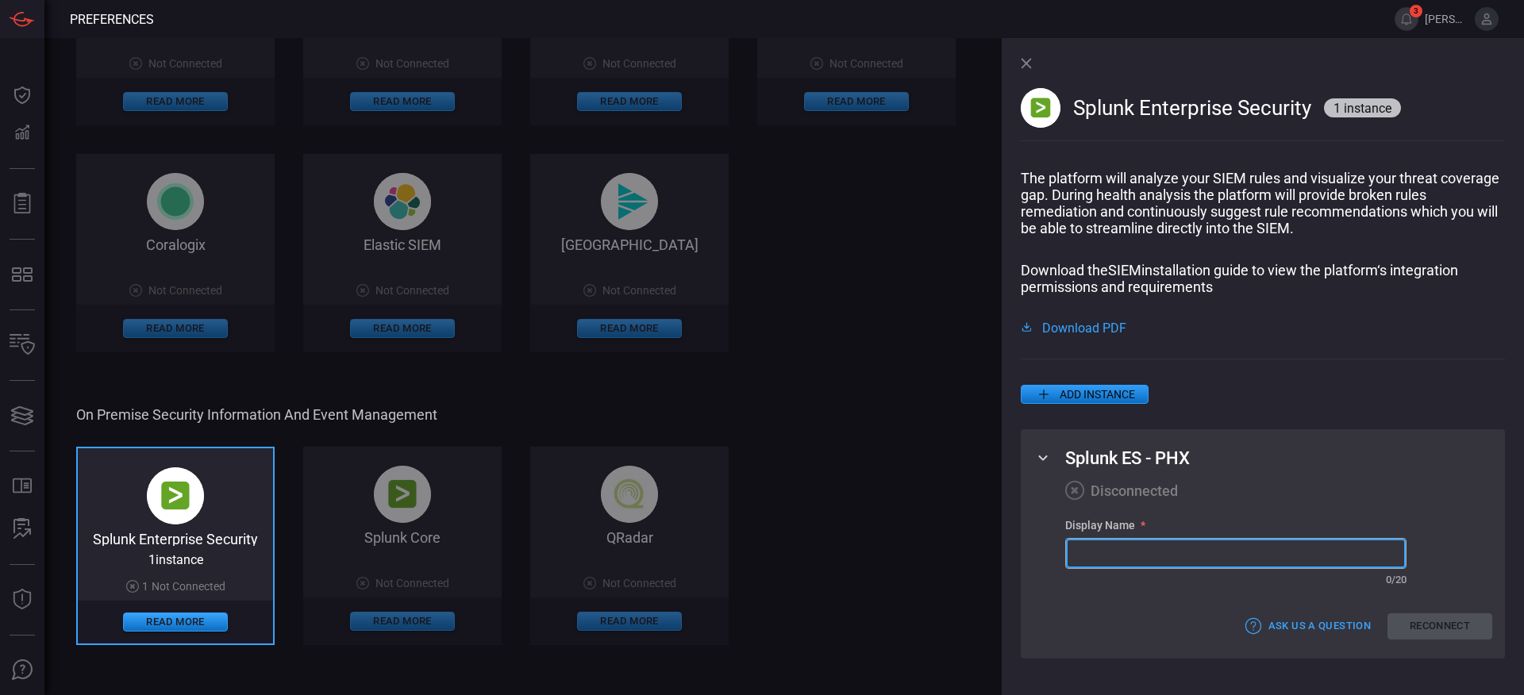
click at [1116, 556] on input "text" at bounding box center [1236, 553] width 340 height 29
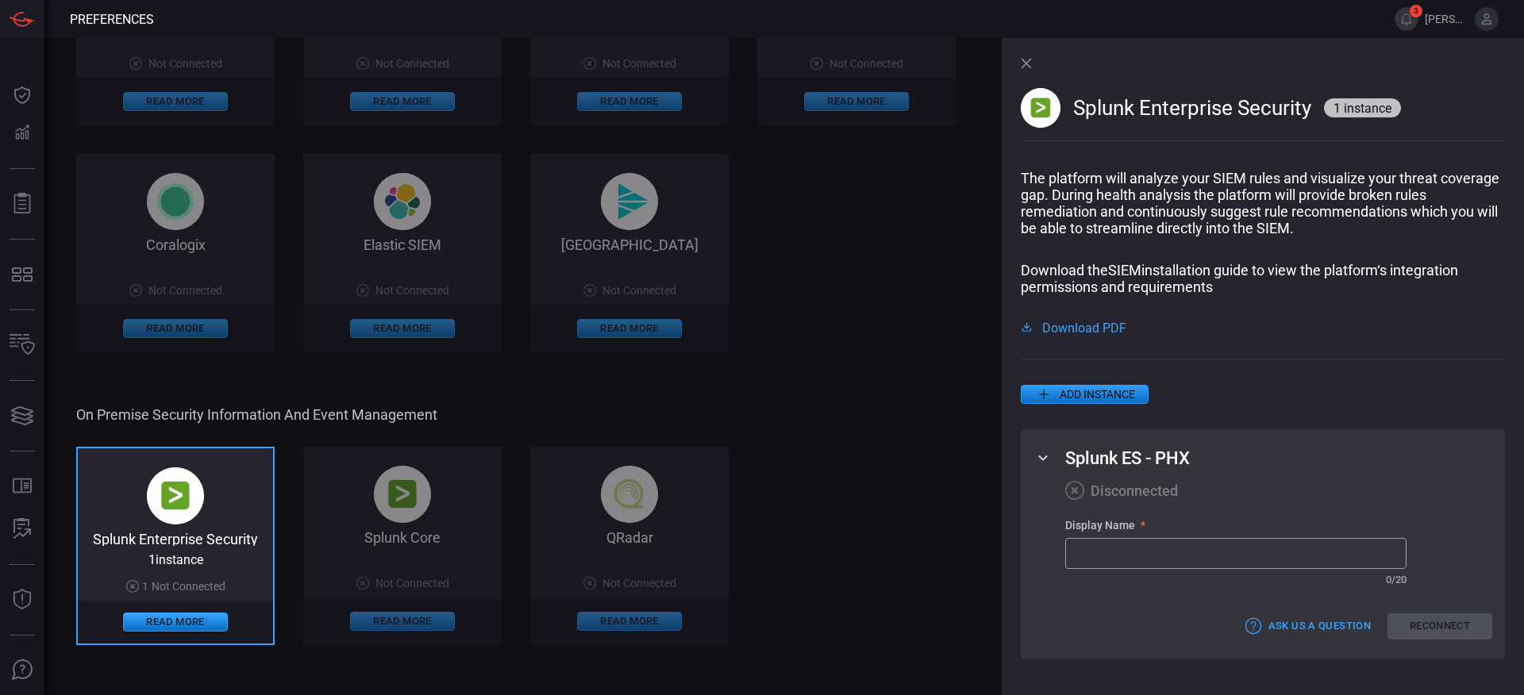
click at [955, 518] on div "Splunk Enterprise Security 1 instance 1 Not Connected Read More Splunk Core Not…" at bounding box center [546, 546] width 940 height 198
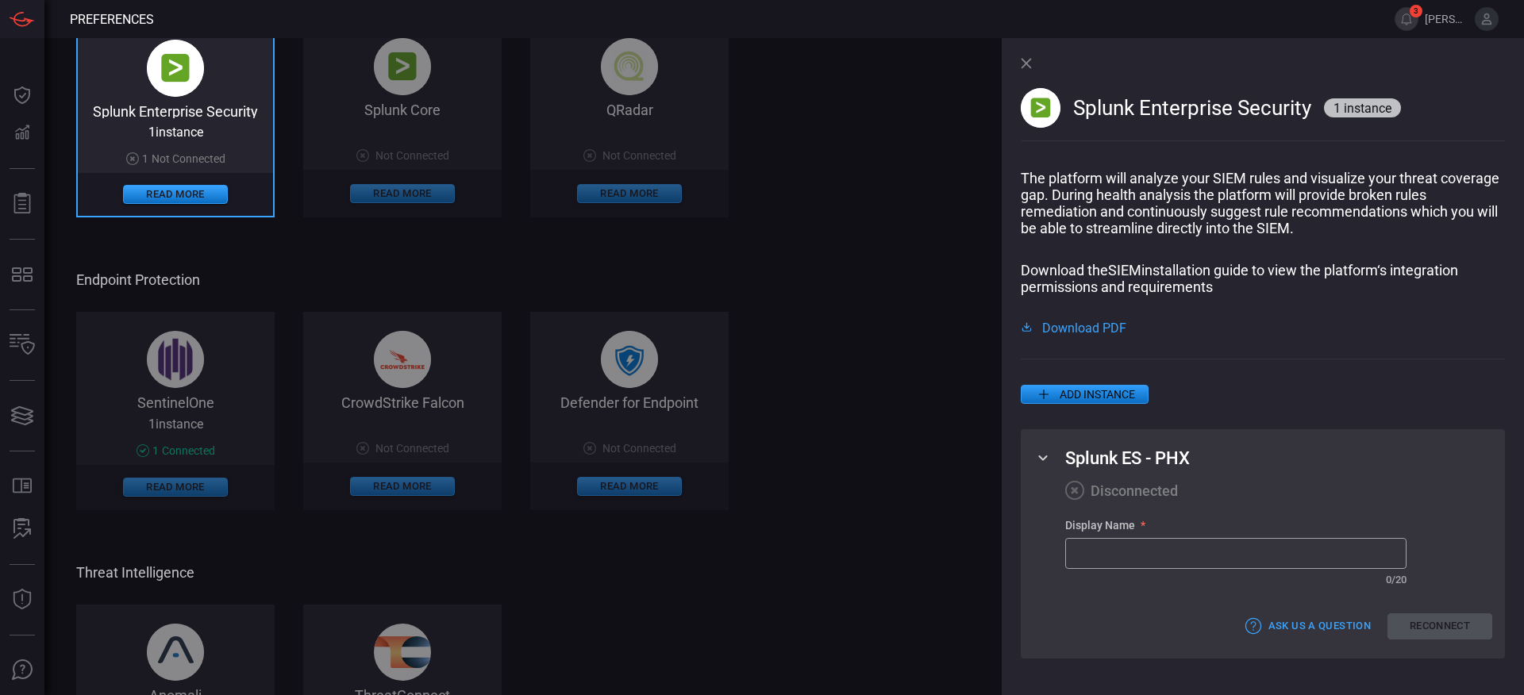
scroll to position [871, 0]
click at [229, 410] on div "SentinelOne 1 instance 1 Connected Read More CrowdStrike Falcon Not Connected R…" at bounding box center [546, 410] width 940 height 198
click at [1026, 66] on icon at bounding box center [1026, 63] width 11 height 11
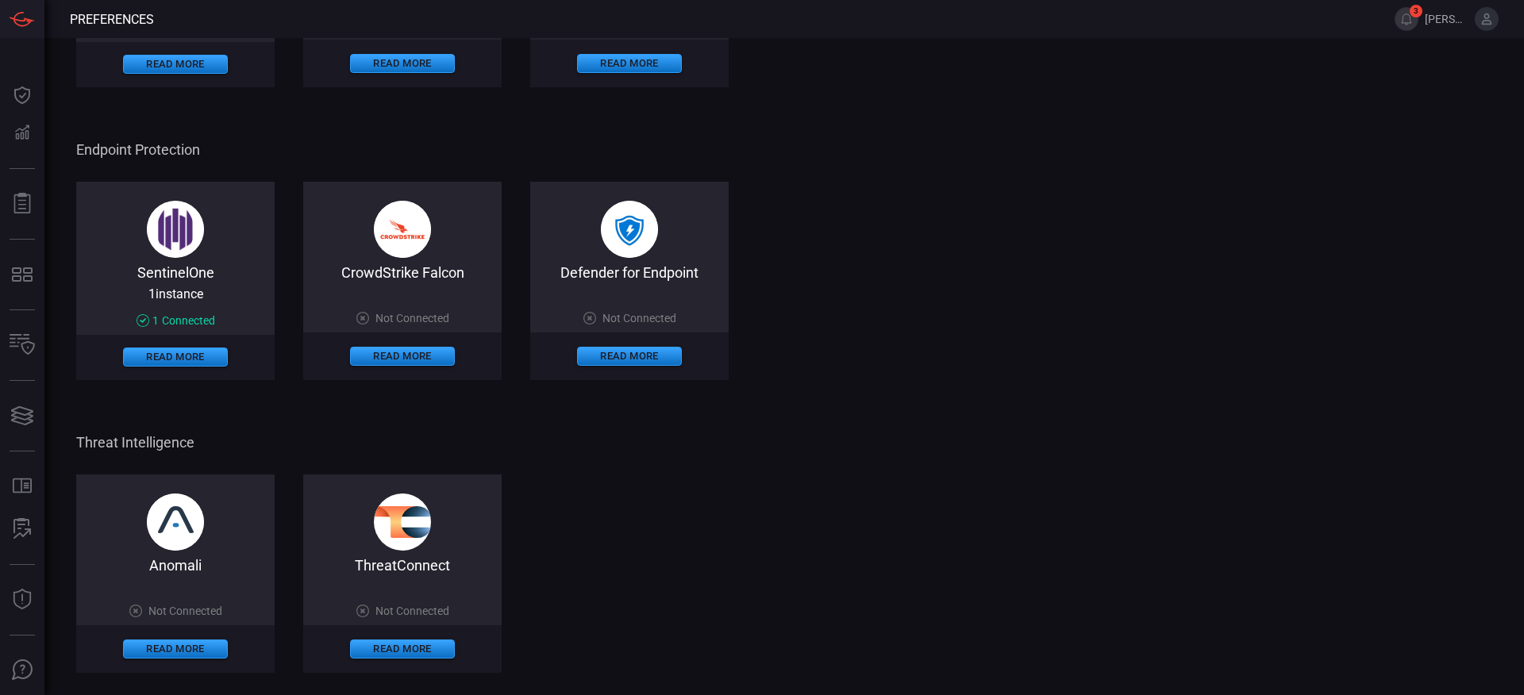
scroll to position [773, 0]
click at [233, 260] on div "SentinelOne 1 instance 1 Connected Read More" at bounding box center [175, 281] width 198 height 198
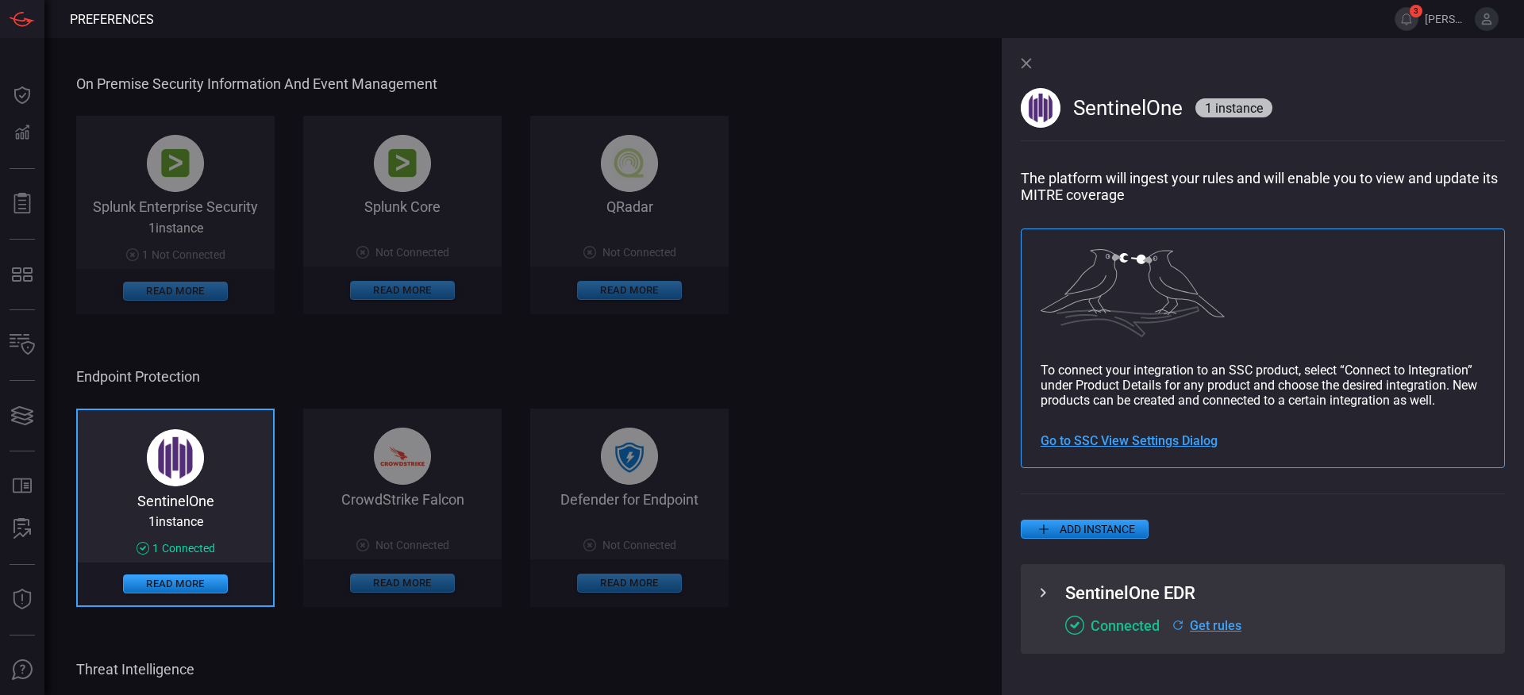
click at [231, 204] on div "Splunk Enterprise Security 1 instance 1 Not Connected Read More Splunk Core Not…" at bounding box center [546, 215] width 940 height 198
click at [232, 247] on div "Splunk Enterprise Security 1 instance 1 Not Connected Read More Splunk Core Not…" at bounding box center [546, 215] width 940 height 198
click at [1027, 67] on icon at bounding box center [1026, 63] width 11 height 11
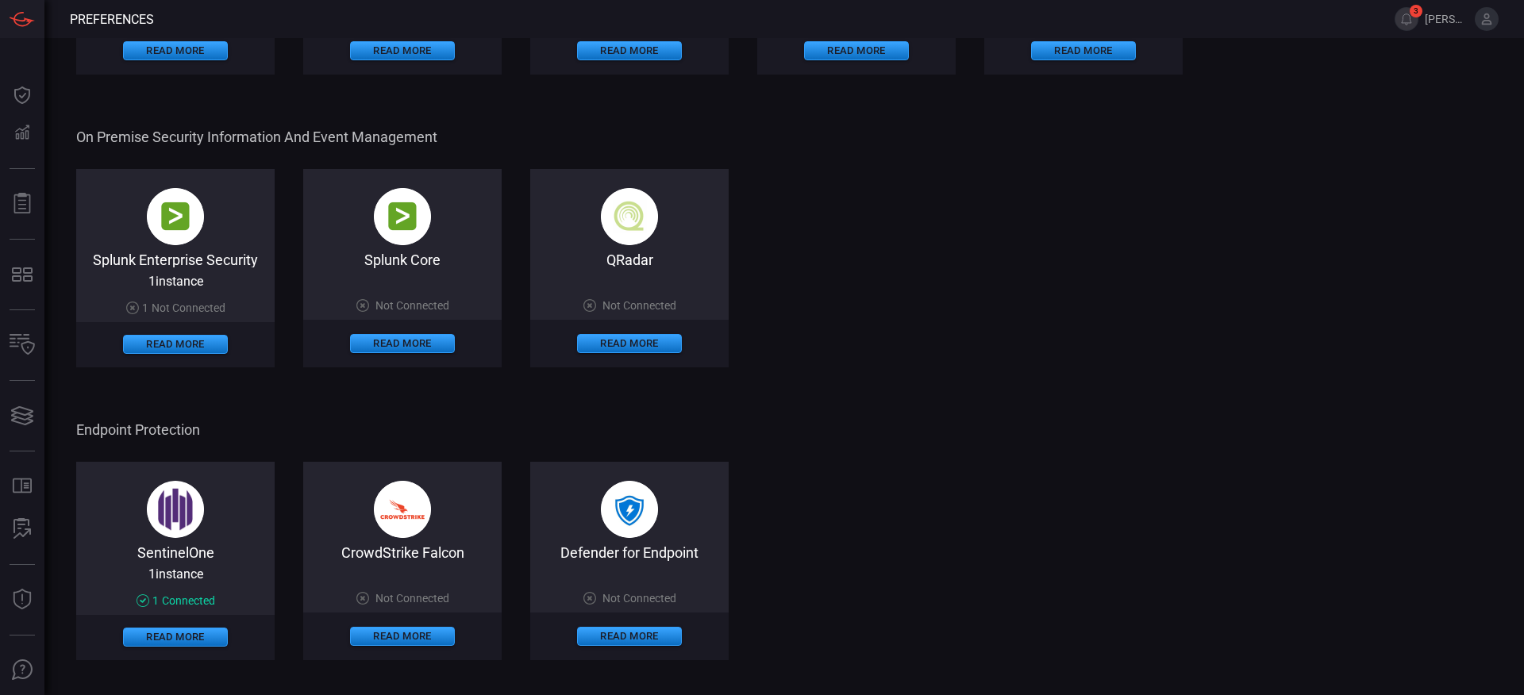
scroll to position [438, 0]
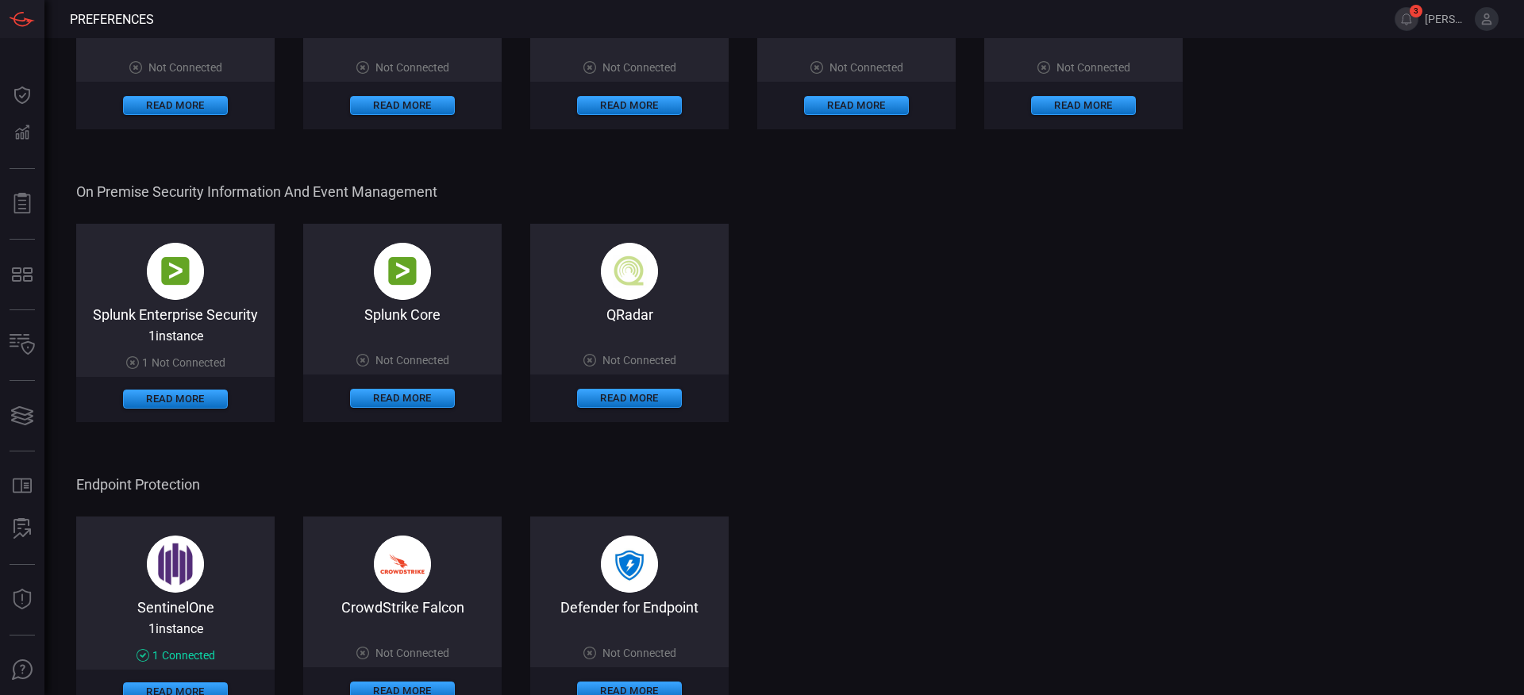
click at [181, 329] on span "1 instance" at bounding box center [175, 336] width 55 height 15
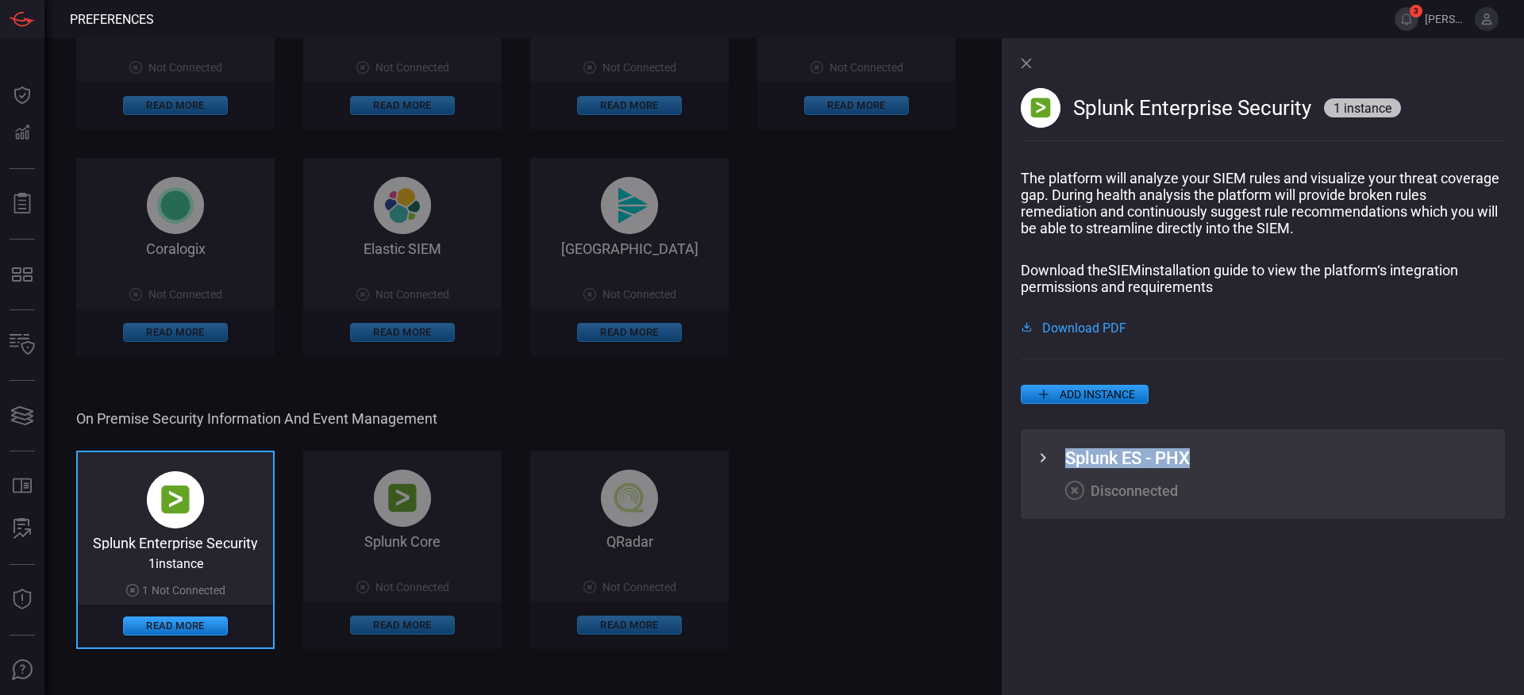
drag, startPoint x: 1194, startPoint y: 459, endPoint x: 1069, endPoint y: 459, distance: 125.4
click at [1069, 459] on div "Splunk ES - PHX" at bounding box center [1278, 459] width 427 height 20
copy span "Splunk ES - PHX"
click at [1042, 460] on icon at bounding box center [1044, 457] width 6 height 9
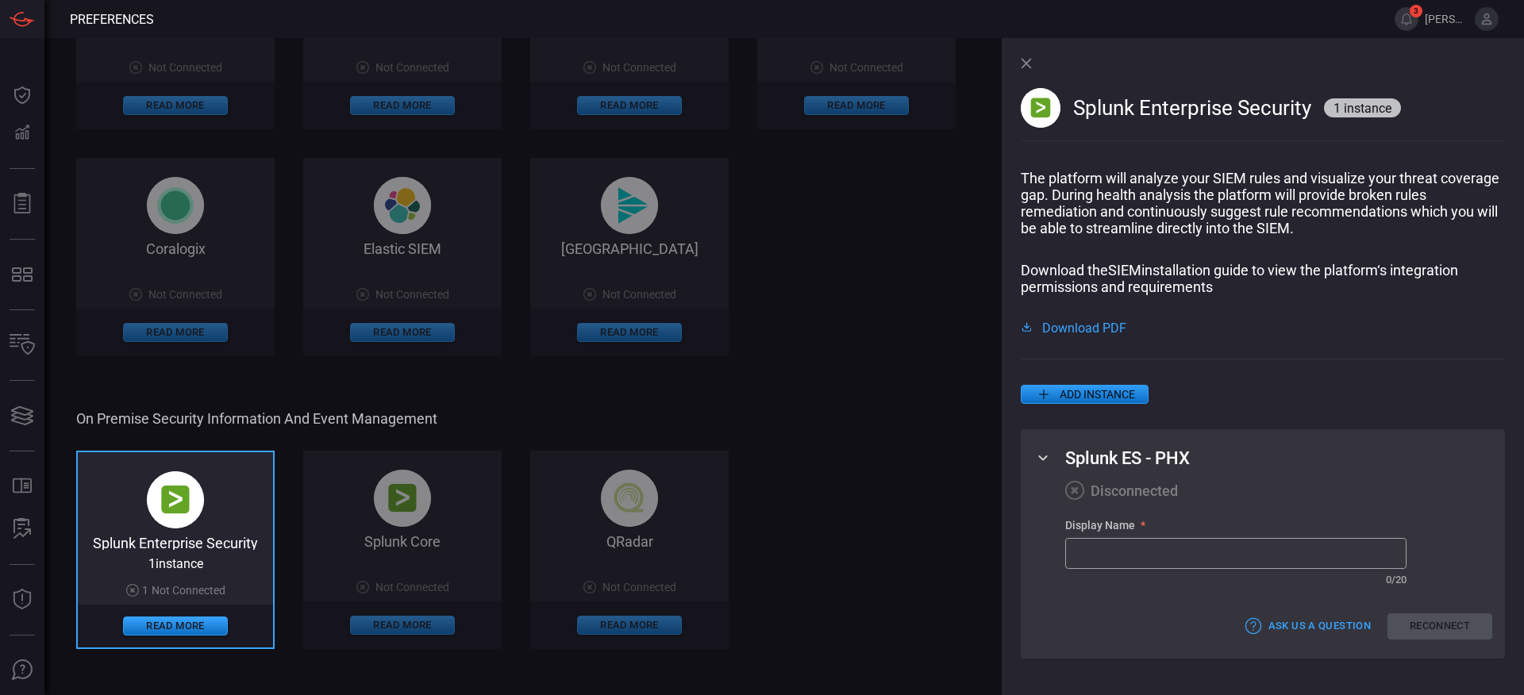
click at [1110, 558] on input "text" at bounding box center [1236, 553] width 340 height 29
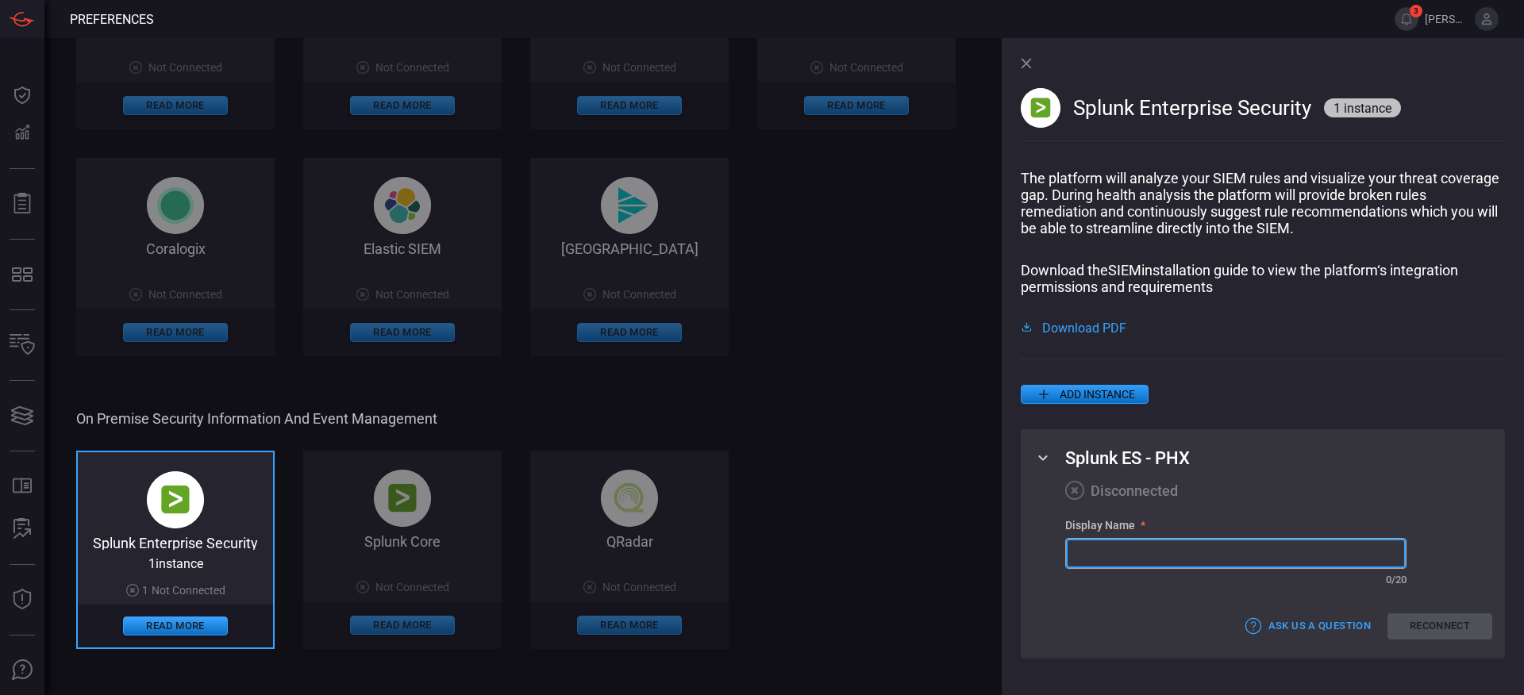
paste input "Splunk ES - PHX"
type input "Splunk ES - PHX"
click at [1417, 625] on button "Reconnect" at bounding box center [1440, 627] width 105 height 26
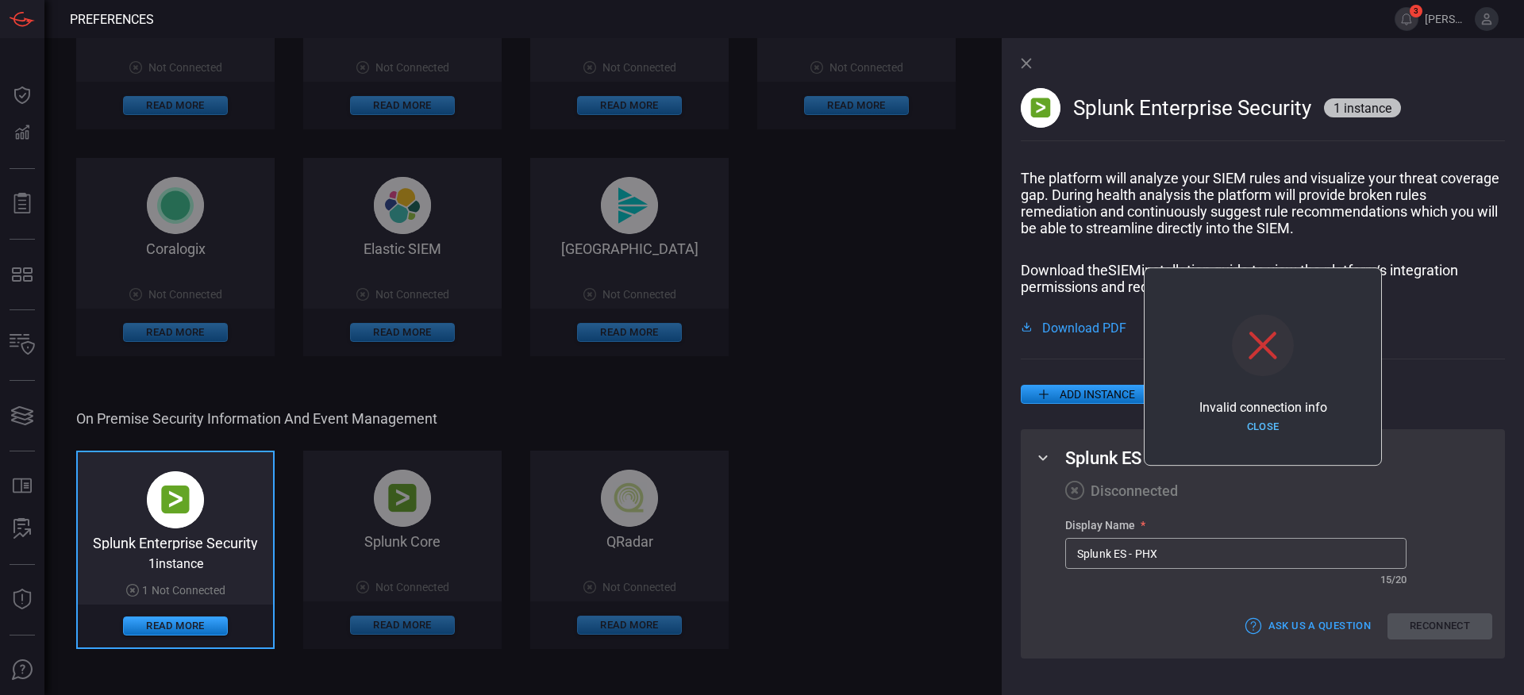
click at [1258, 430] on button "Close" at bounding box center [1263, 427] width 105 height 25
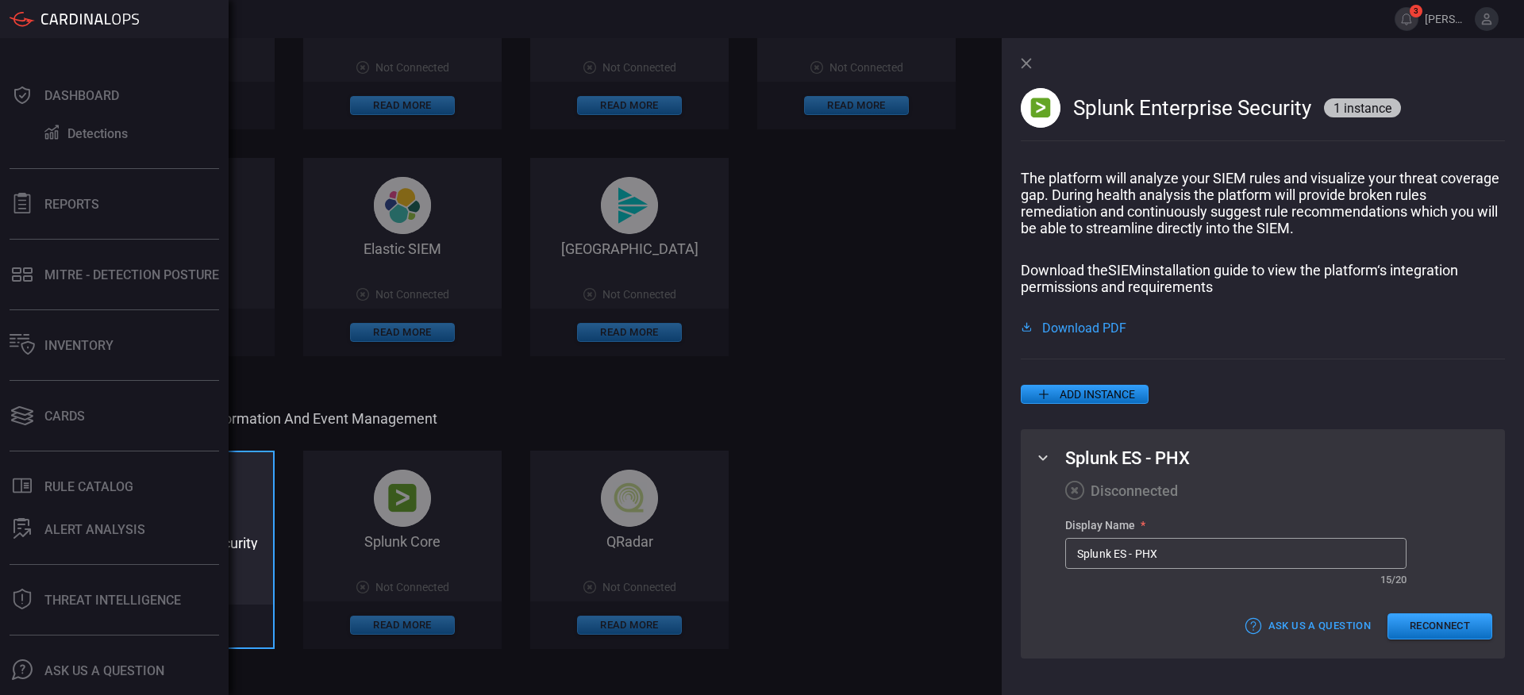
scroll to position [37, 0]
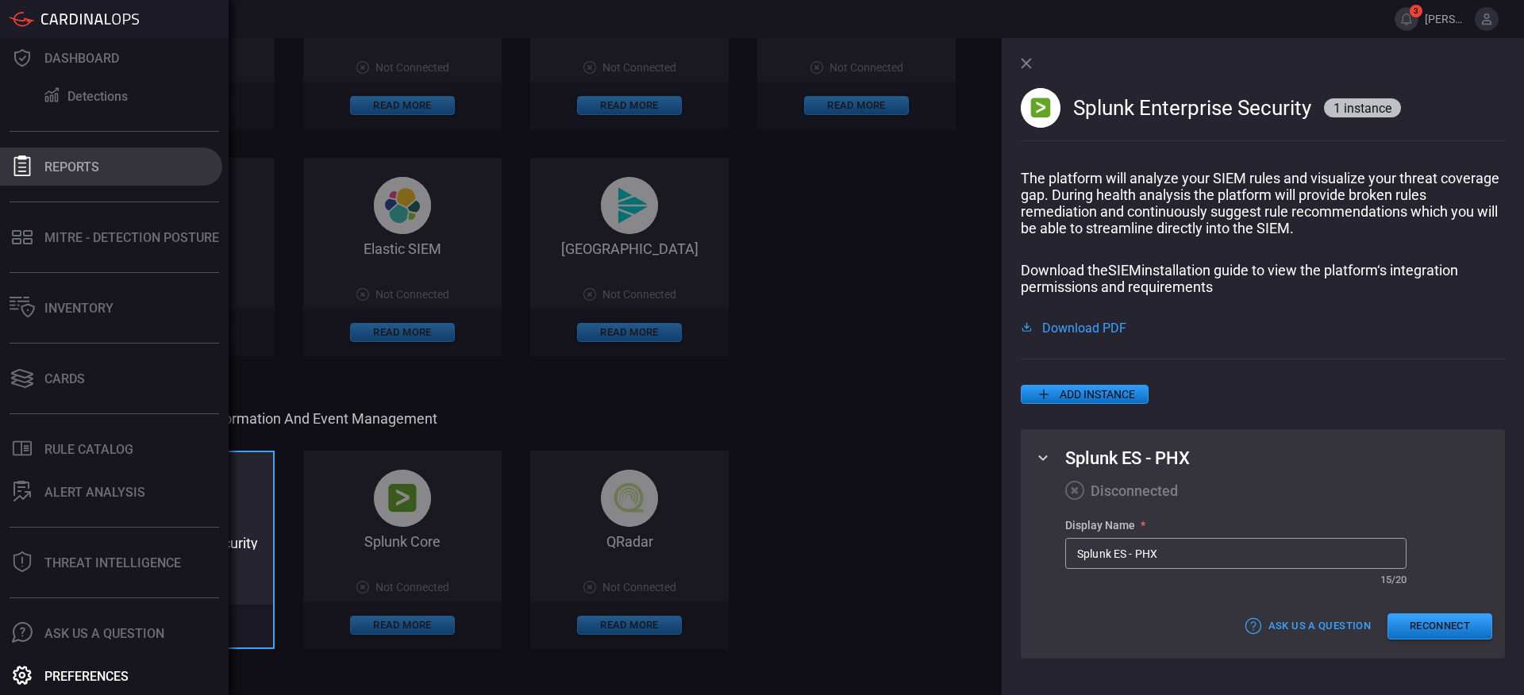
click at [50, 171] on div "Reports" at bounding box center [71, 167] width 55 height 15
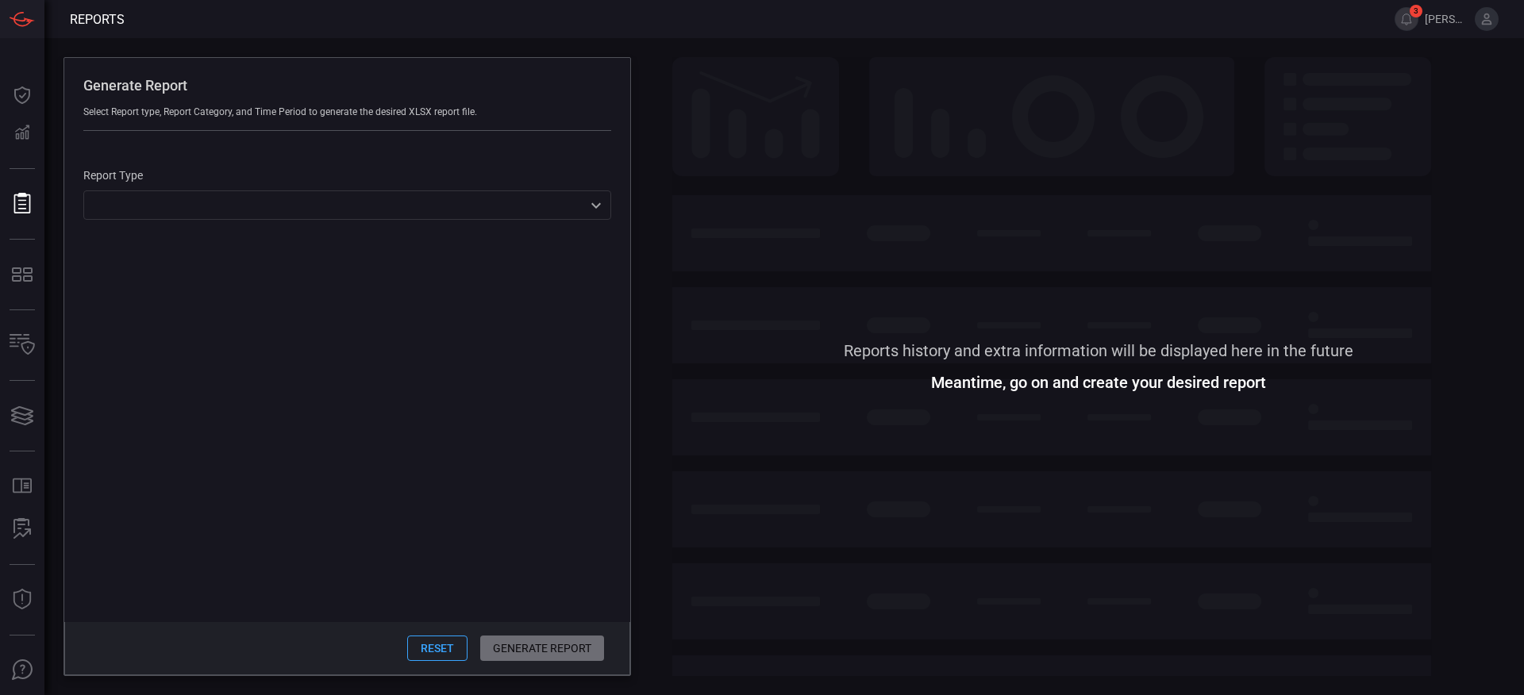
click at [514, 198] on div "​ ​" at bounding box center [347, 205] width 528 height 29
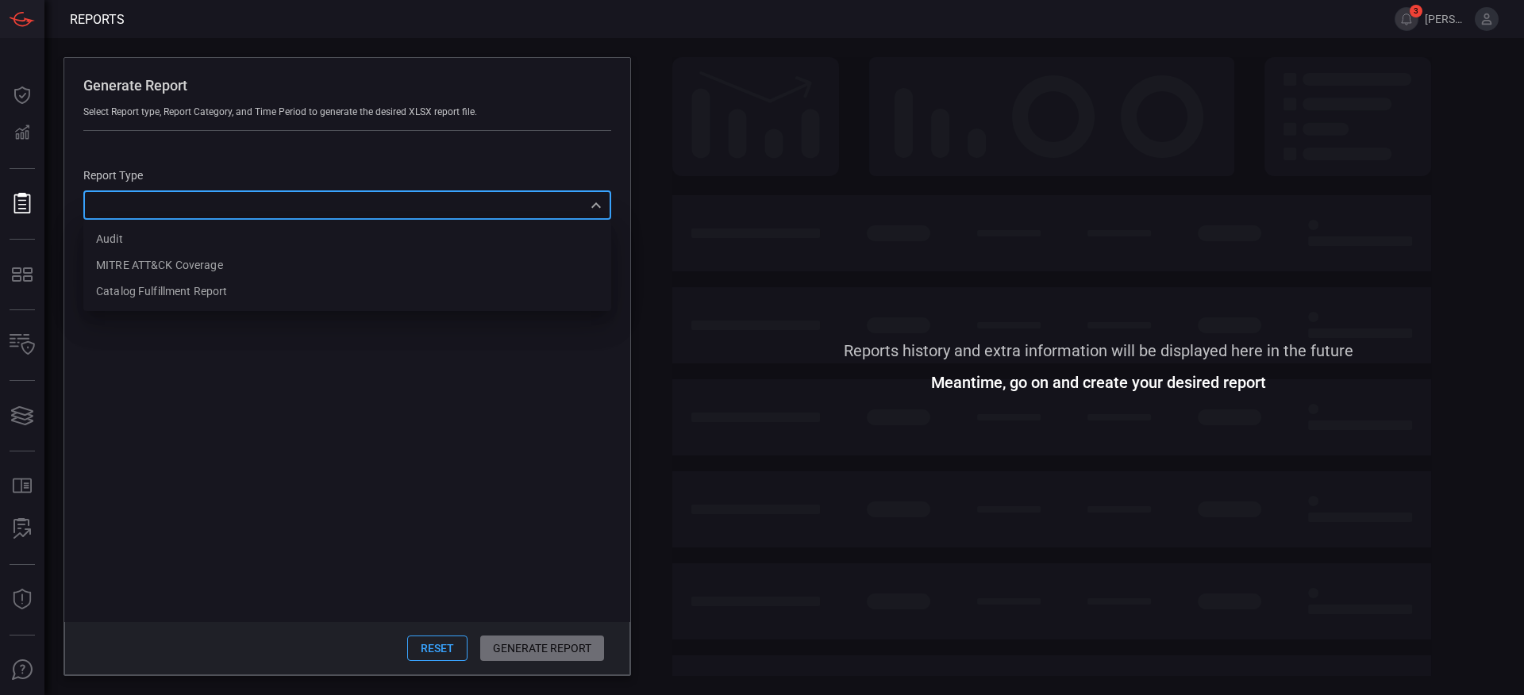
click at [210, 432] on div at bounding box center [762, 347] width 1524 height 695
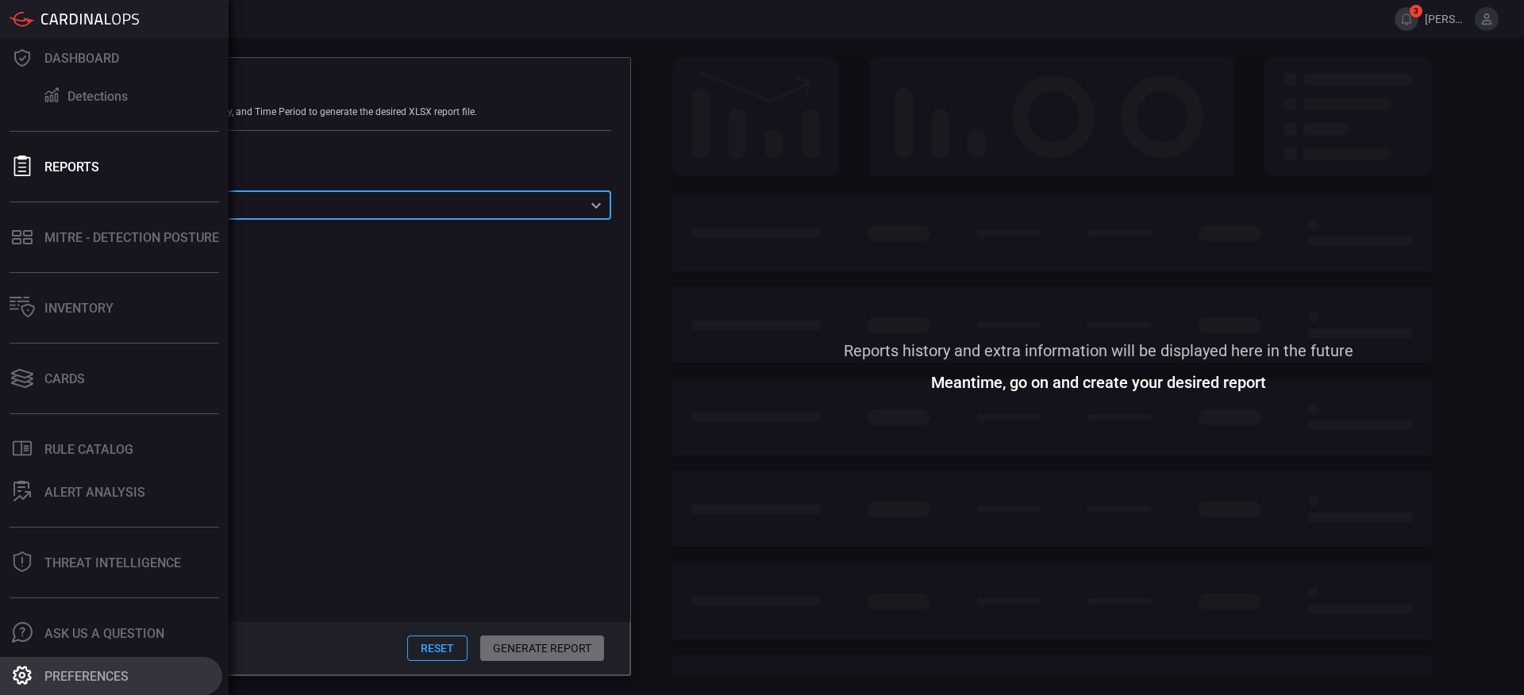
click at [93, 674] on div "Preferences" at bounding box center [86, 676] width 84 height 15
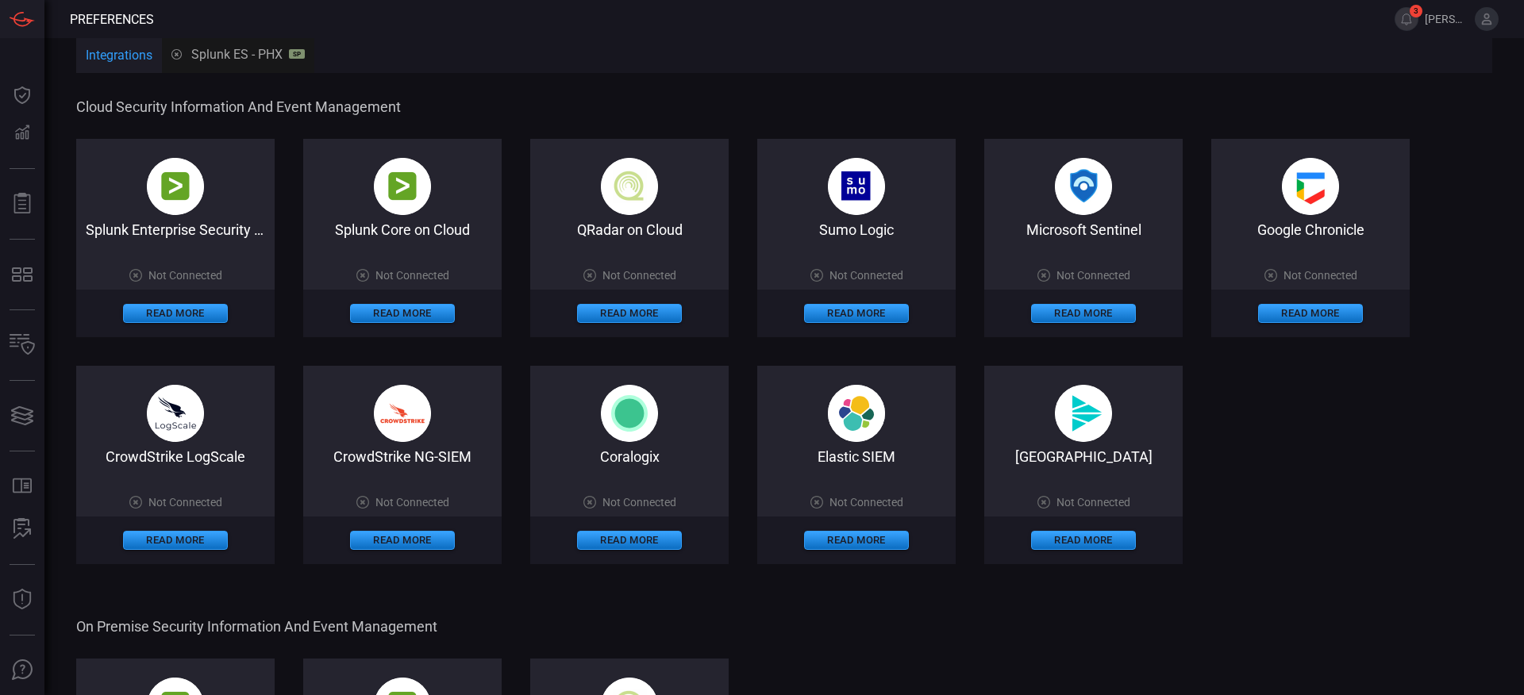
scroll to position [6, 0]
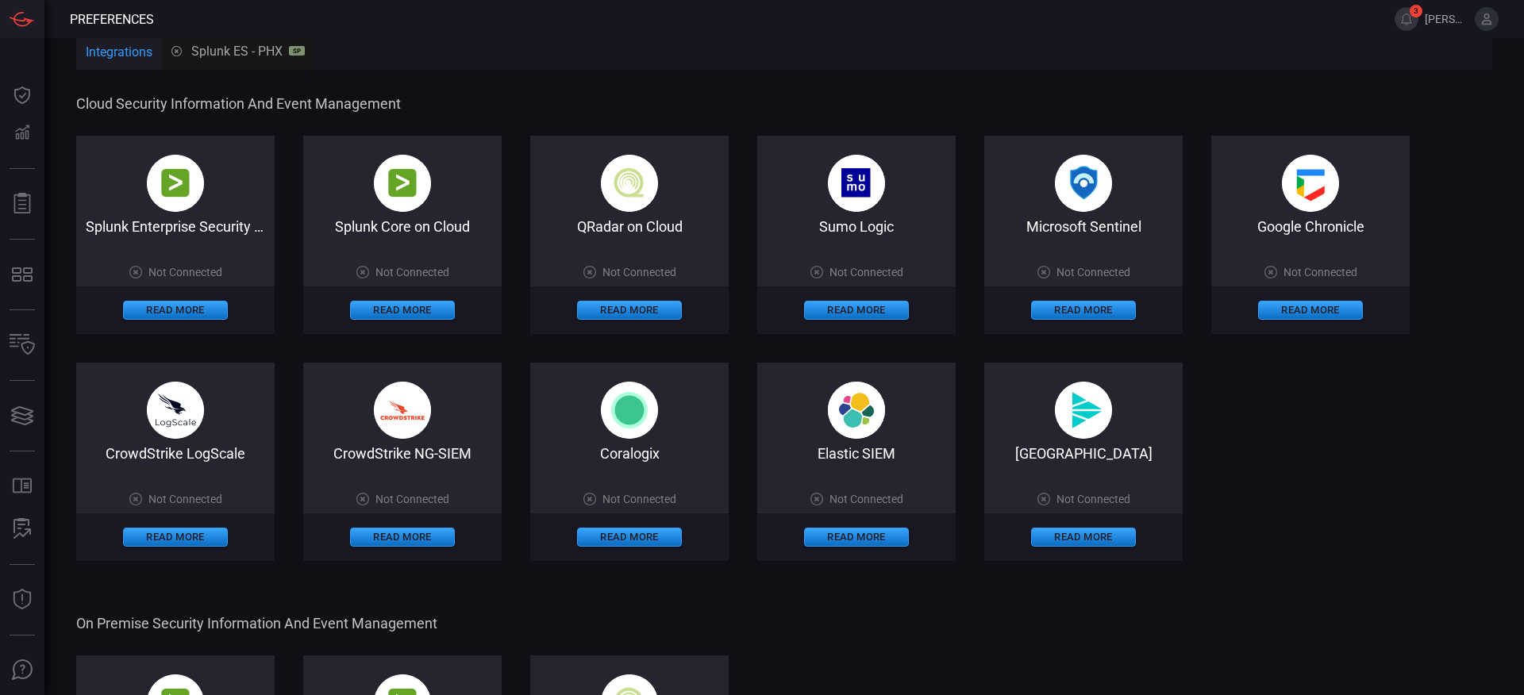
click at [112, 54] on button "Integrations" at bounding box center [119, 53] width 86 height 38
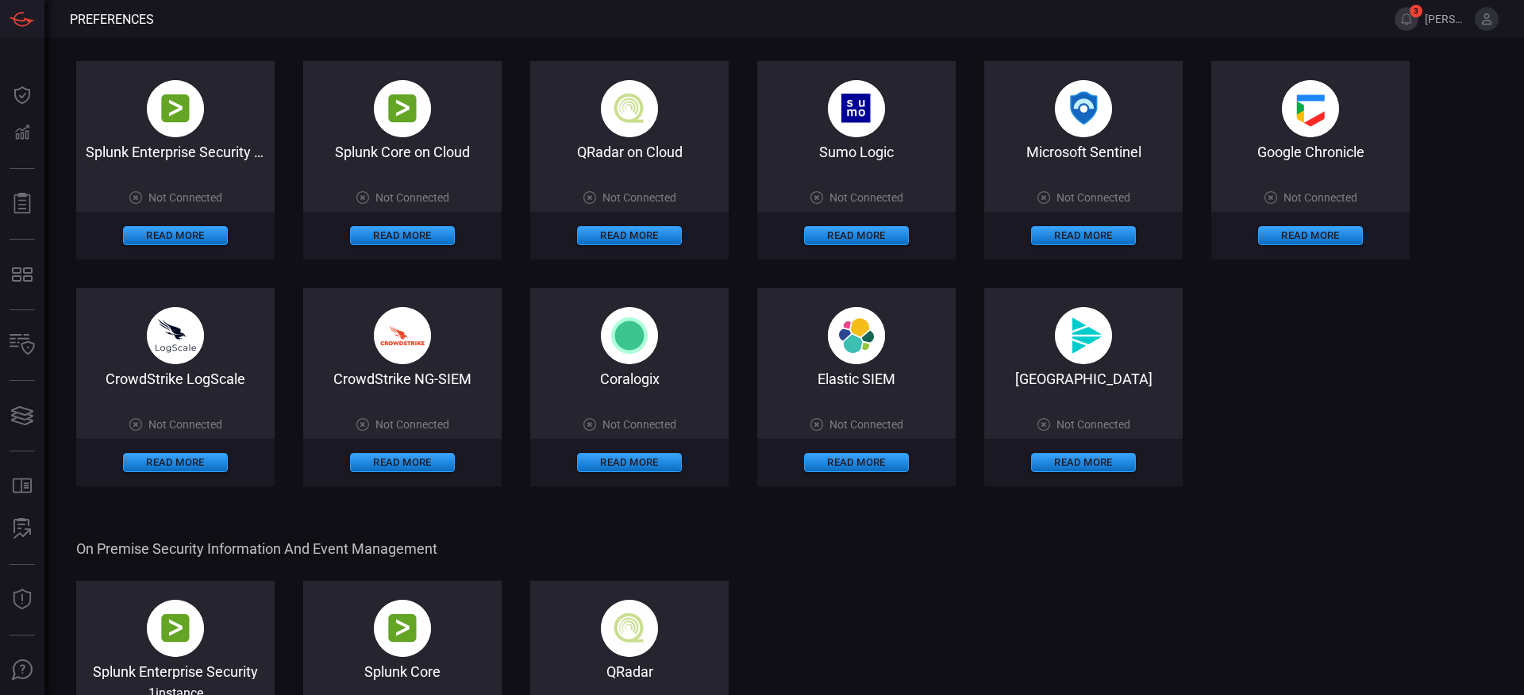
scroll to position [0, 0]
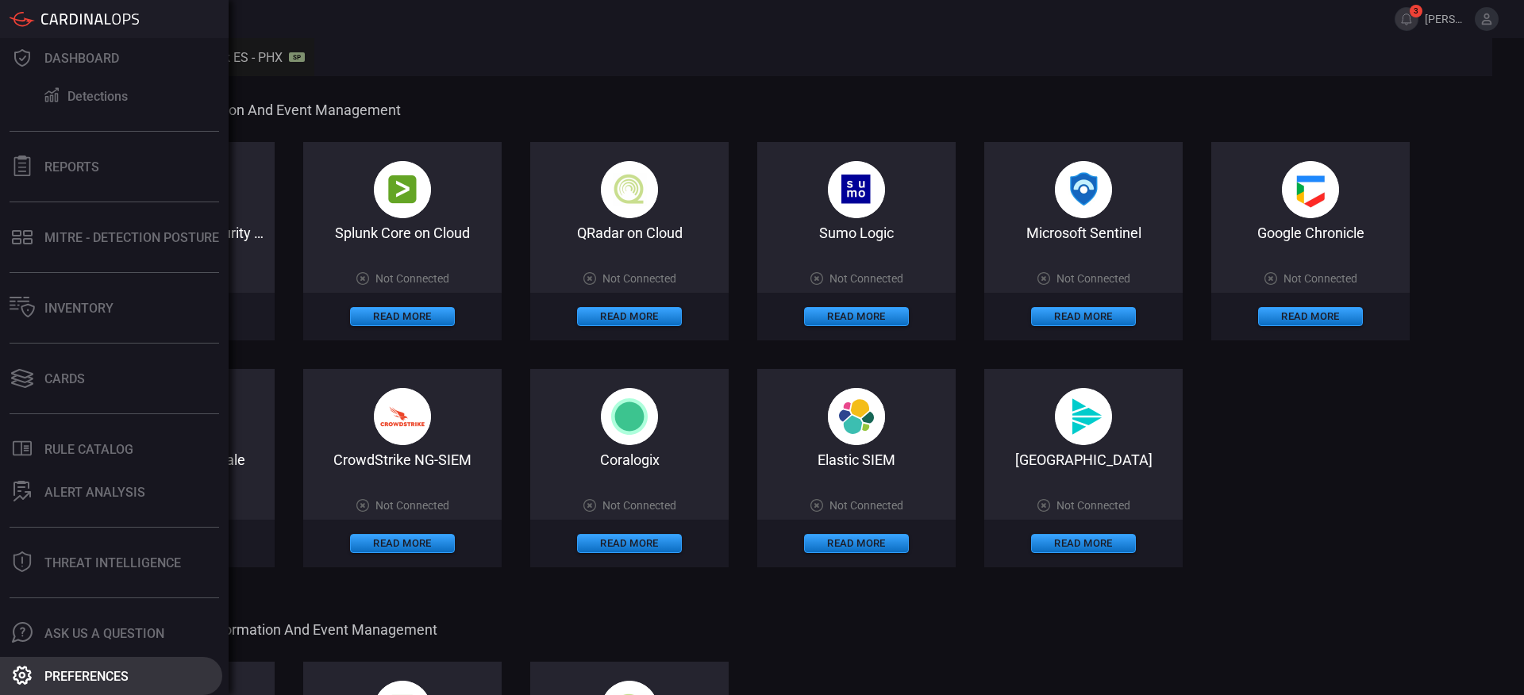
click at [86, 685] on button "Preferences" at bounding box center [111, 676] width 222 height 38
click at [55, 630] on div "Ask Us A Question" at bounding box center [104, 633] width 120 height 15
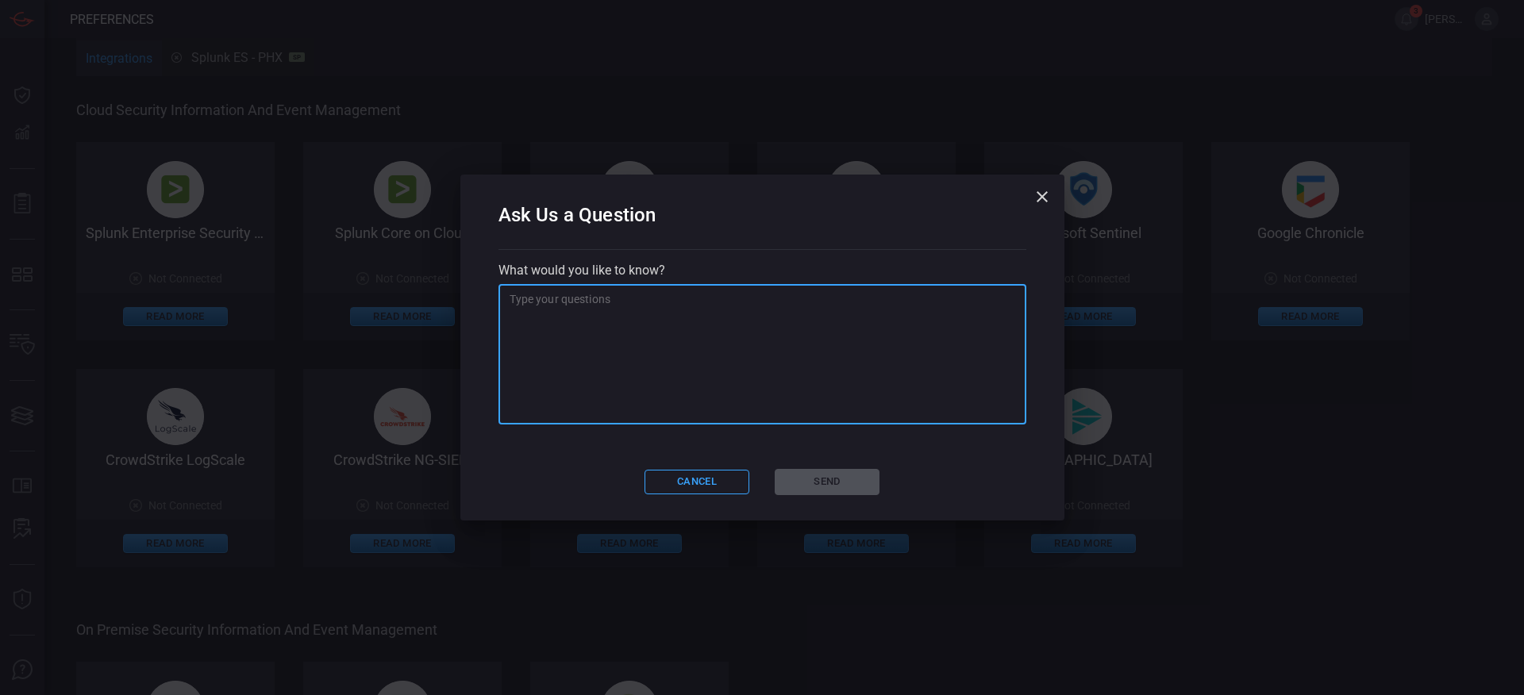
click at [542, 303] on textarea at bounding box center [763, 354] width 506 height 127
type textarea "How to test for expired token"
click at [815, 488] on button "Send" at bounding box center [827, 482] width 105 height 26
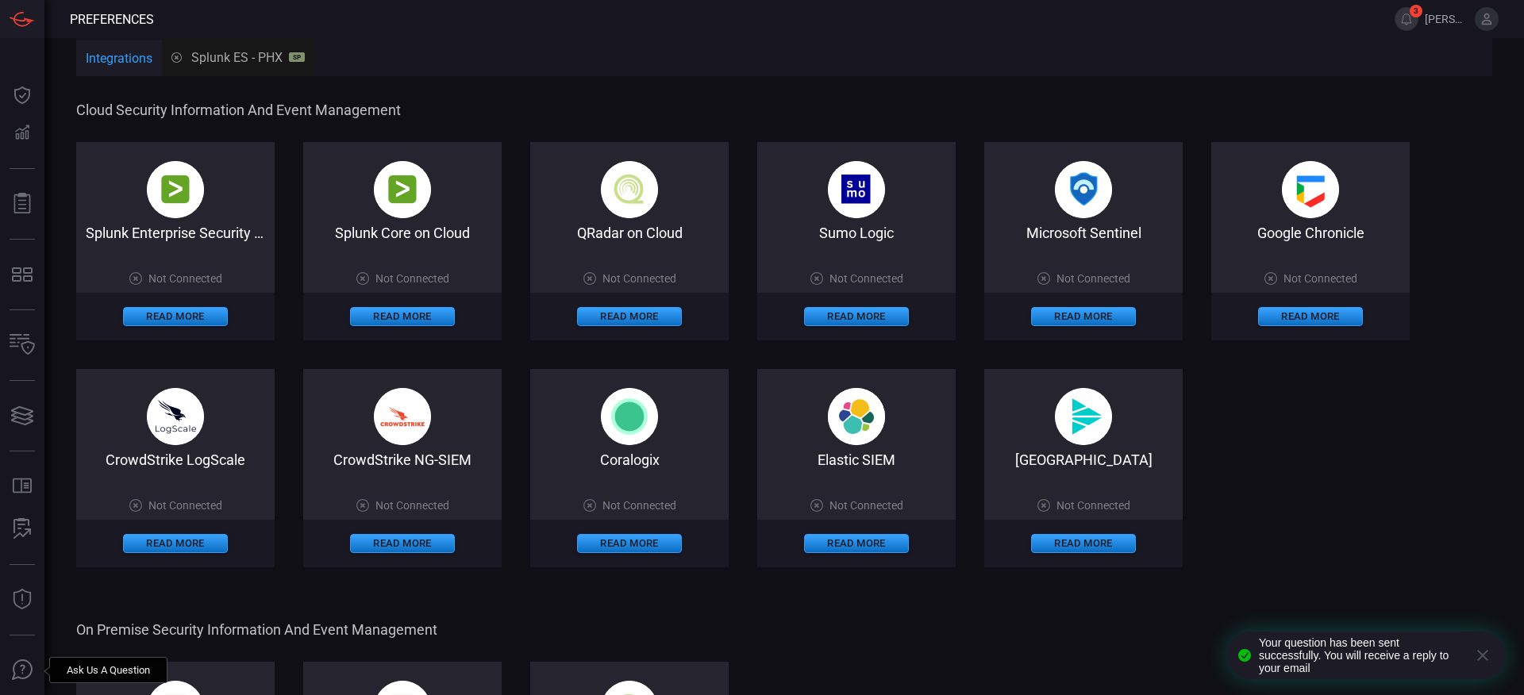
scroll to position [773, 0]
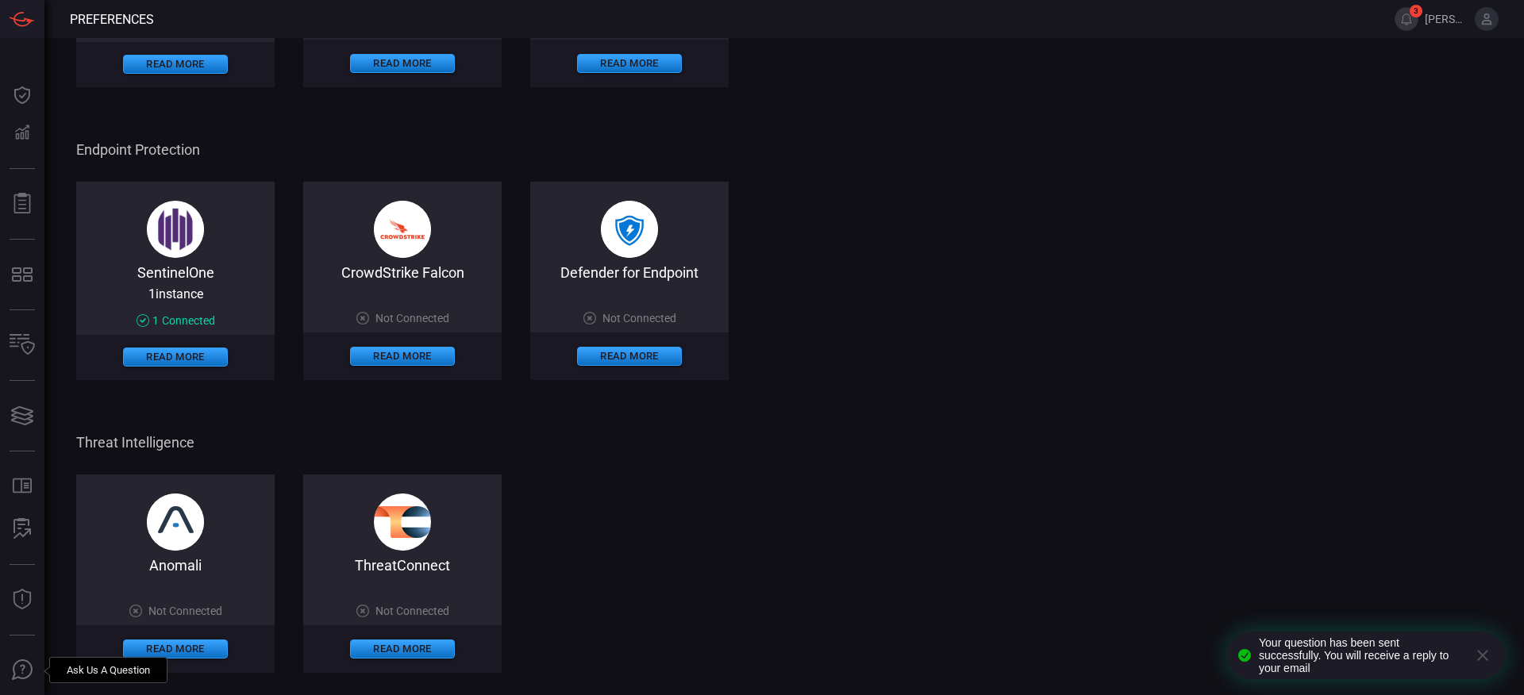
click at [1483, 657] on icon "button" at bounding box center [1482, 655] width 11 height 11
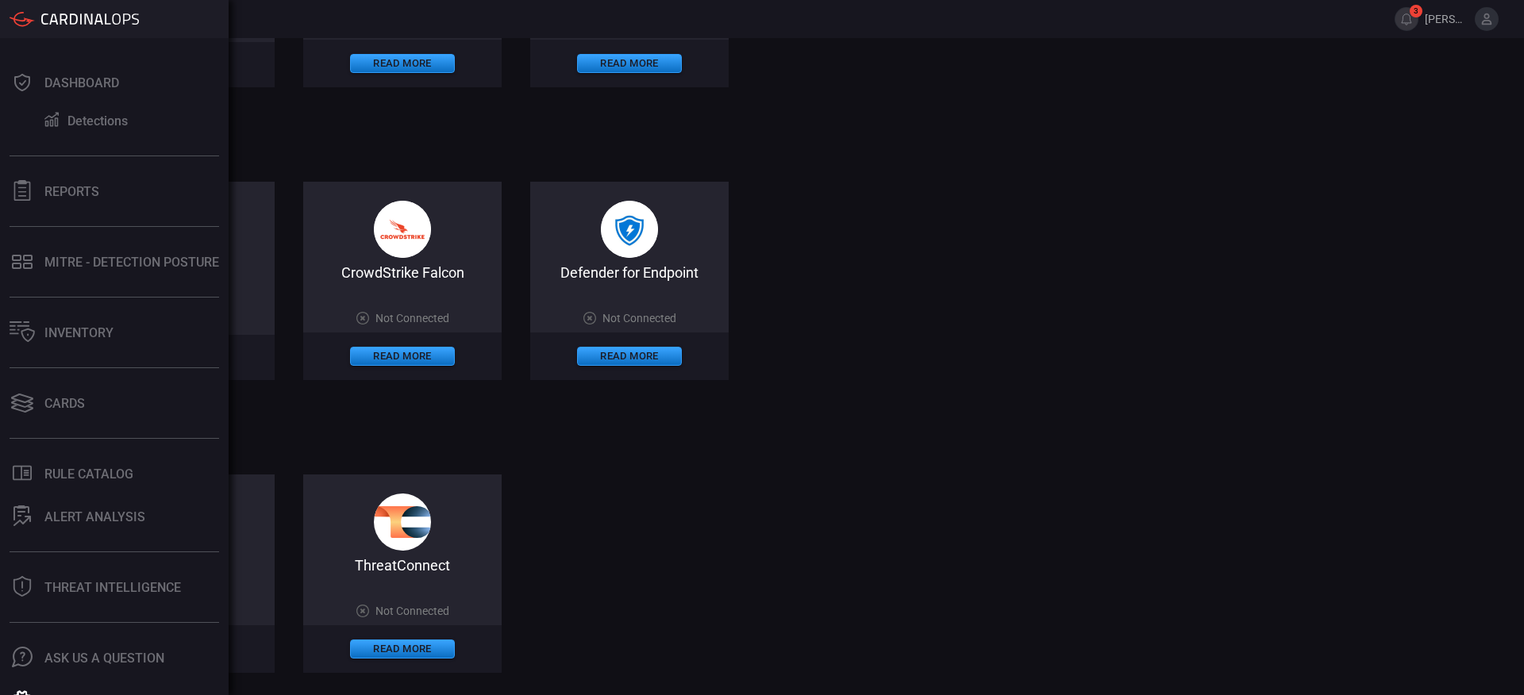
scroll to position [0, 0]
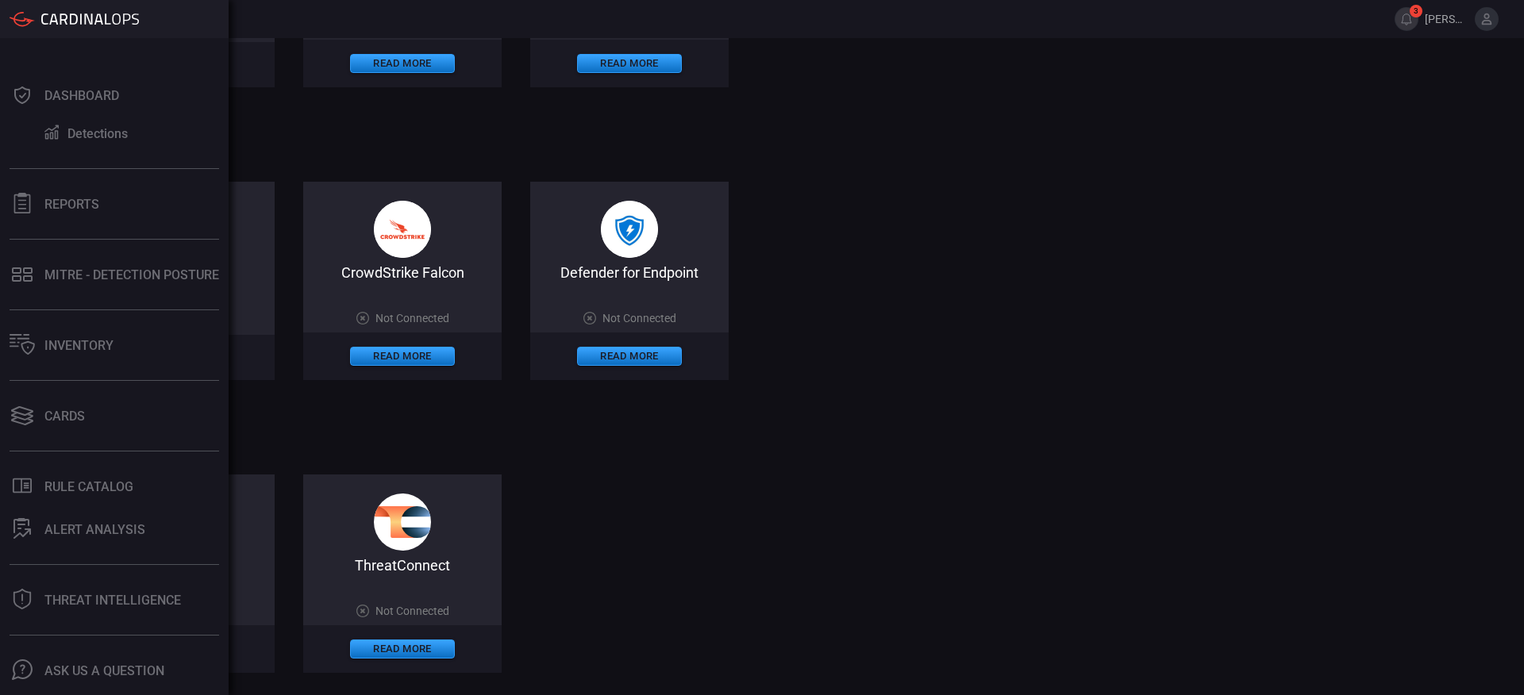
click at [21, 23] on icon at bounding box center [22, 19] width 25 height 16
click at [80, 21] on rect at bounding box center [81, 18] width 2 height 10
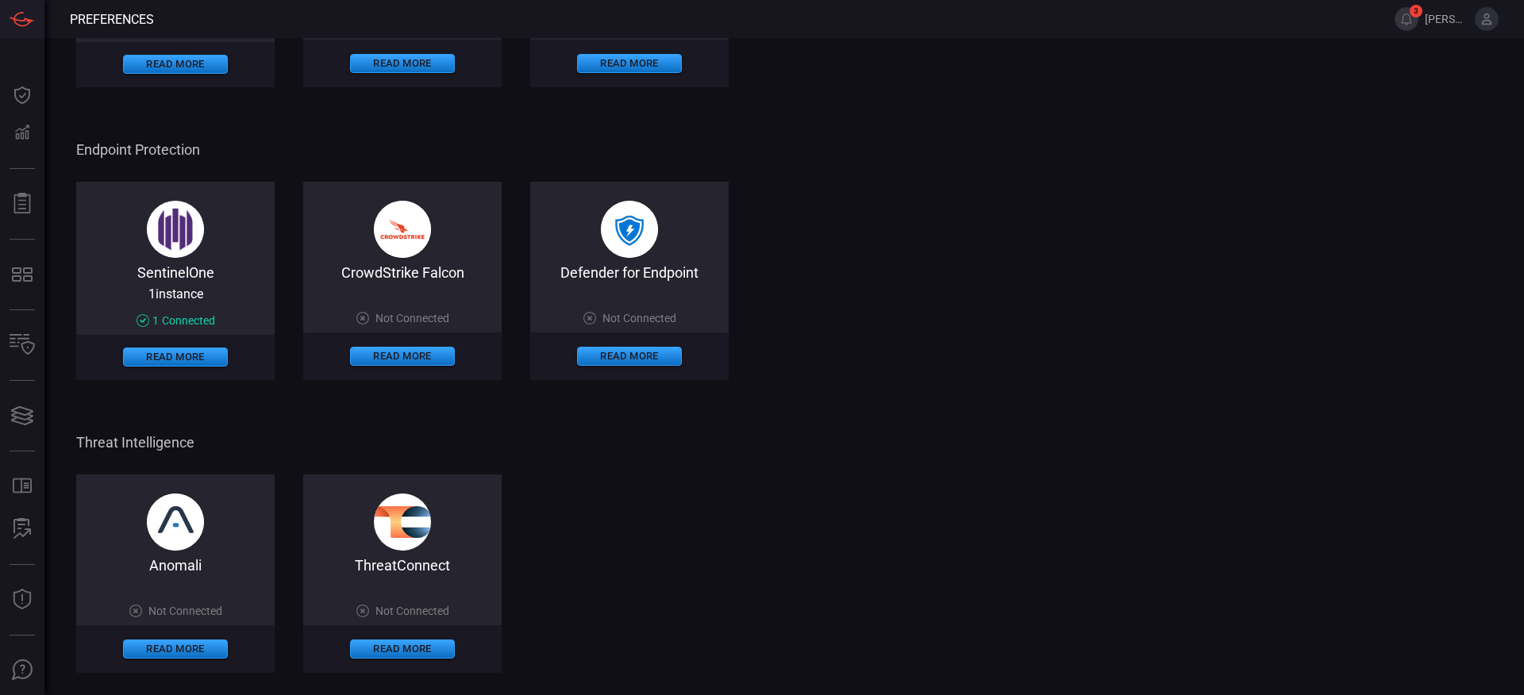
click at [1013, 294] on div "SentinelOne 1 instance 1 Connected Read More CrowdStrike Falcon Not Connected R…" at bounding box center [784, 281] width 1416 height 198
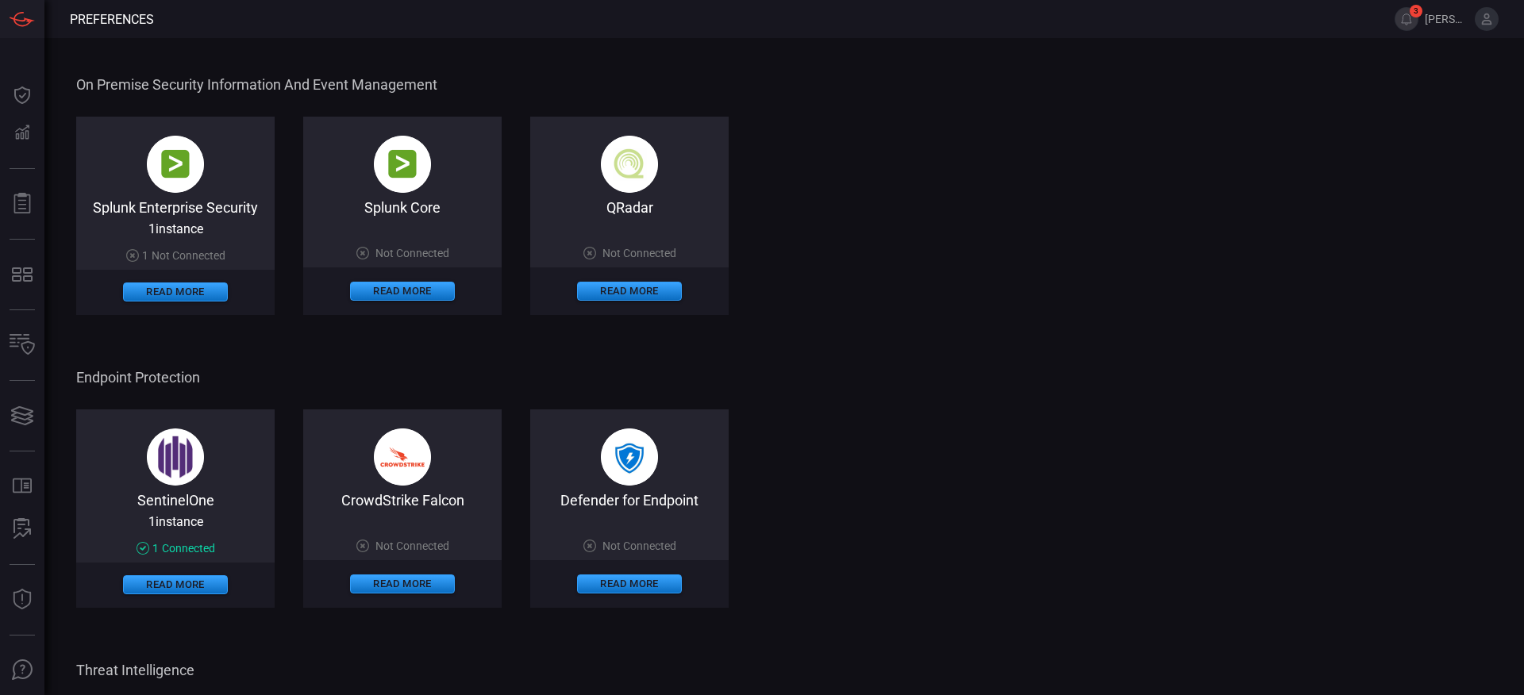
scroll to position [535, 0]
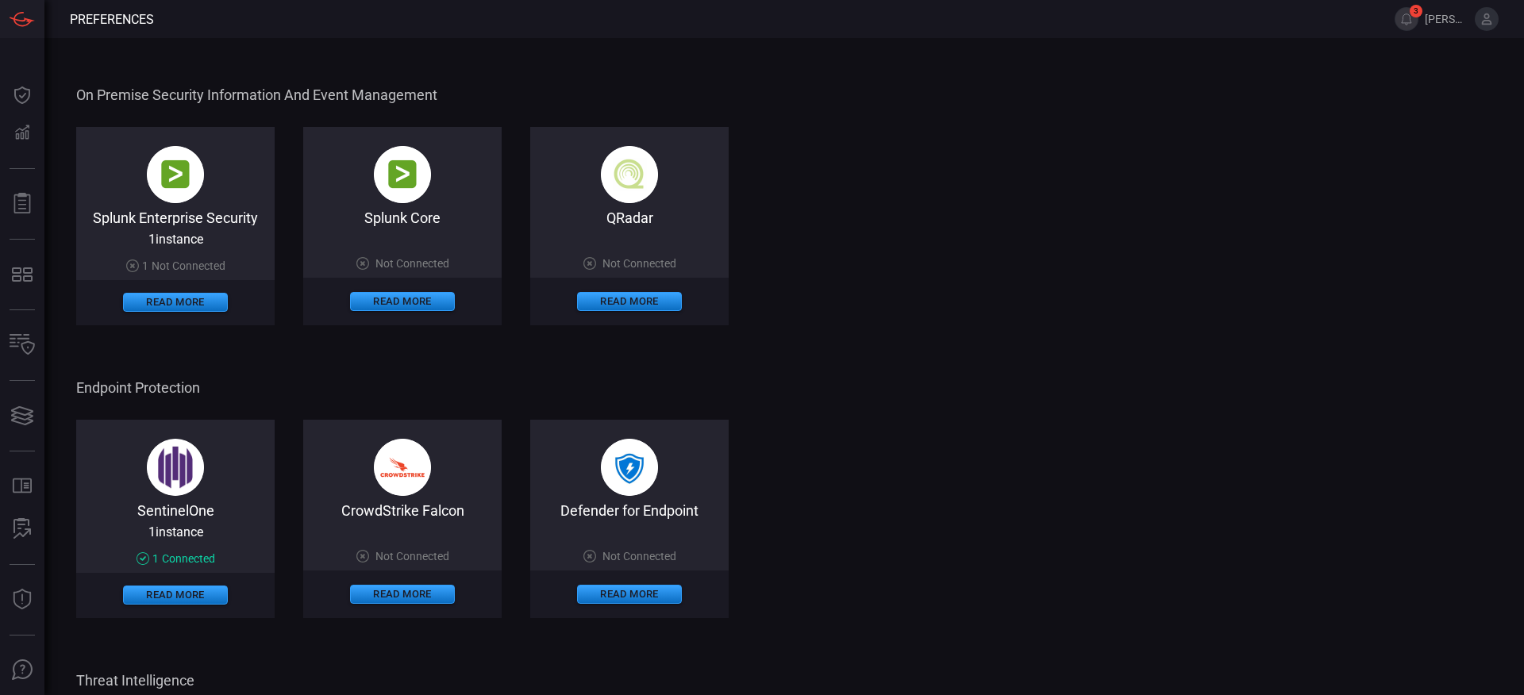
click at [200, 210] on div "Splunk Enterprise Security" at bounding box center [175, 218] width 198 height 16
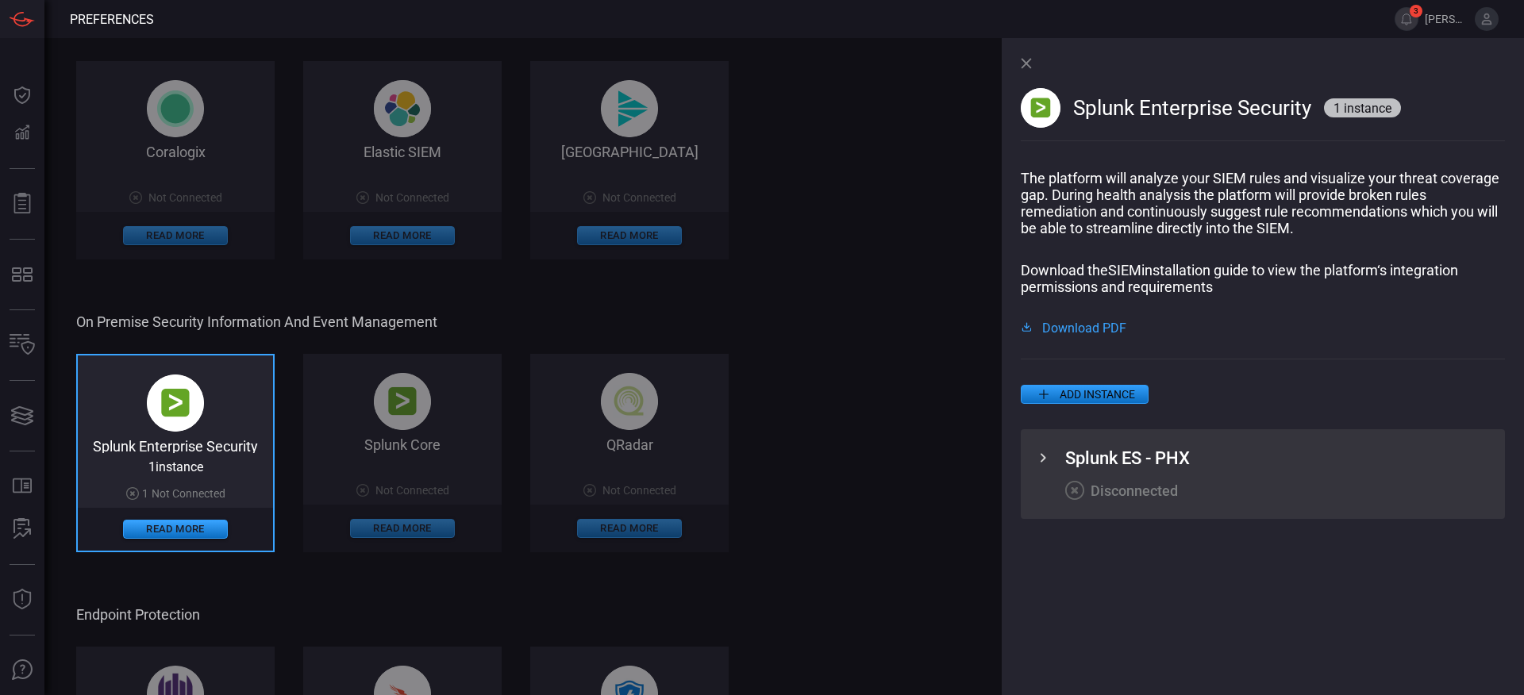
click at [1048, 459] on icon at bounding box center [1043, 458] width 19 height 19
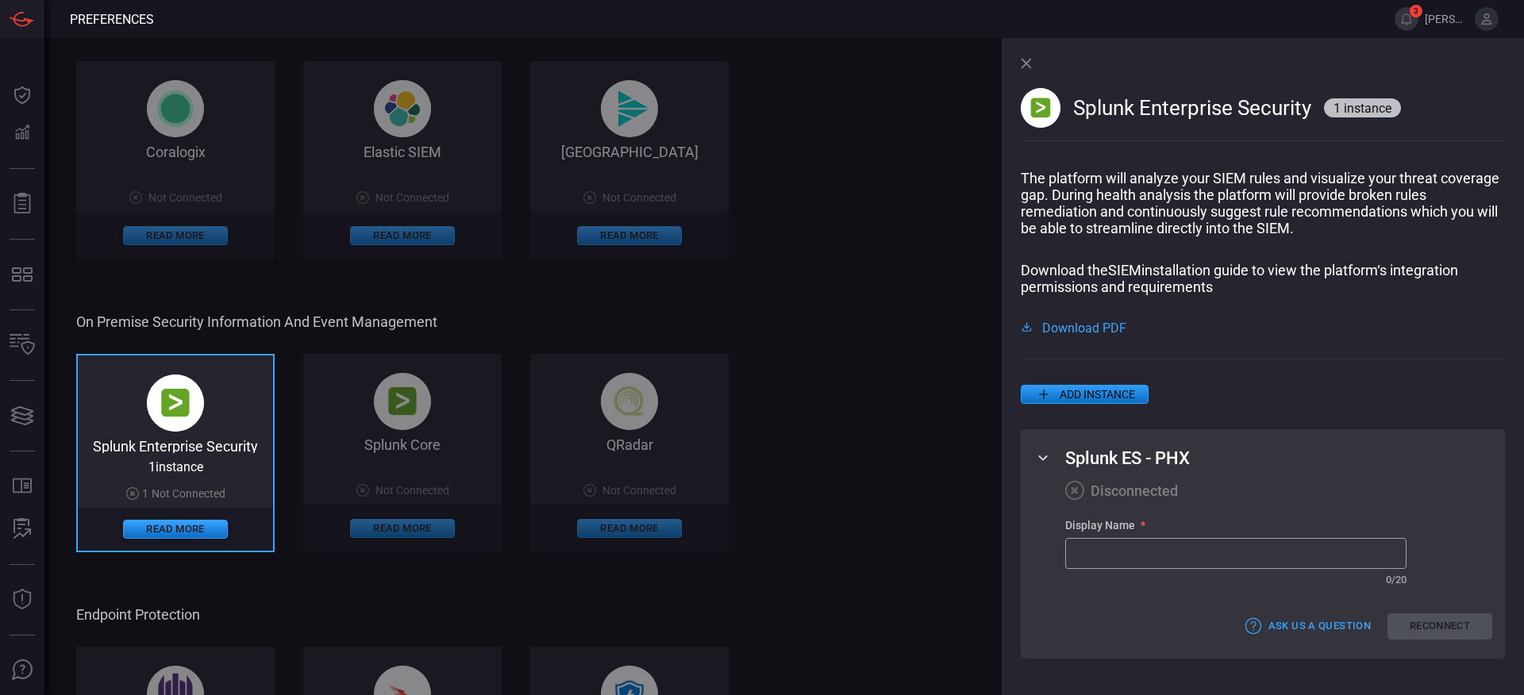
click at [1057, 322] on span "Download PDF" at bounding box center [1084, 327] width 84 height 13
click at [1025, 63] on icon at bounding box center [1026, 63] width 10 height 10
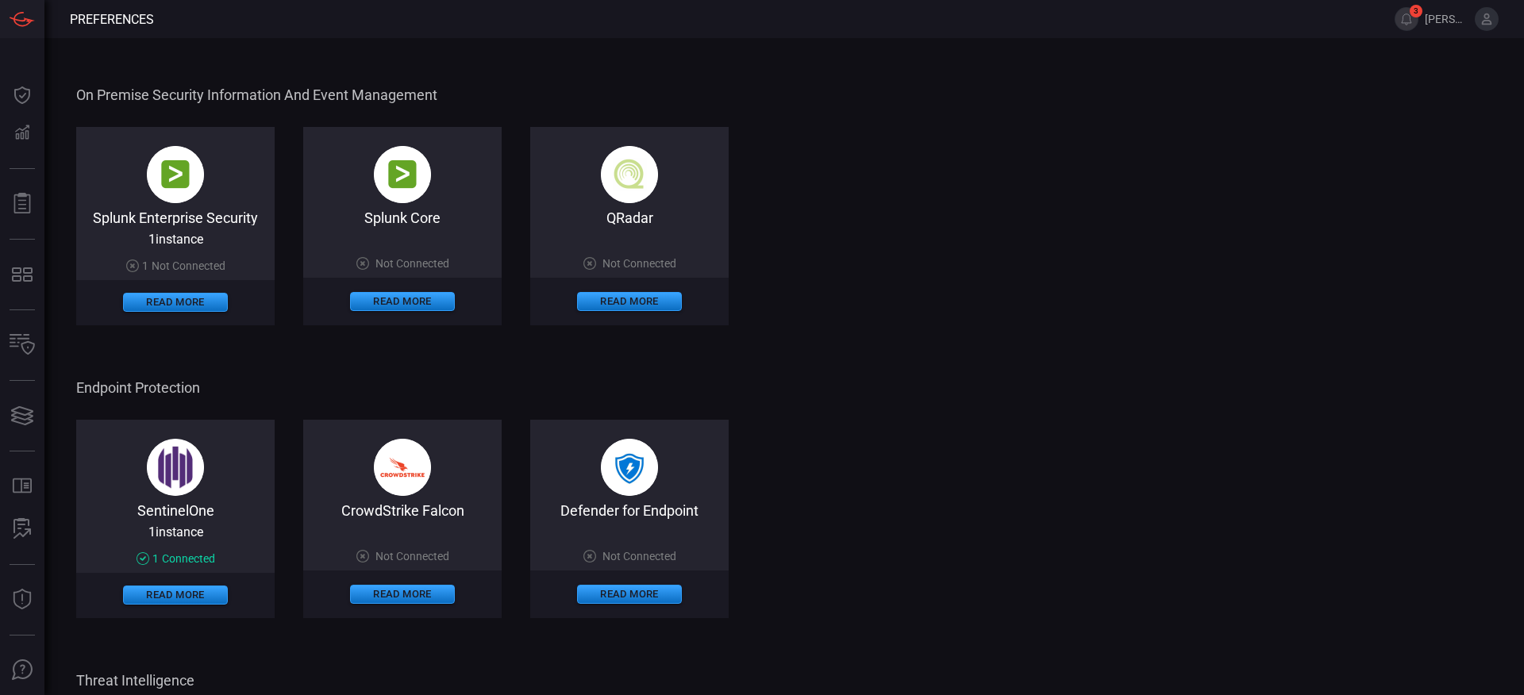
click at [182, 222] on div "Splunk Enterprise Security" at bounding box center [175, 218] width 198 height 16
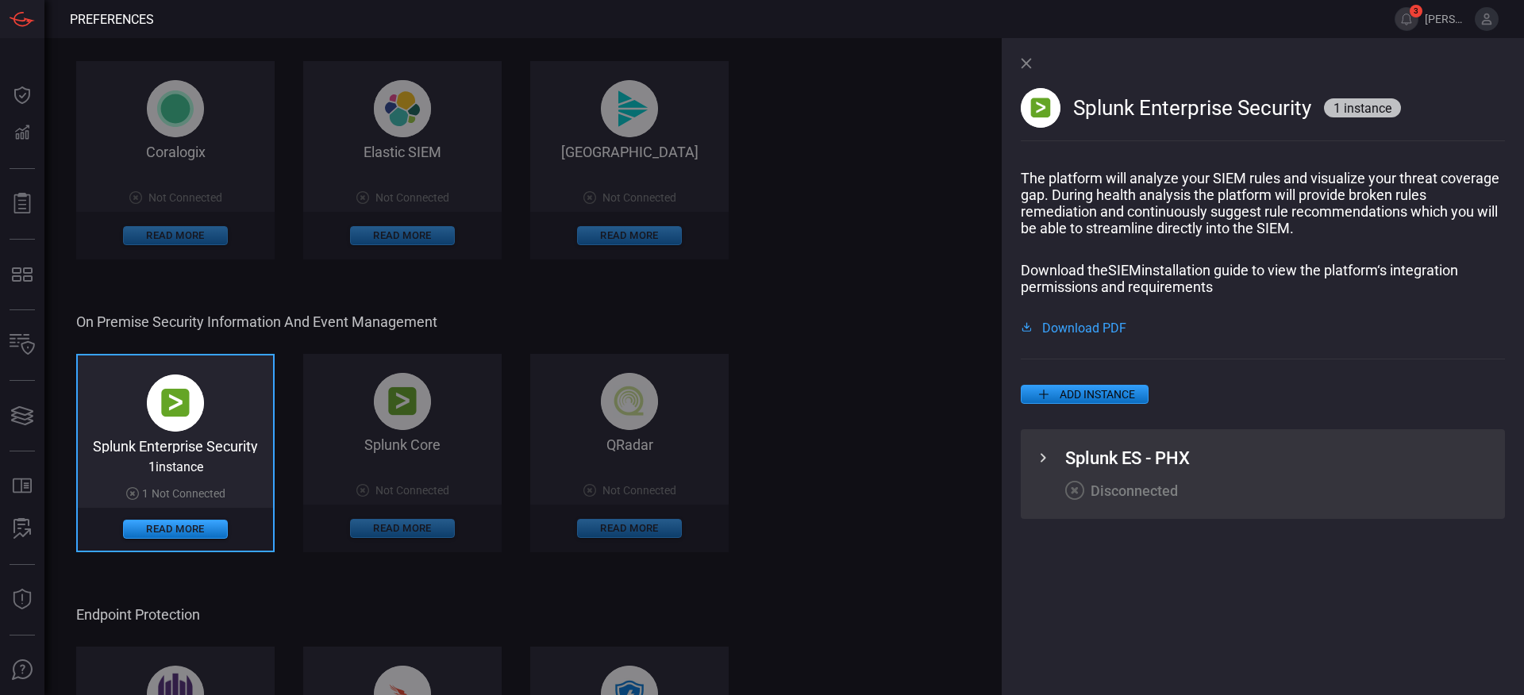
click at [1042, 459] on icon at bounding box center [1043, 458] width 19 height 19
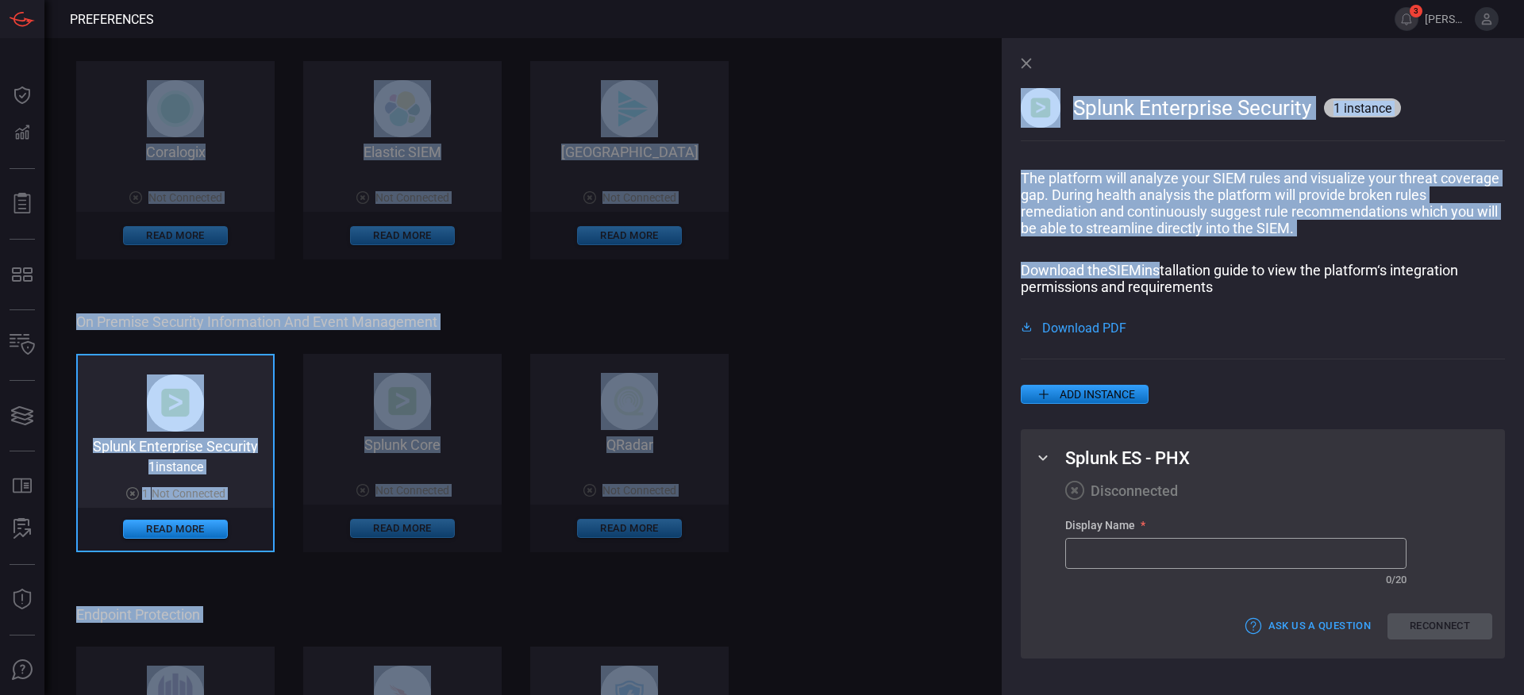
drag, startPoint x: 989, startPoint y: 40, endPoint x: 1163, endPoint y: 268, distance: 286.6
click at [1016, 268] on div "Cloud Security Information and Event Management Splunk Enterprise Security on C…" at bounding box center [546, 352] width 940 height 1616
click at [911, 273] on div "Cloud Security Information and Event Management Splunk Enterprise Security on C…" at bounding box center [546, 352] width 940 height 1616
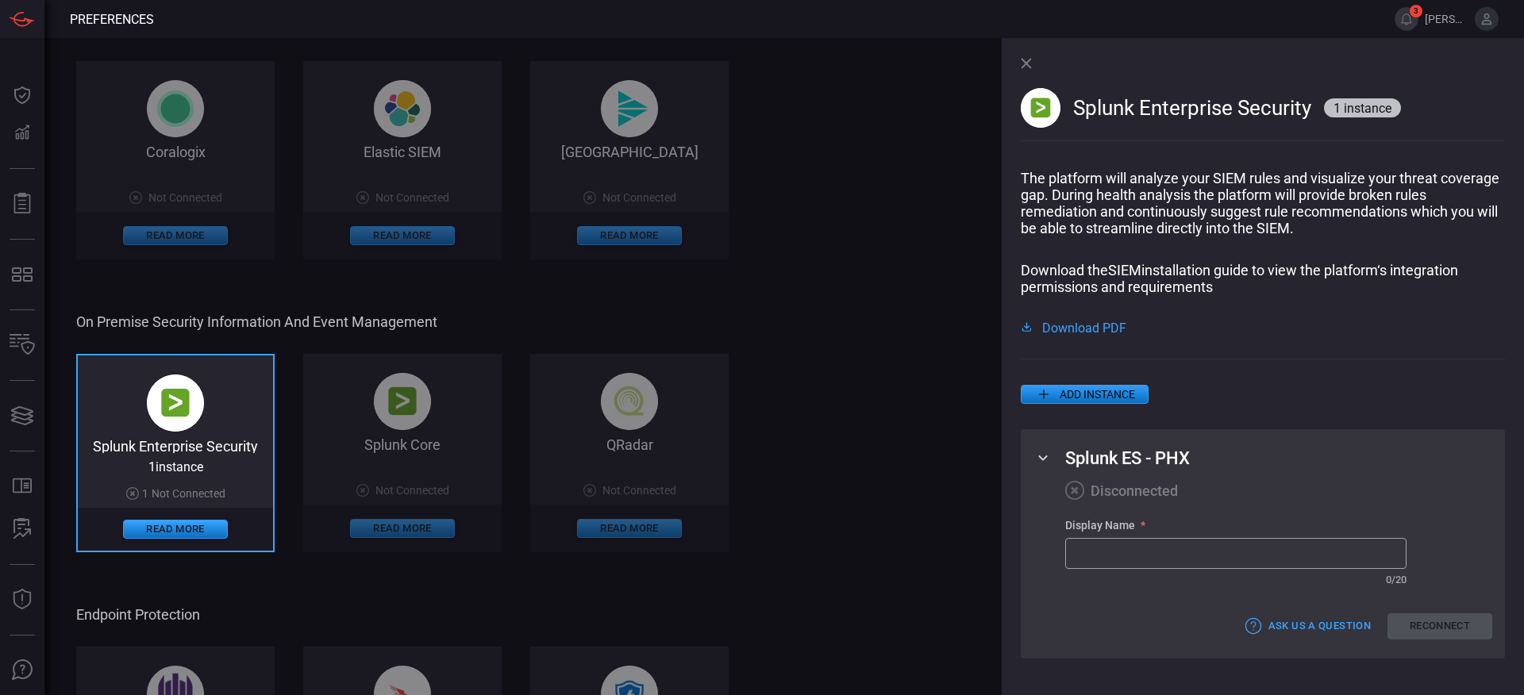
click at [1030, 65] on icon at bounding box center [1026, 63] width 11 height 11
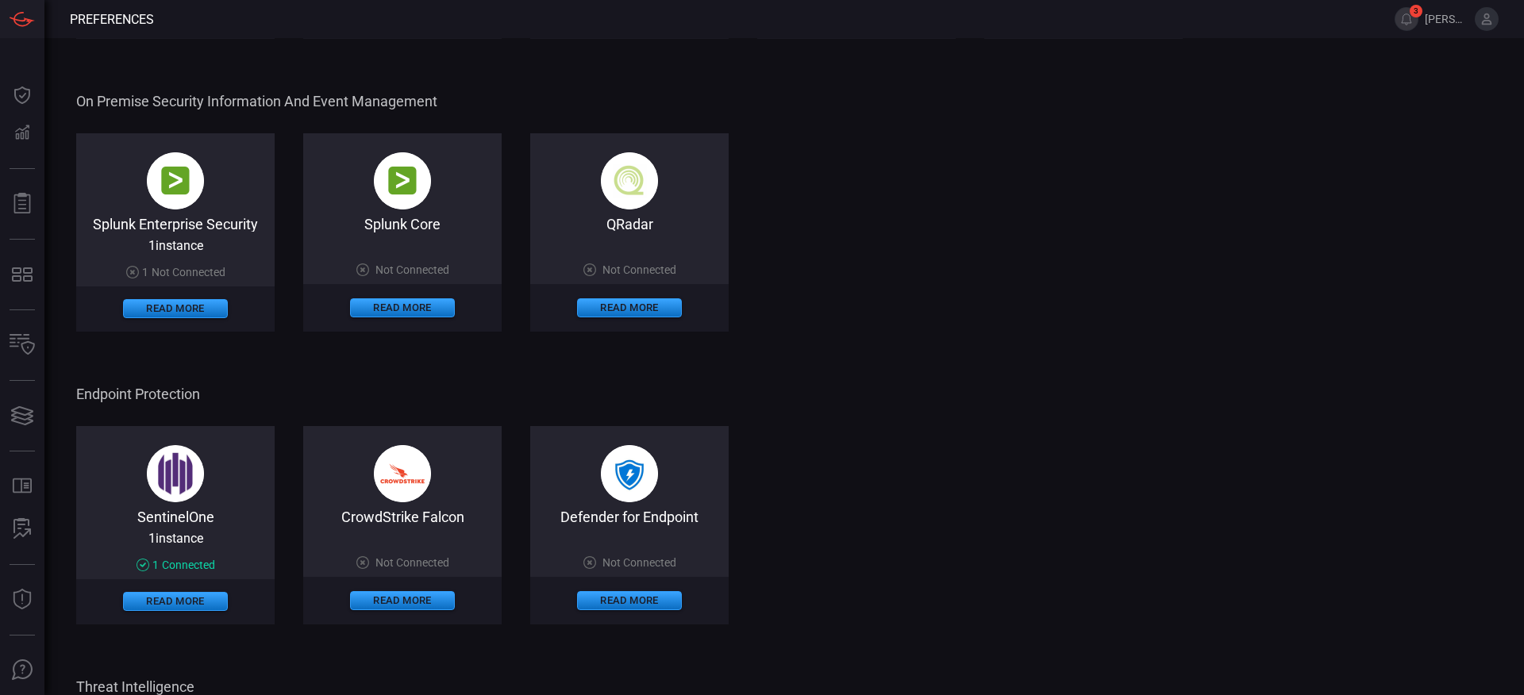
scroll to position [539, 0]
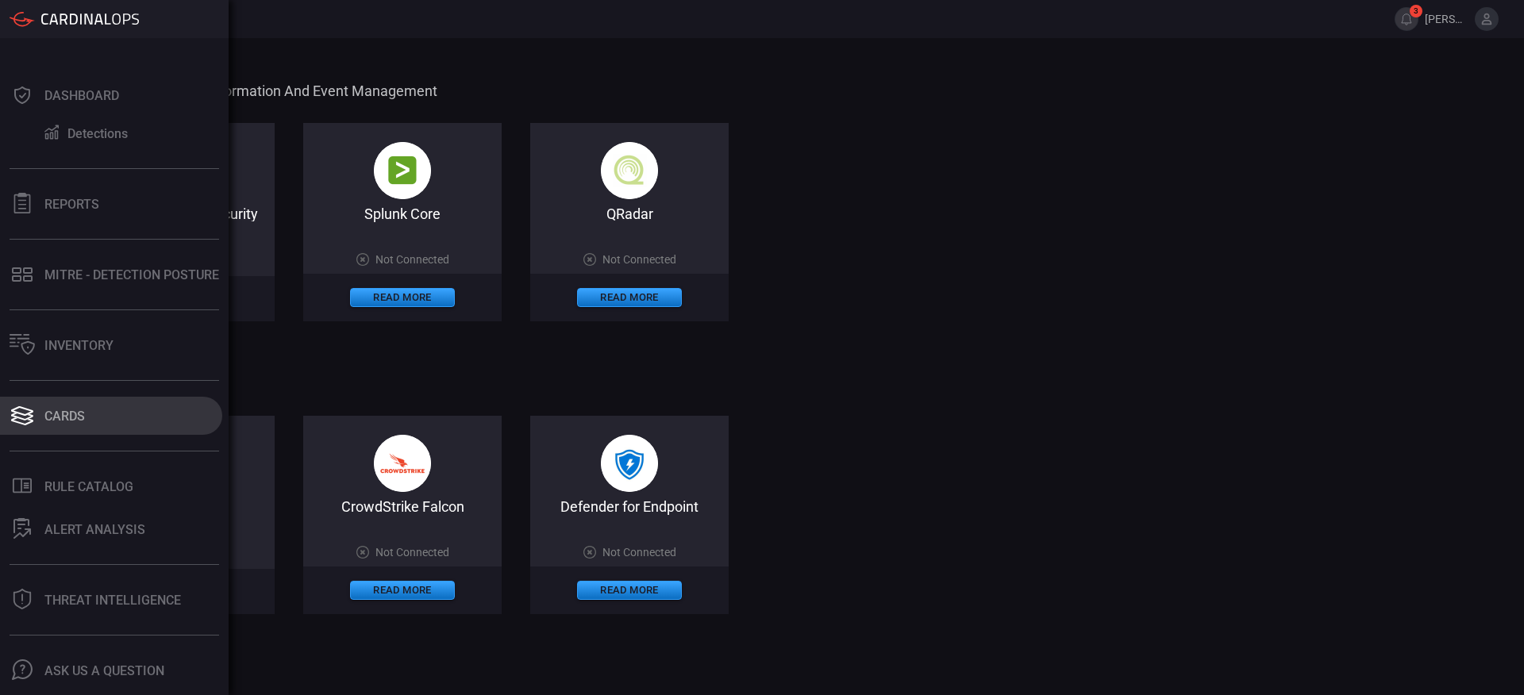
click at [55, 417] on div "Cards" at bounding box center [64, 416] width 40 height 15
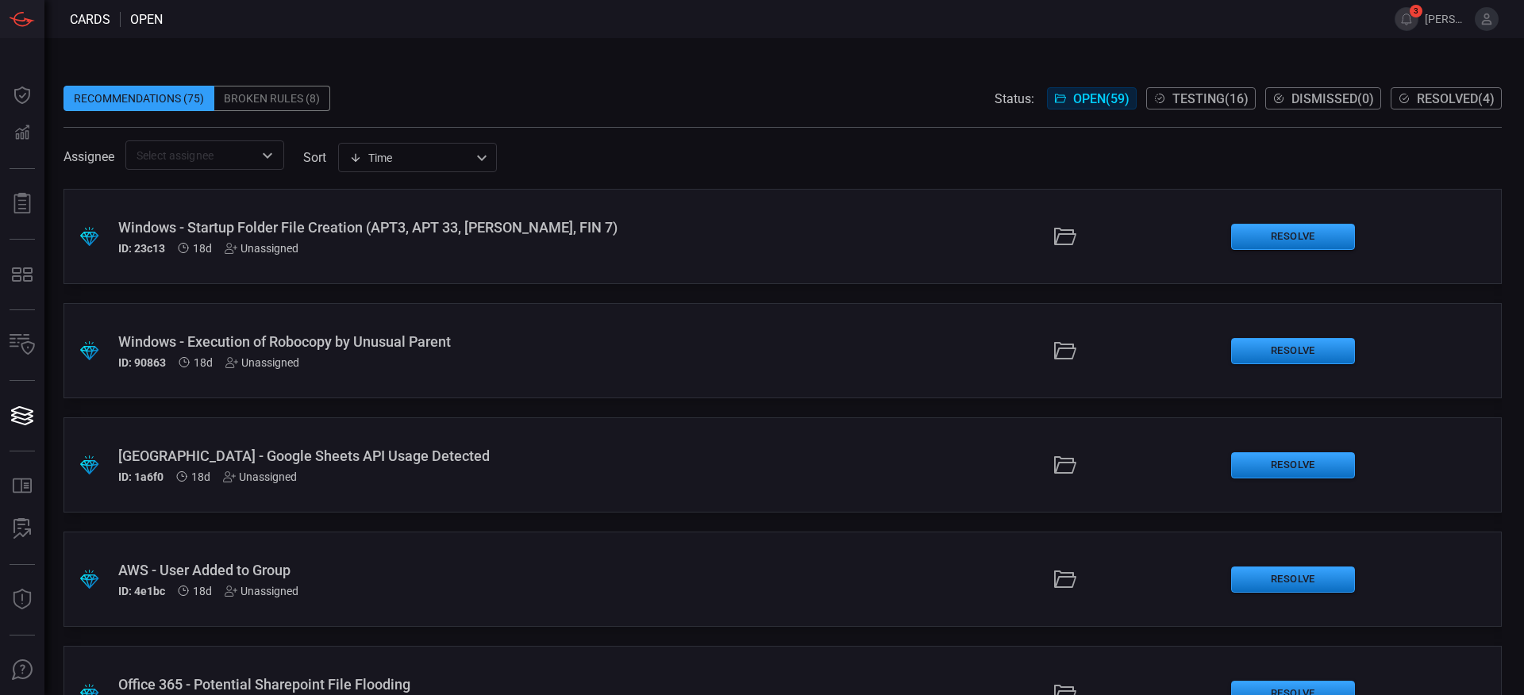
click at [273, 102] on div "Broken Rules (8)" at bounding box center [272, 98] width 116 height 25
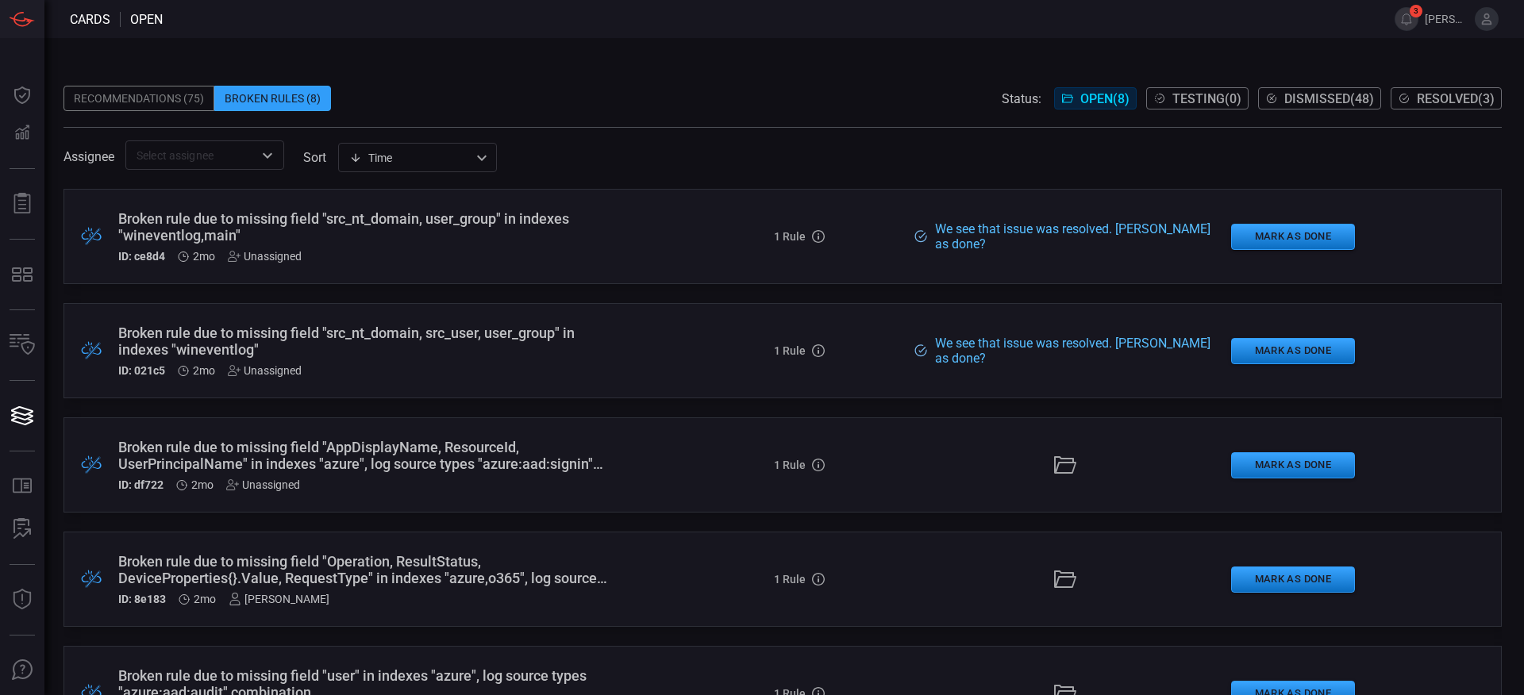
click at [1447, 103] on span "Resolved ( 3 )" at bounding box center [1456, 98] width 78 height 15
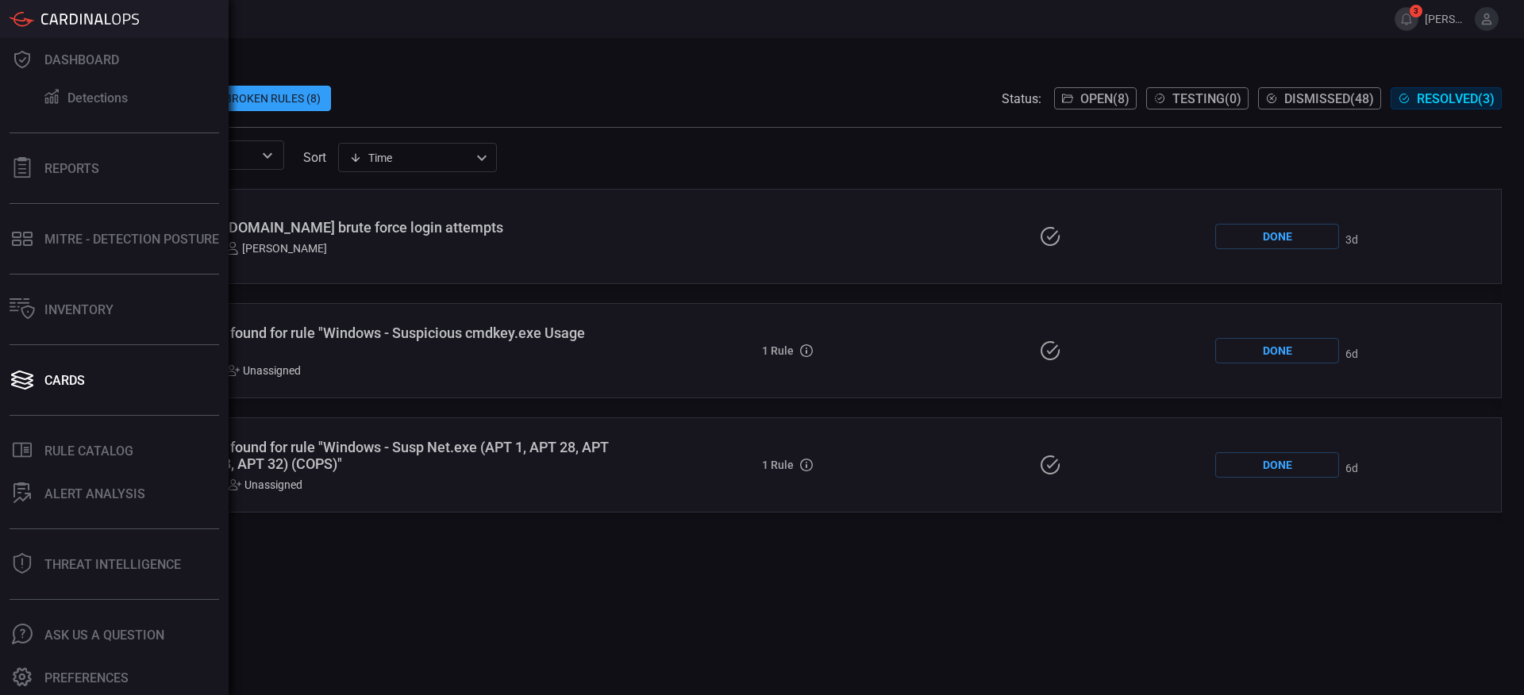
scroll to position [37, 0]
click at [79, 664] on button "Preferences" at bounding box center [111, 676] width 222 height 38
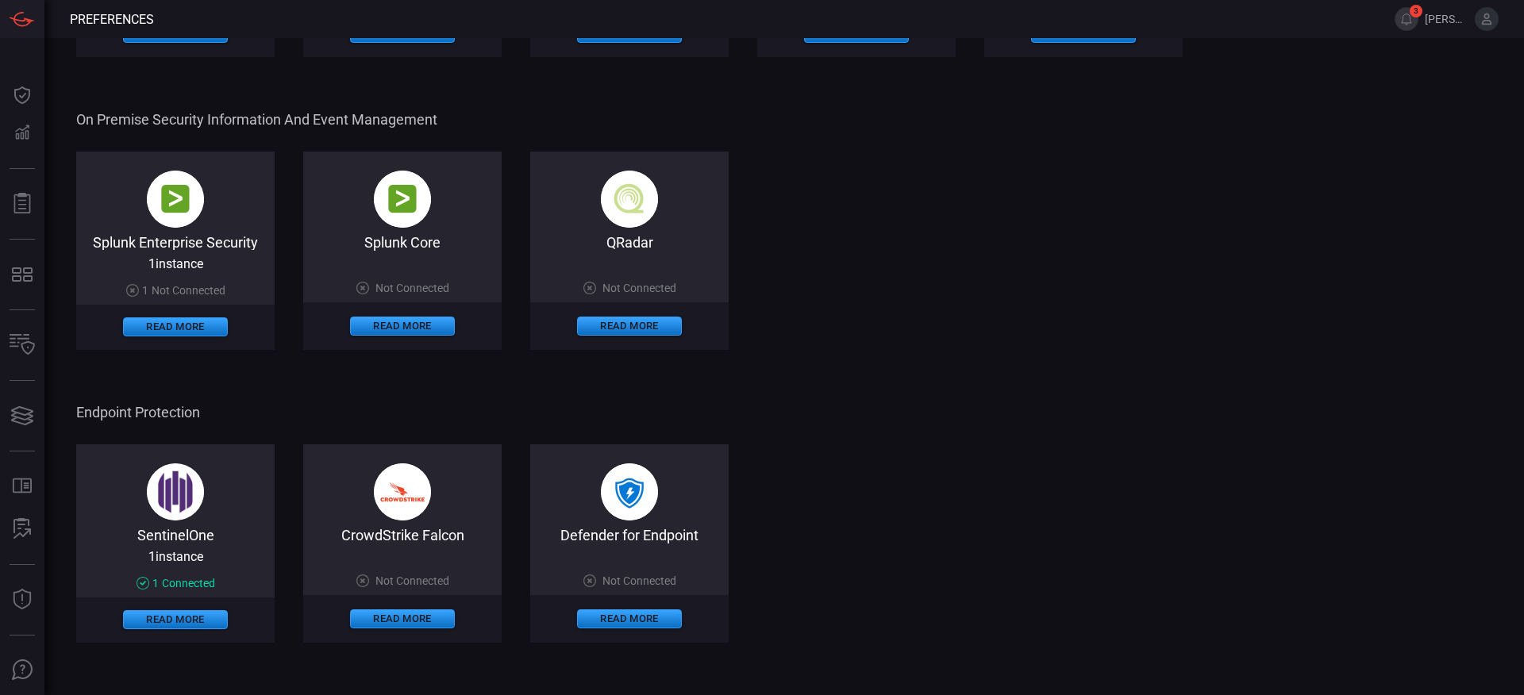
scroll to position [415, 0]
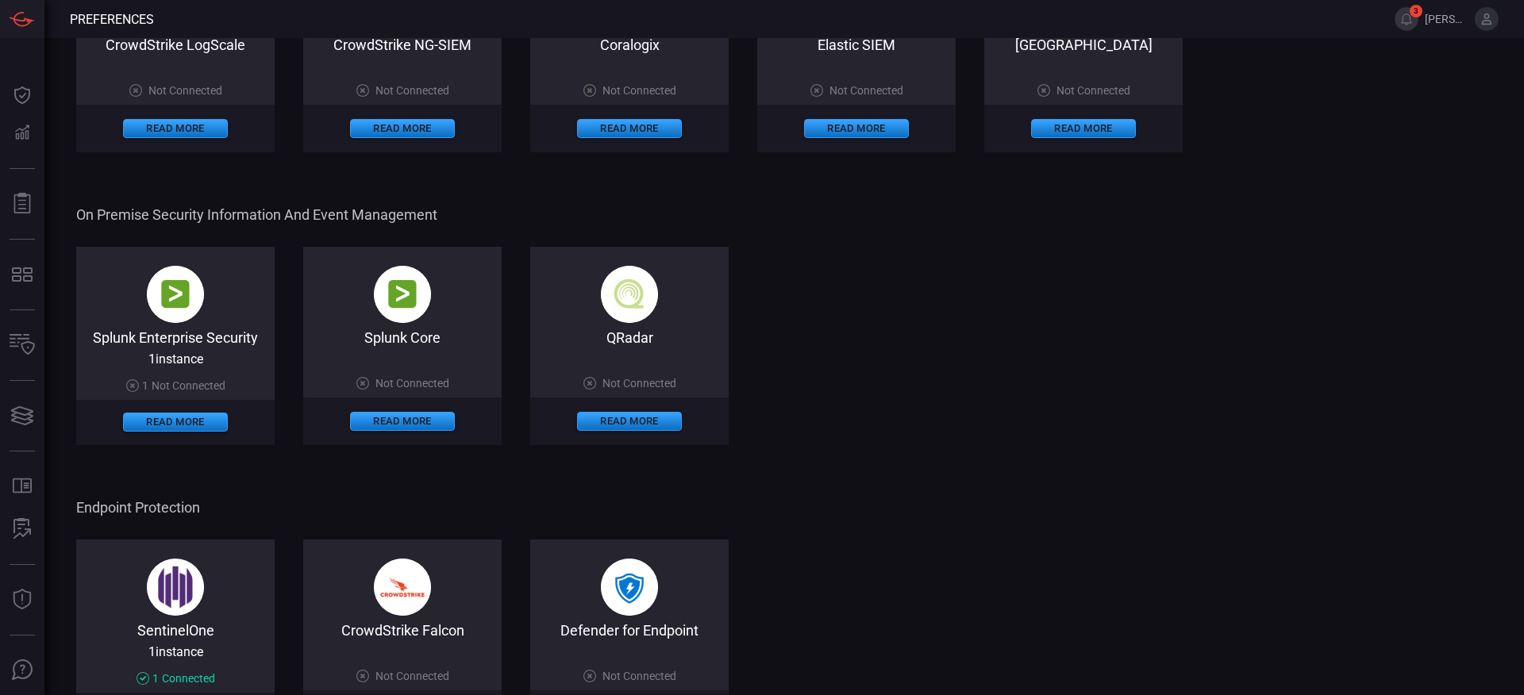
click at [180, 333] on div "Splunk Enterprise Security" at bounding box center [175, 337] width 198 height 16
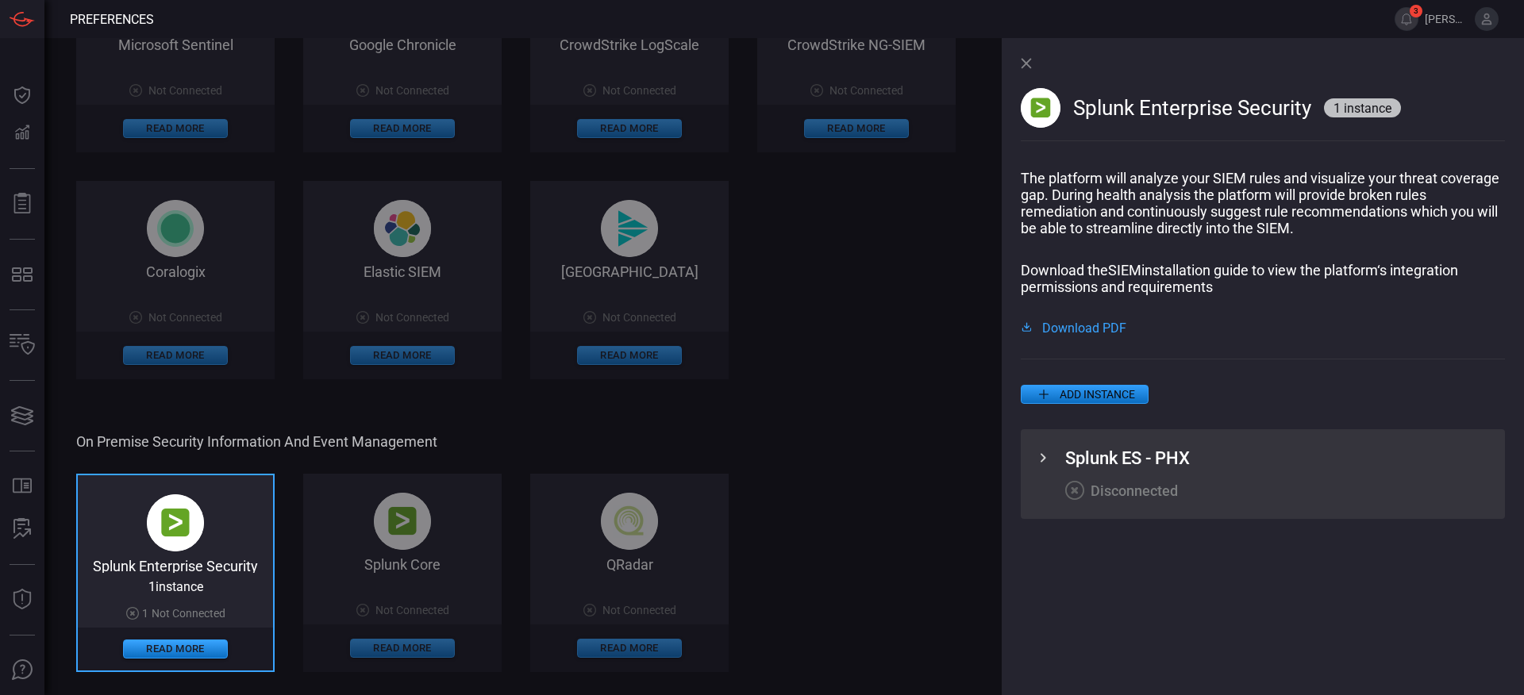
click at [1046, 461] on icon at bounding box center [1043, 458] width 19 height 19
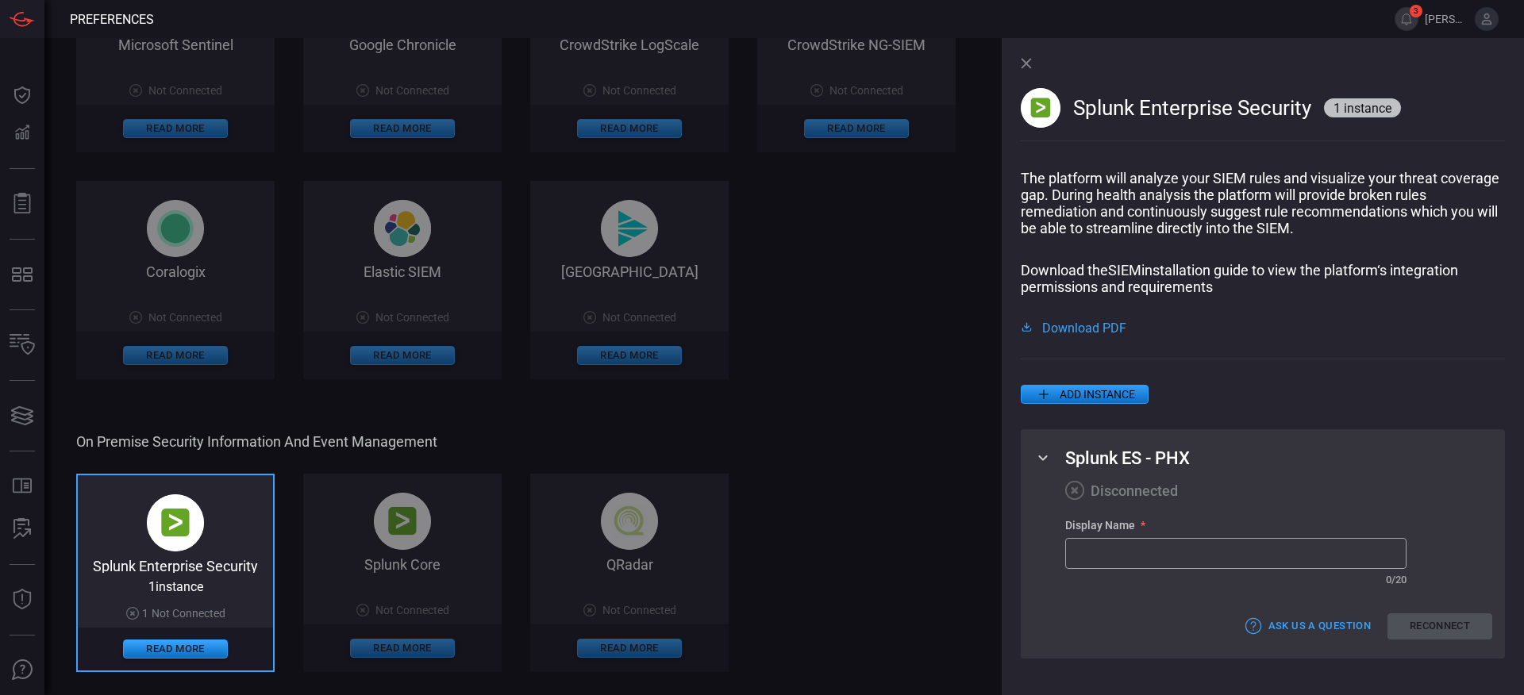
click at [1044, 460] on icon at bounding box center [1043, 458] width 19 height 19
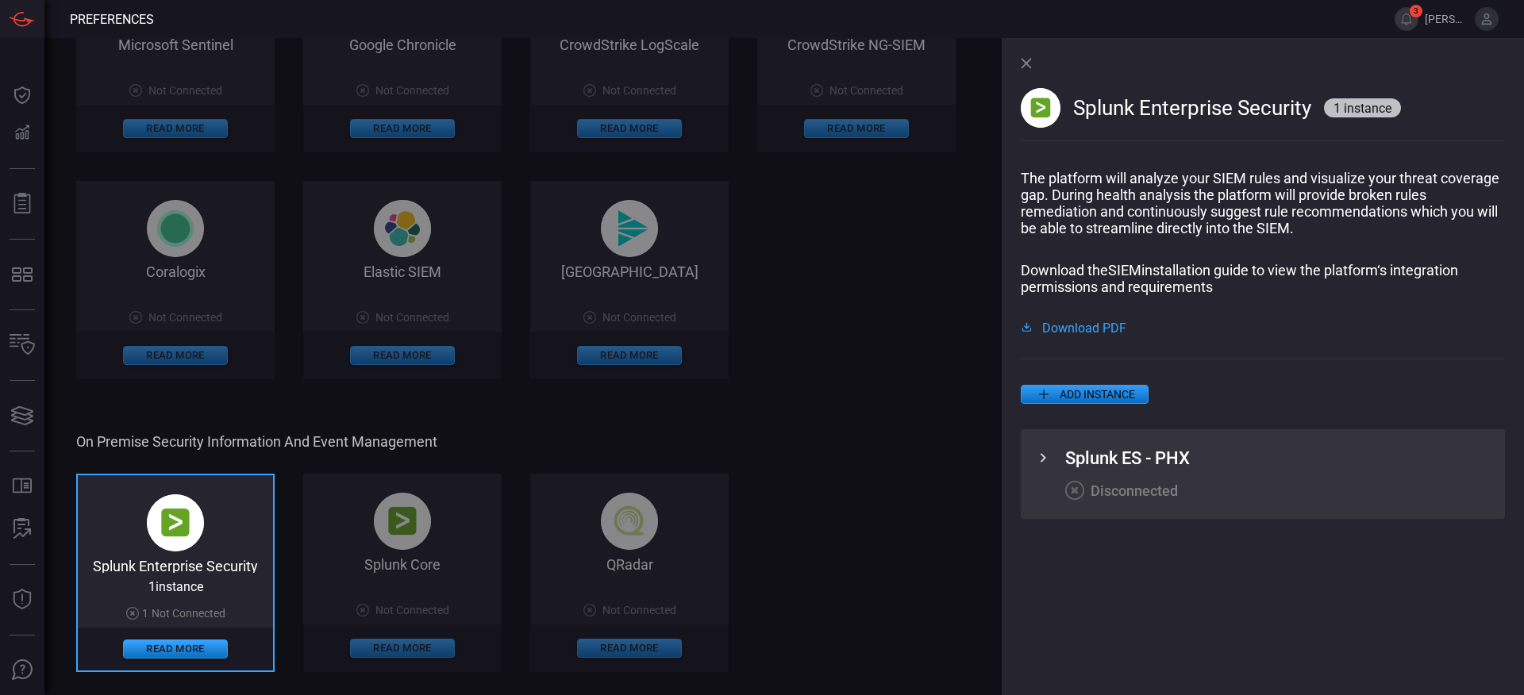
click at [1044, 460] on icon at bounding box center [1043, 458] width 19 height 19
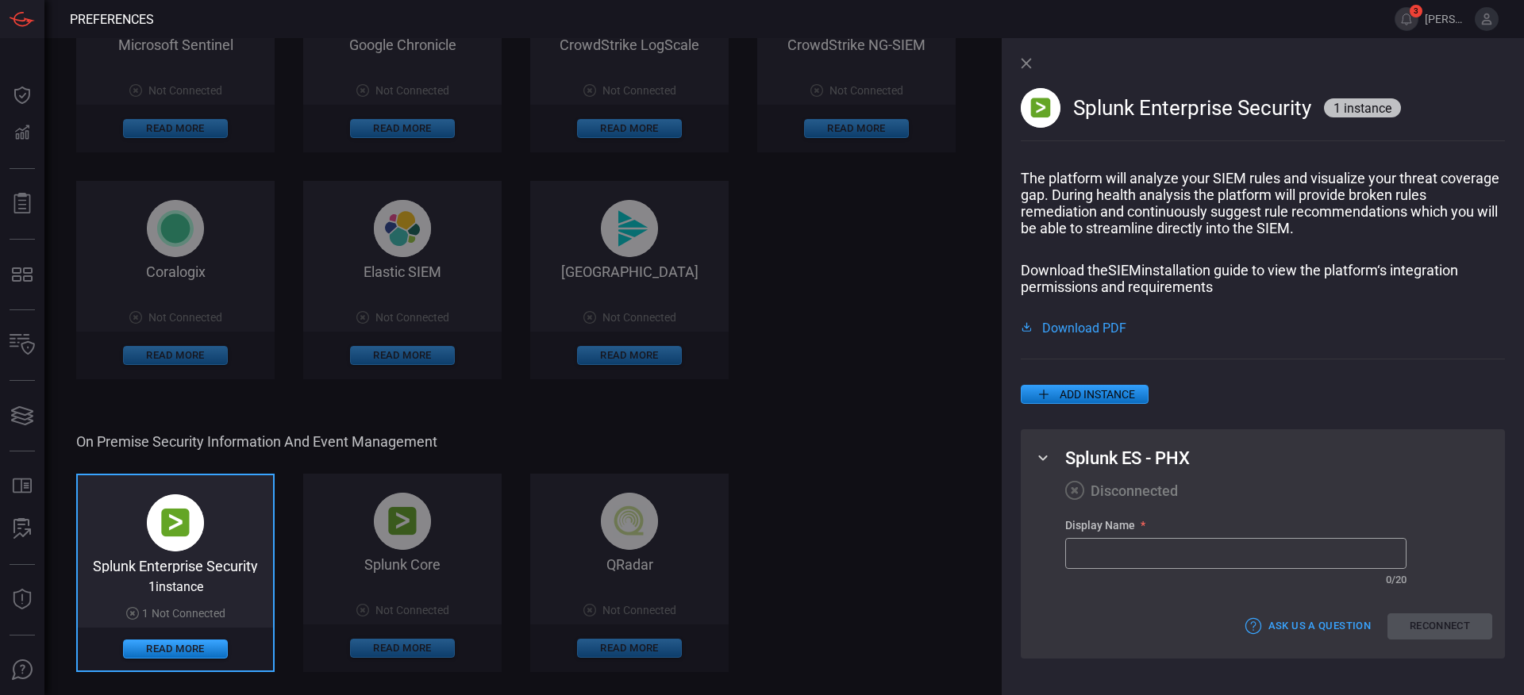
click at [1044, 460] on icon at bounding box center [1043, 458] width 19 height 19
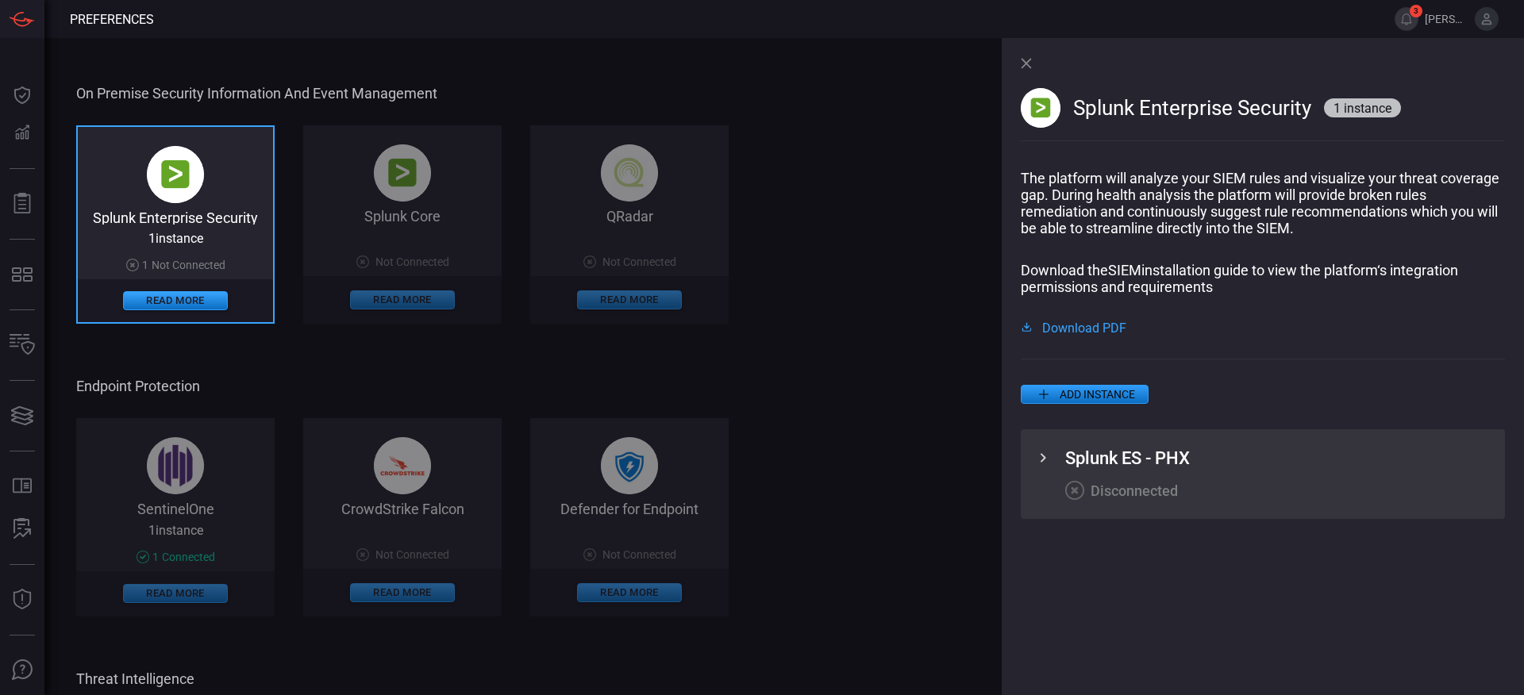
scroll to position [754, 0]
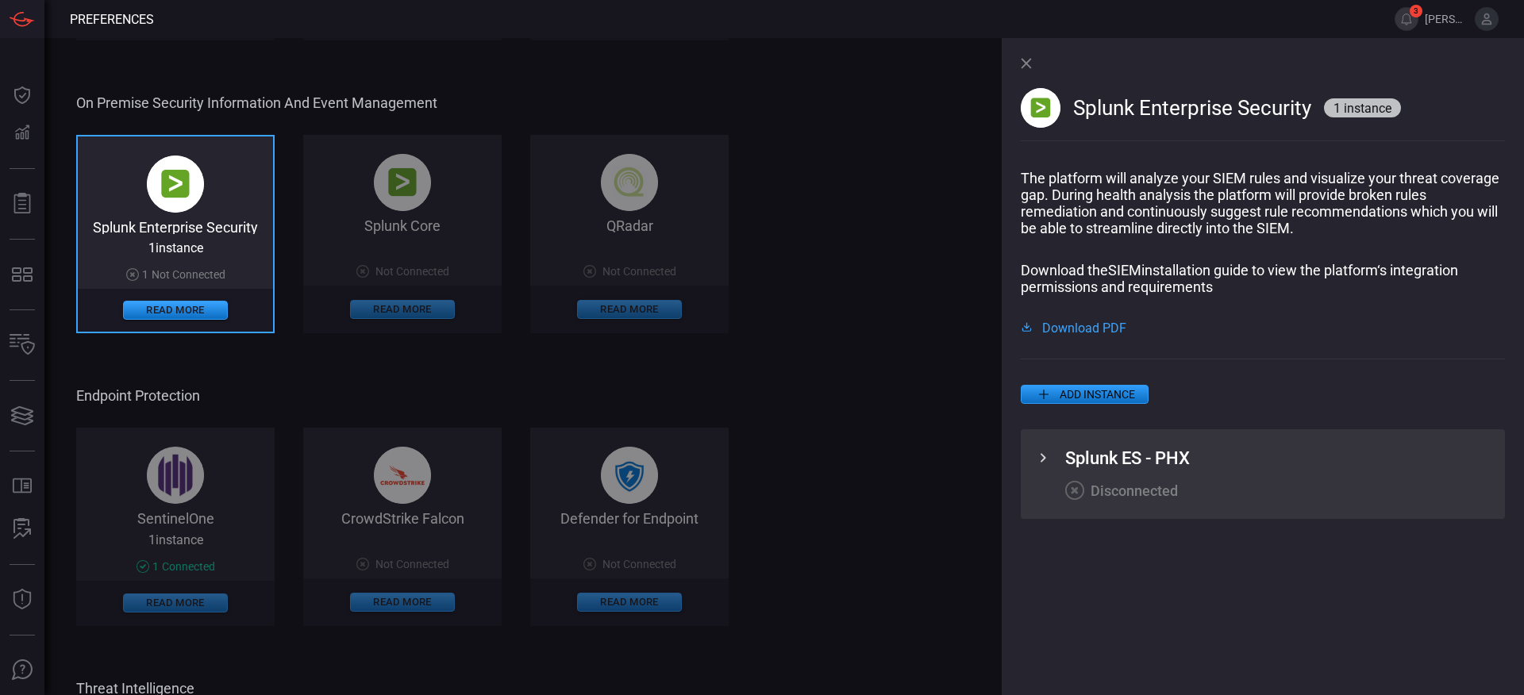
click at [1043, 459] on icon at bounding box center [1044, 457] width 6 height 9
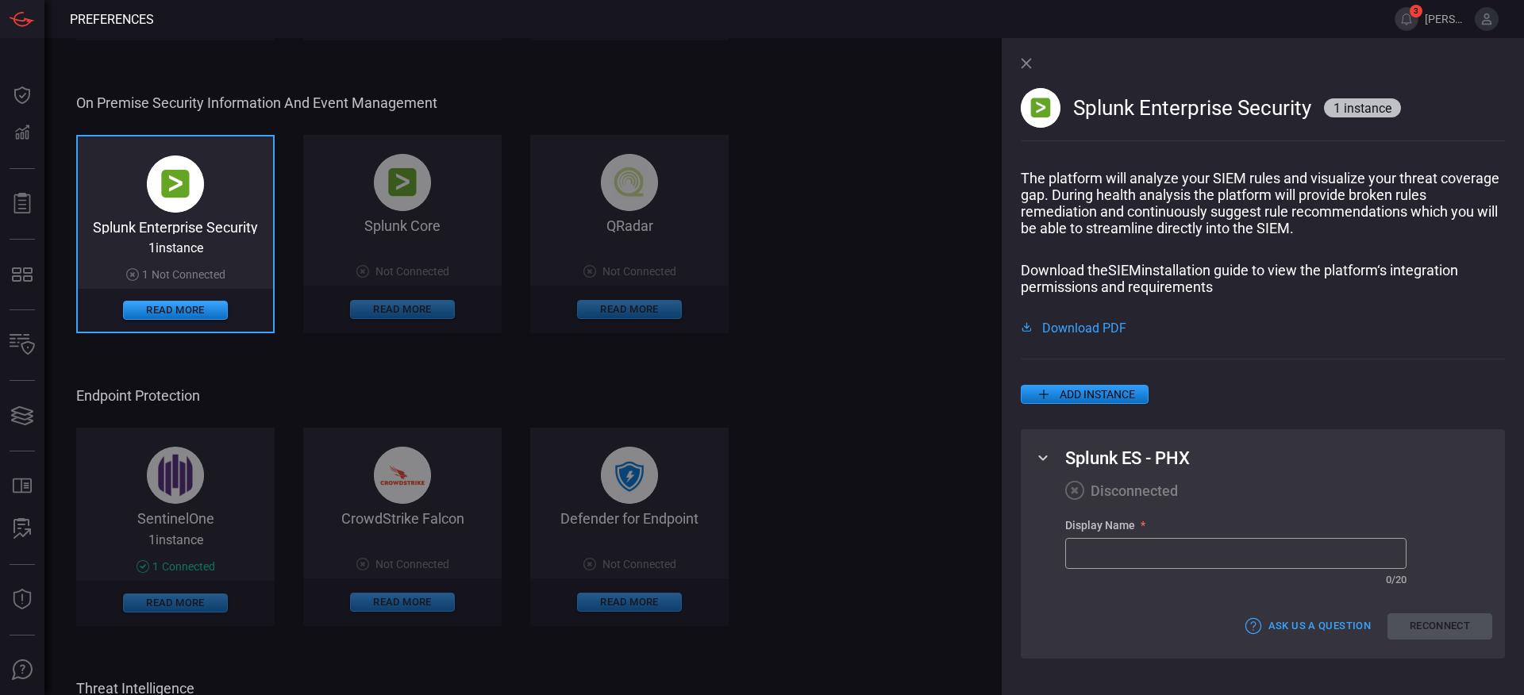
click at [1027, 61] on icon at bounding box center [1026, 63] width 10 height 10
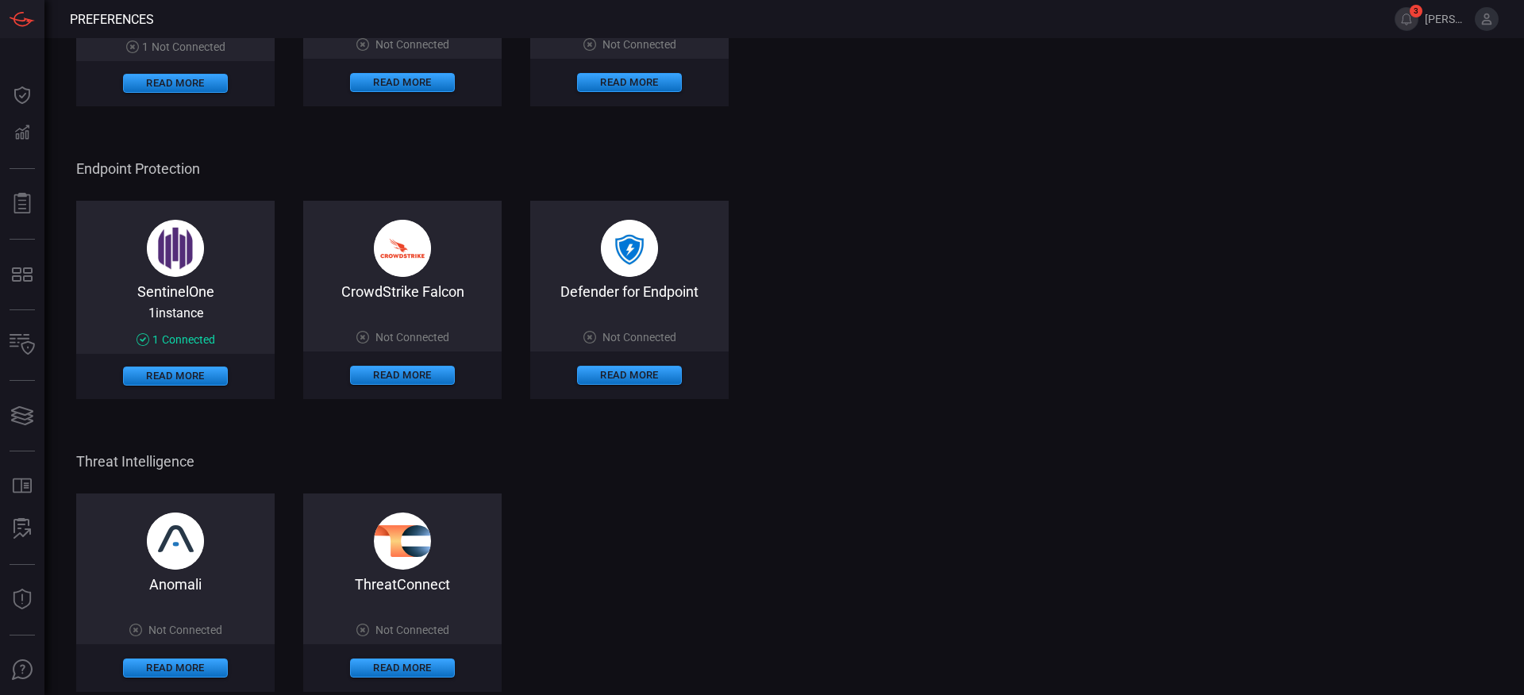
click at [177, 253] on img at bounding box center [175, 248] width 57 height 57
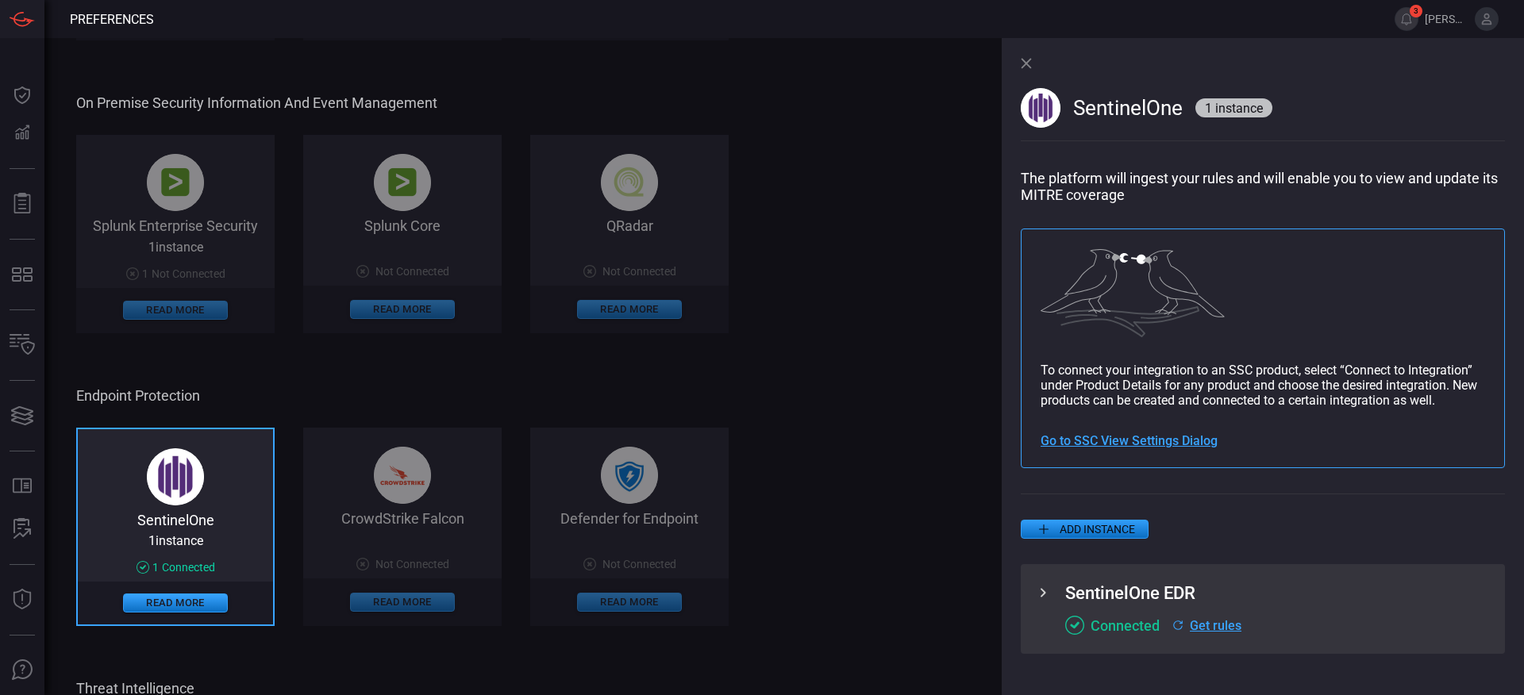
click at [1042, 591] on icon at bounding box center [1044, 592] width 6 height 9
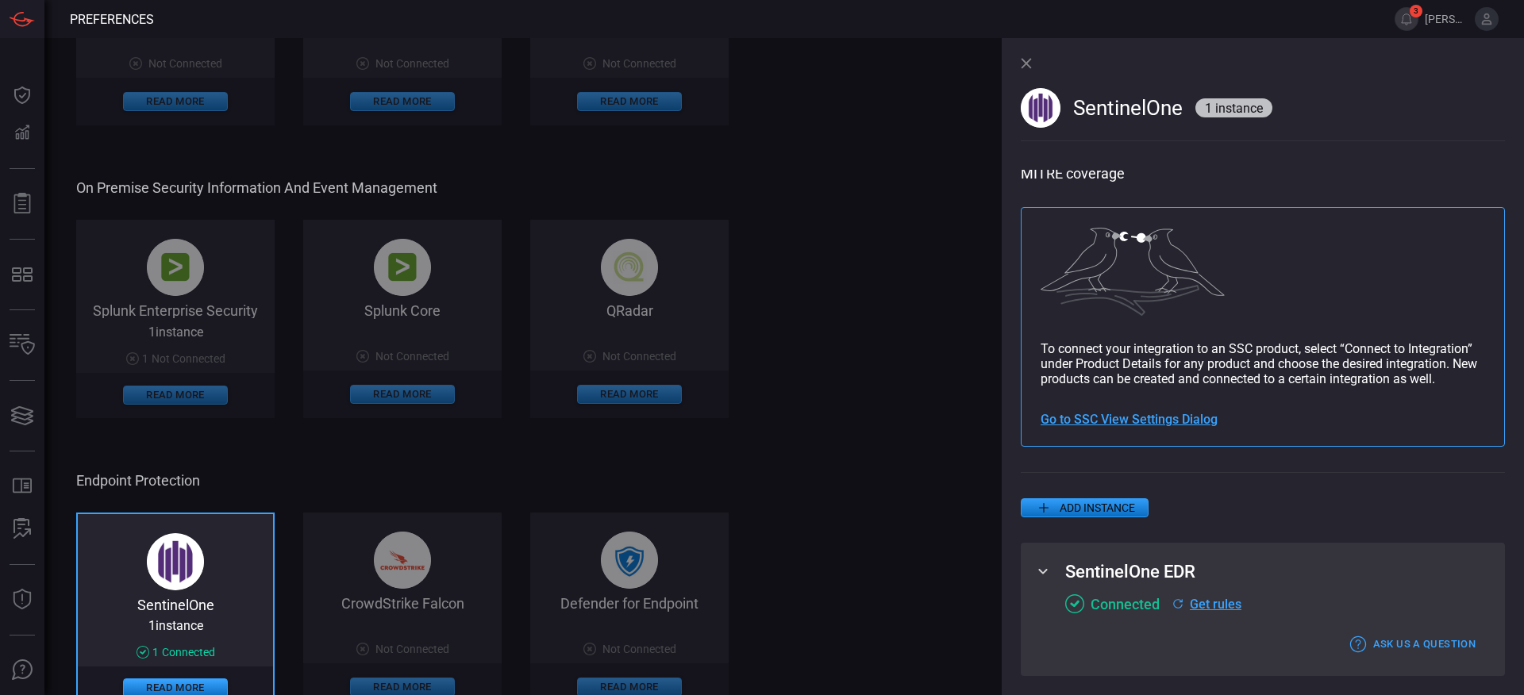
scroll to position [661, 0]
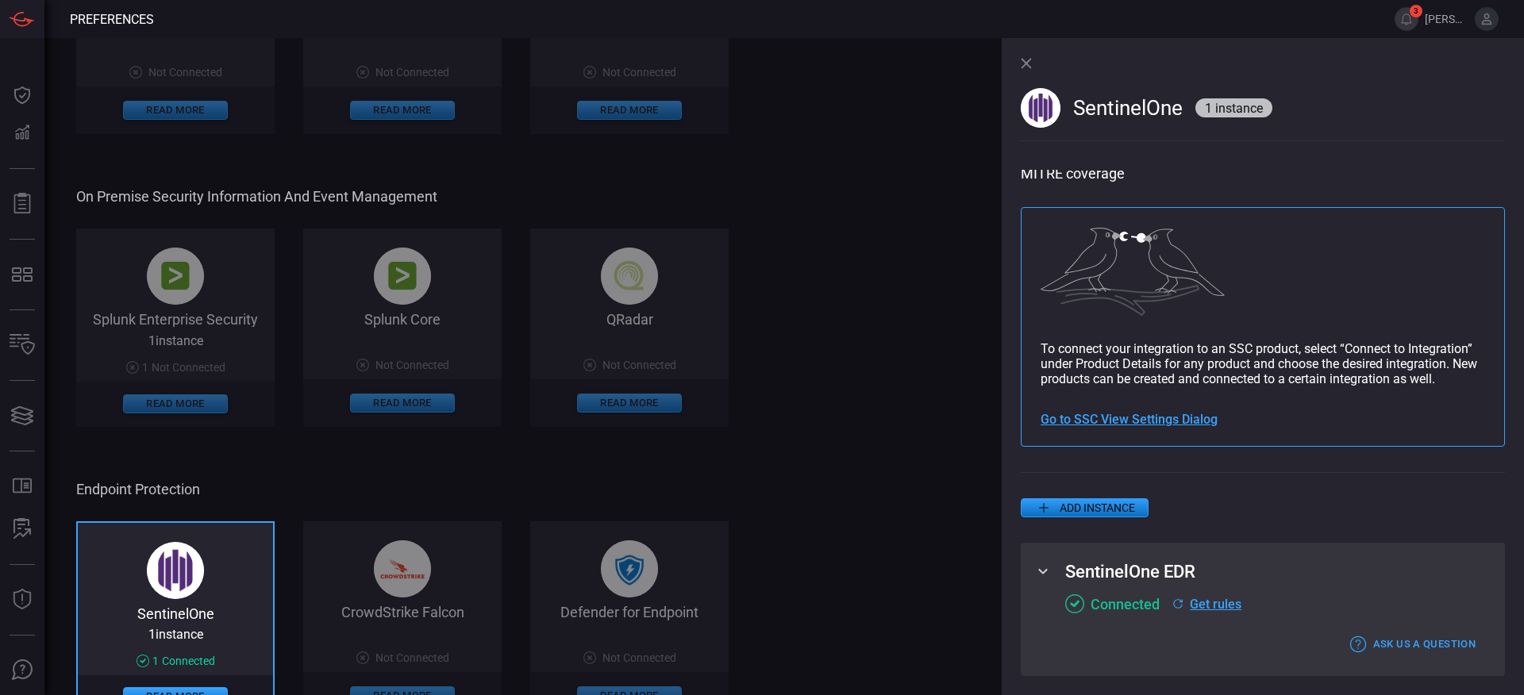
click at [1030, 64] on icon at bounding box center [1026, 63] width 11 height 11
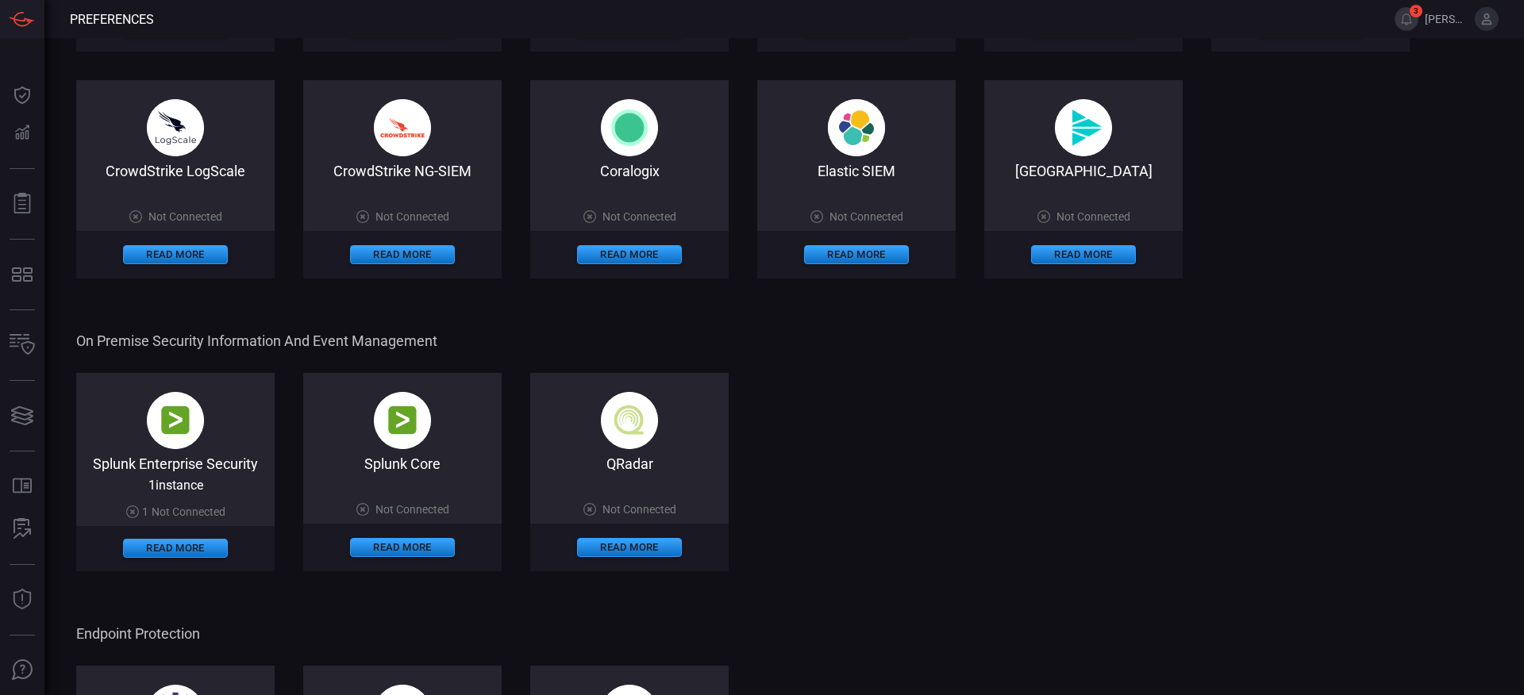
scroll to position [283, 0]
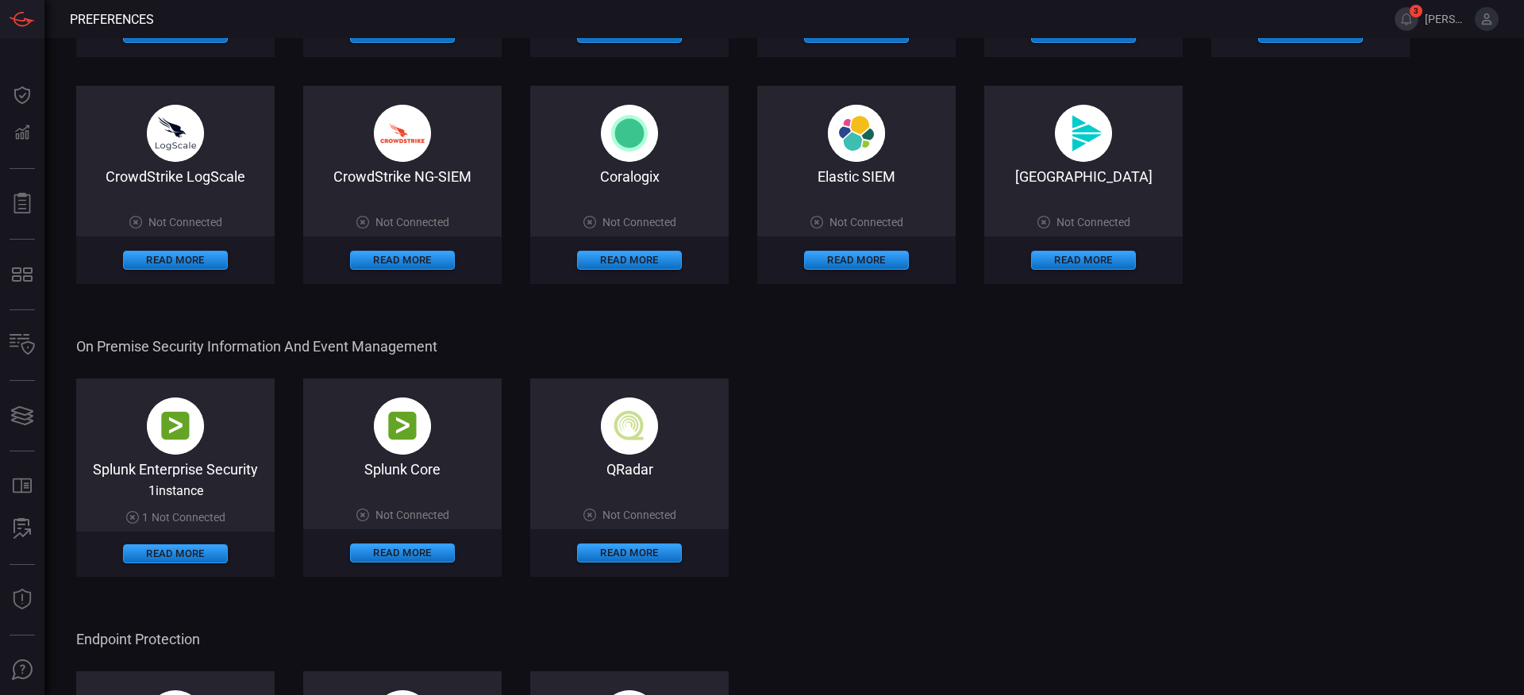
click at [1439, 21] on span "[PERSON_NAME].vermaak" at bounding box center [1447, 19] width 44 height 13
click at [1491, 26] on button at bounding box center [1487, 19] width 24 height 24
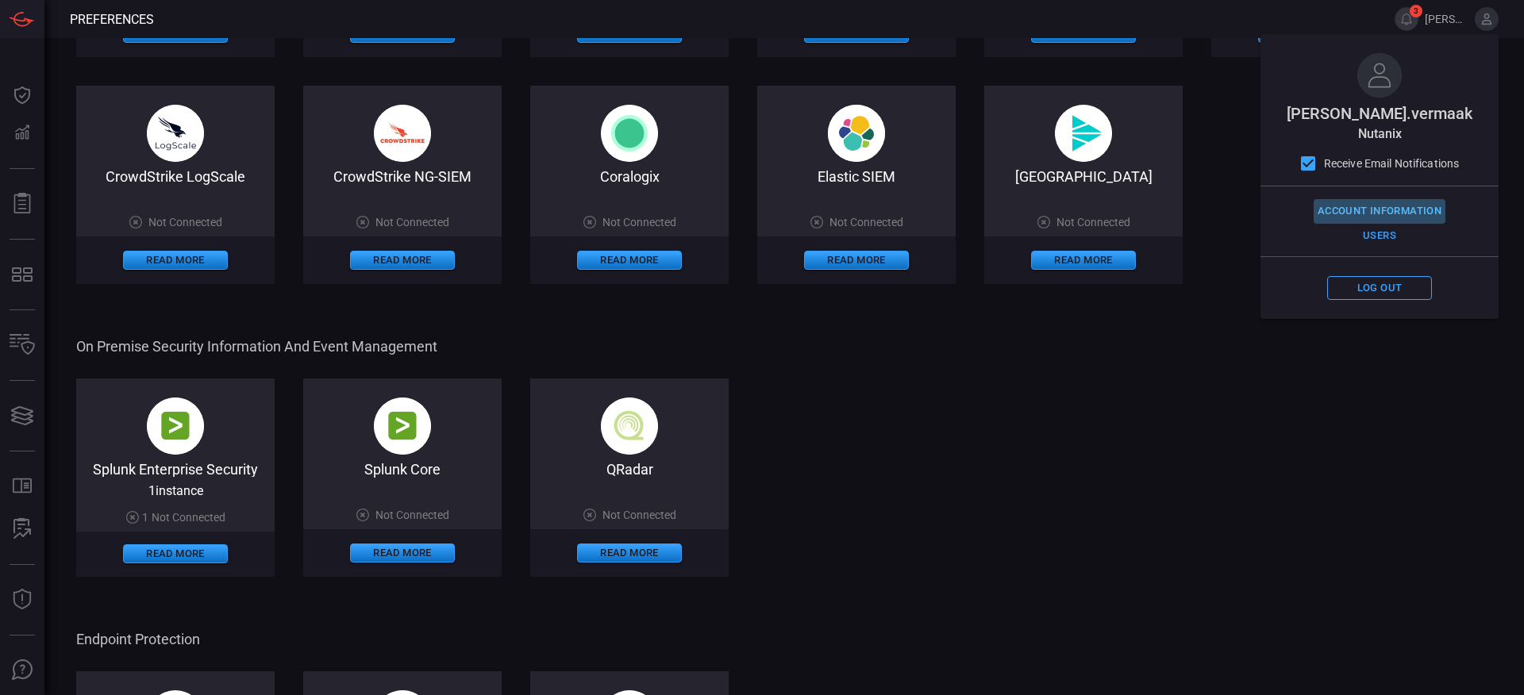
click at [1354, 209] on button "Account Information" at bounding box center [1380, 211] width 132 height 25
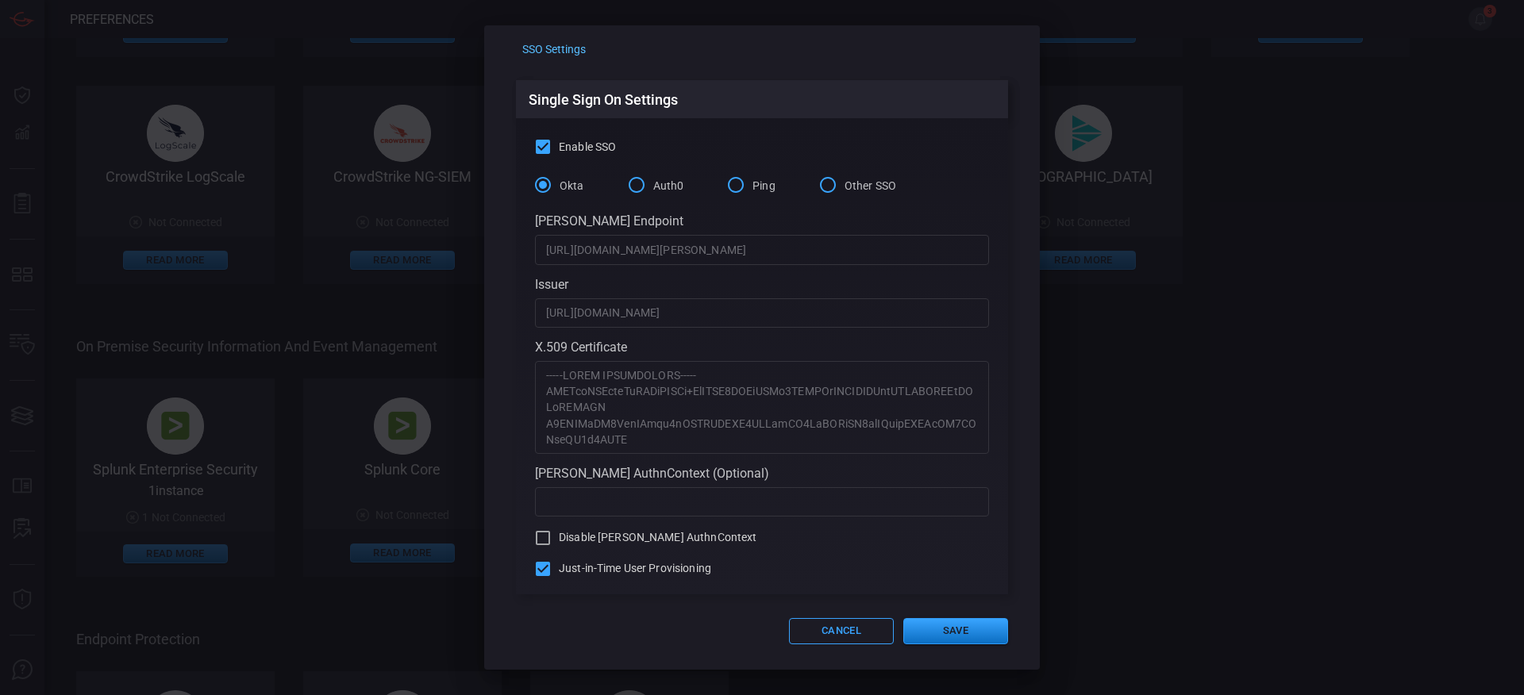
scroll to position [0, 0]
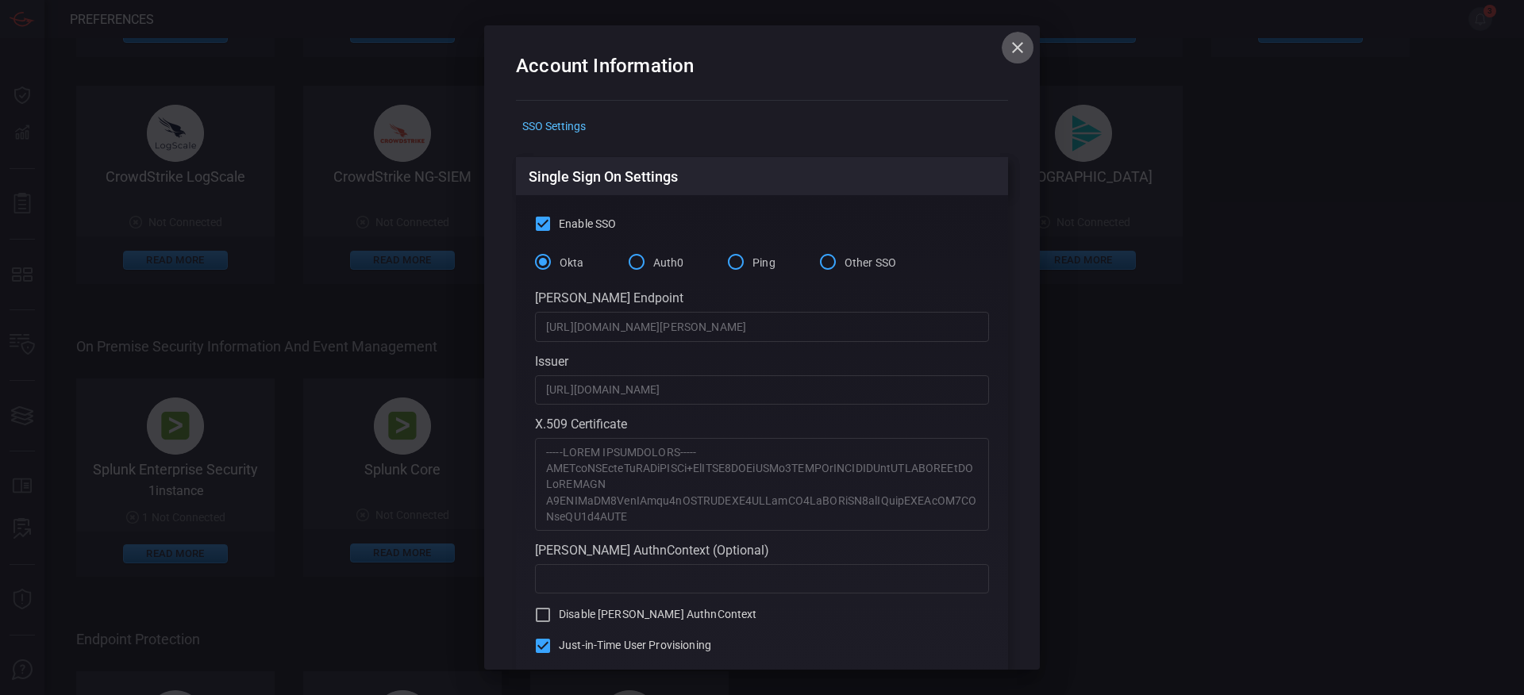
click at [1014, 50] on icon "button" at bounding box center [1017, 47] width 11 height 11
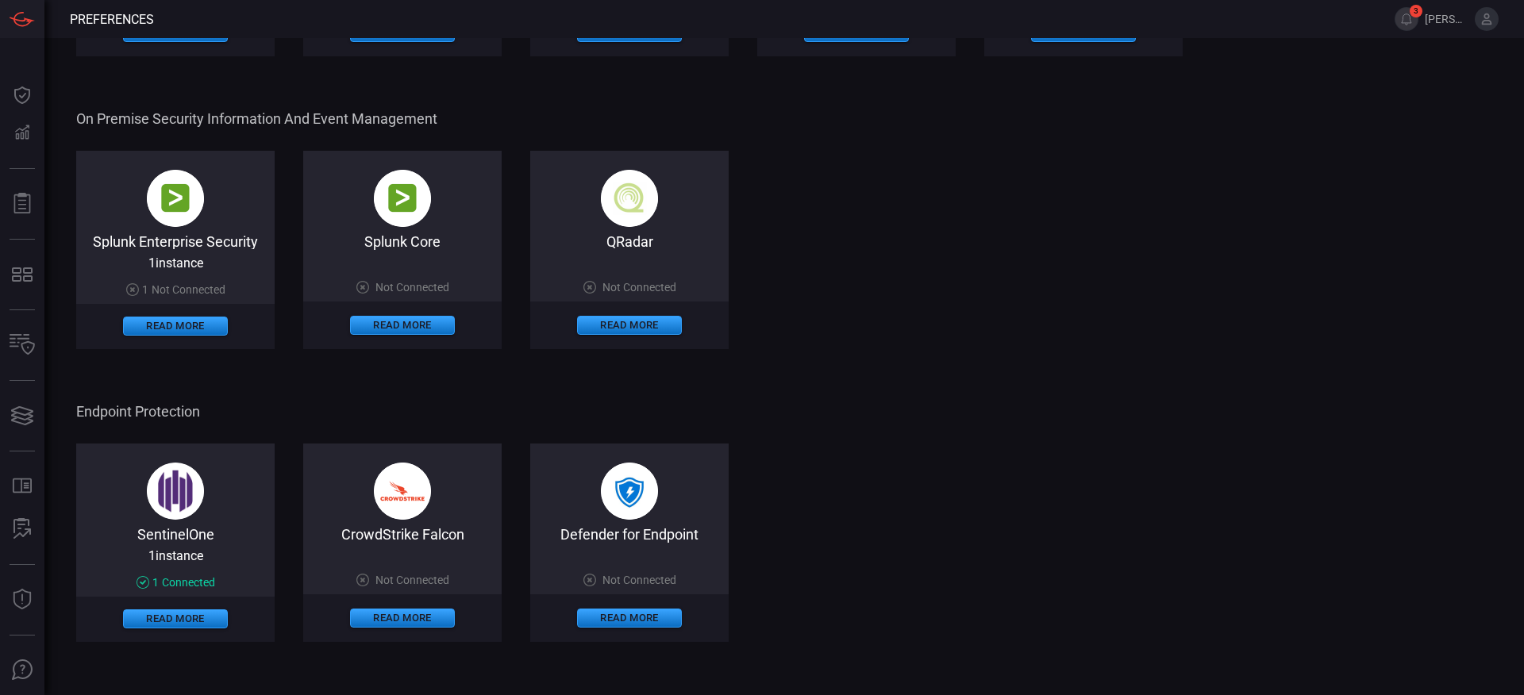
scroll to position [509, 0]
